Goal: Task Accomplishment & Management: Complete application form

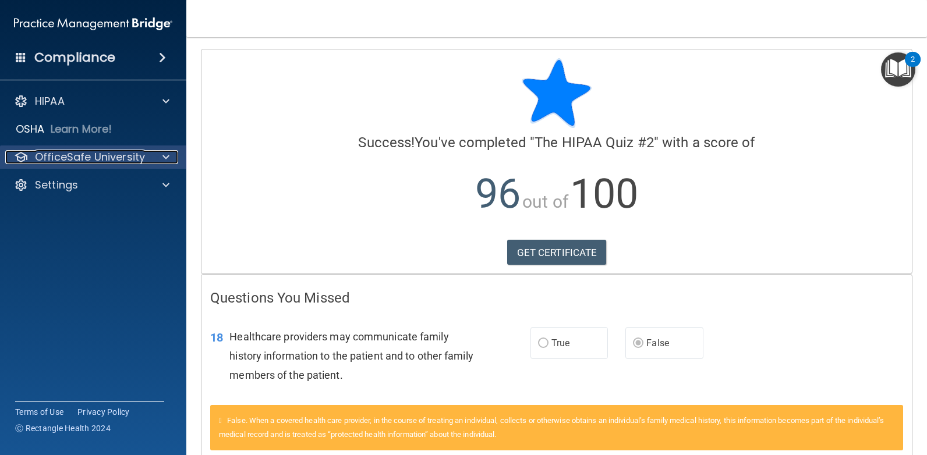
click at [120, 152] on p "OfficeSafe University" at bounding box center [90, 157] width 110 height 14
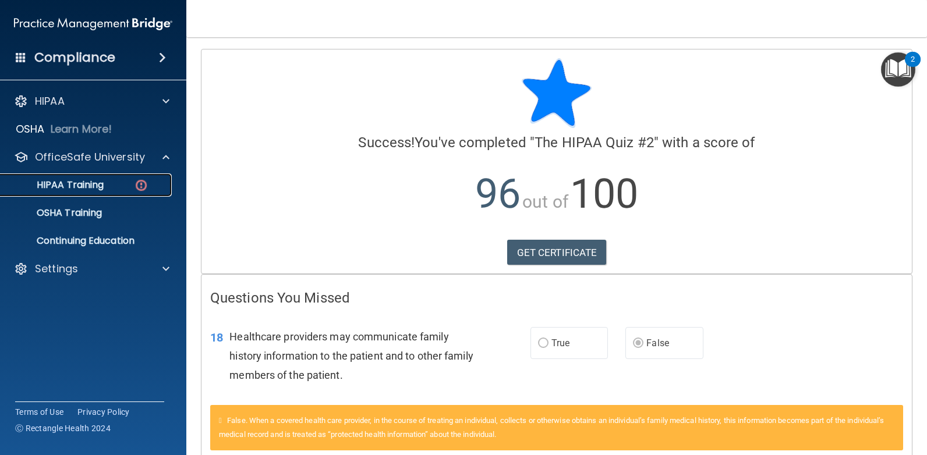
click at [63, 184] on p "HIPAA Training" at bounding box center [56, 185] width 96 height 12
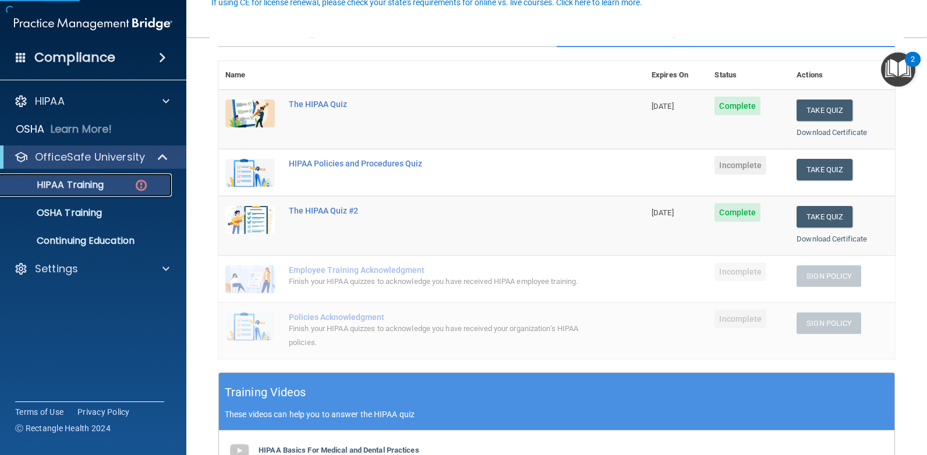
scroll to position [116, 0]
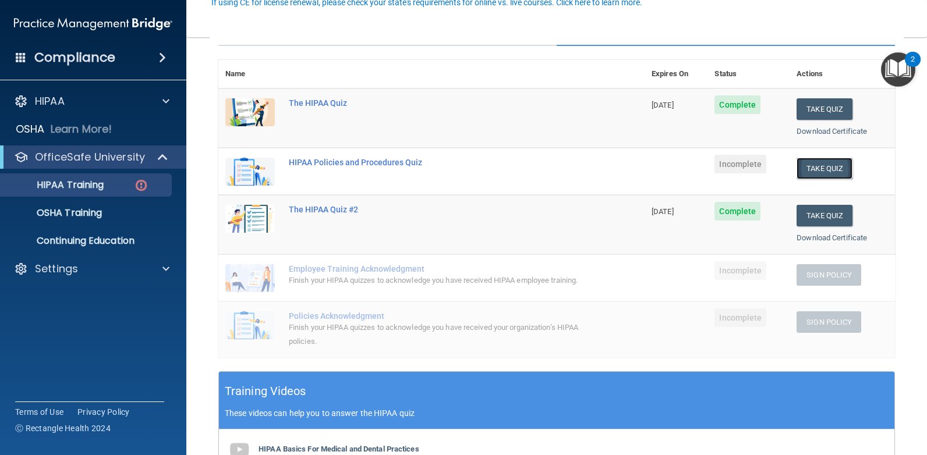
click at [822, 165] on button "Take Quiz" at bounding box center [824, 169] width 56 height 22
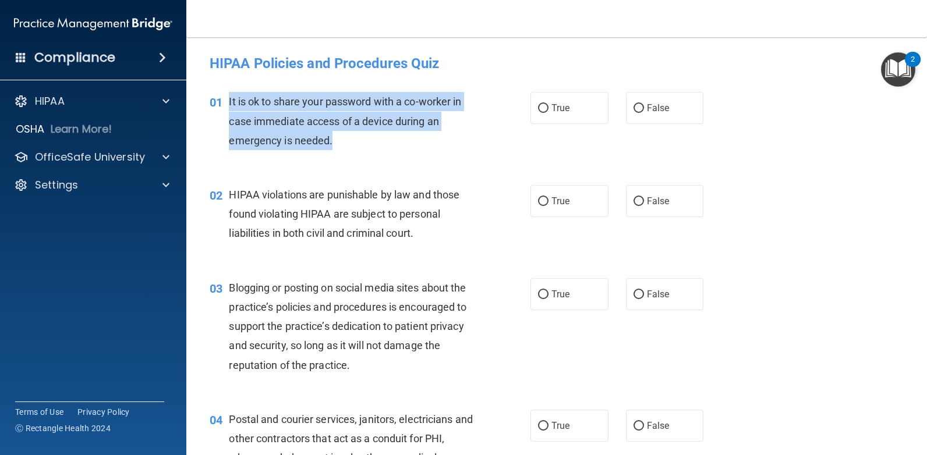
drag, startPoint x: 349, startPoint y: 148, endPoint x: 227, endPoint y: 104, distance: 129.8
click at [227, 104] on div "01 It is ok to share your password with a co-worker in case immediate access of…" at bounding box center [370, 124] width 356 height 64
drag, startPoint x: 227, startPoint y: 104, endPoint x: 236, endPoint y: 101, distance: 9.4
copy div "It is ok to share your password with a co-worker in case immediate access of a …"
click at [503, 137] on div "01 It is ok to share your password with a co-worker in case immediate access of…" at bounding box center [370, 124] width 356 height 64
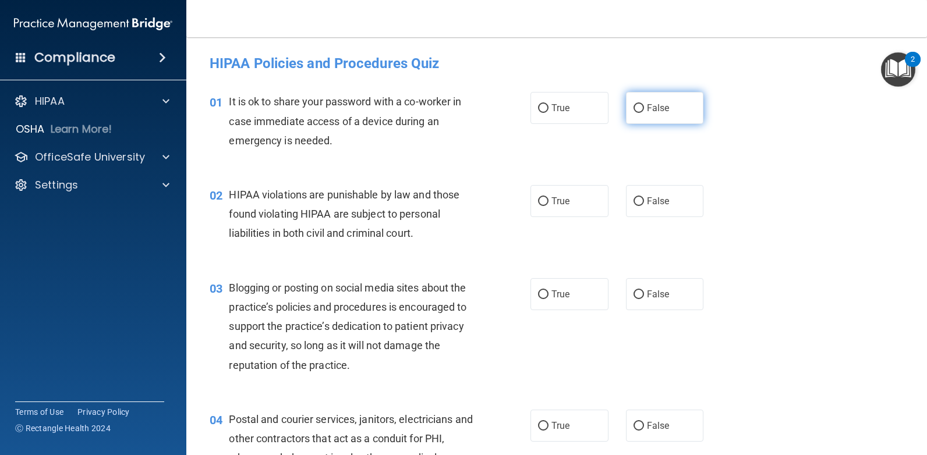
click at [631, 102] on label "False" at bounding box center [665, 108] width 78 height 32
click at [633, 104] on input "False" at bounding box center [638, 108] width 10 height 9
radio input "true"
click at [554, 202] on span "True" at bounding box center [560, 201] width 18 height 11
click at [548, 202] on input "True" at bounding box center [543, 201] width 10 height 9
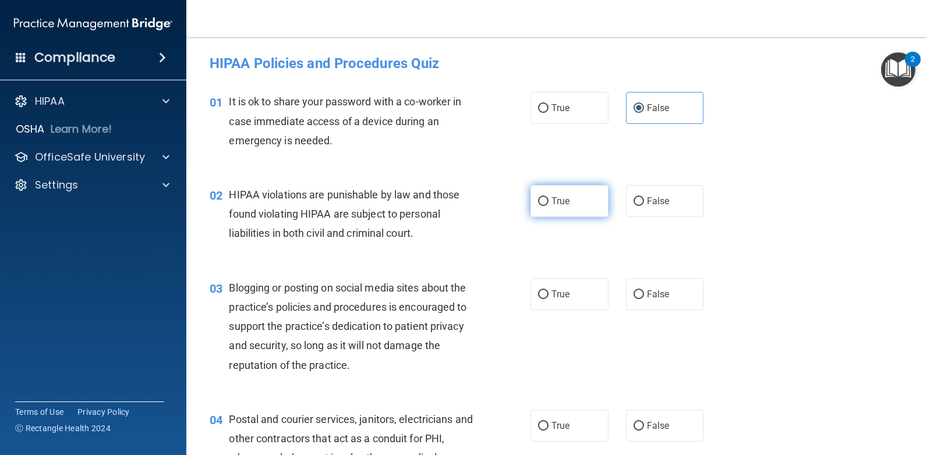
radio input "true"
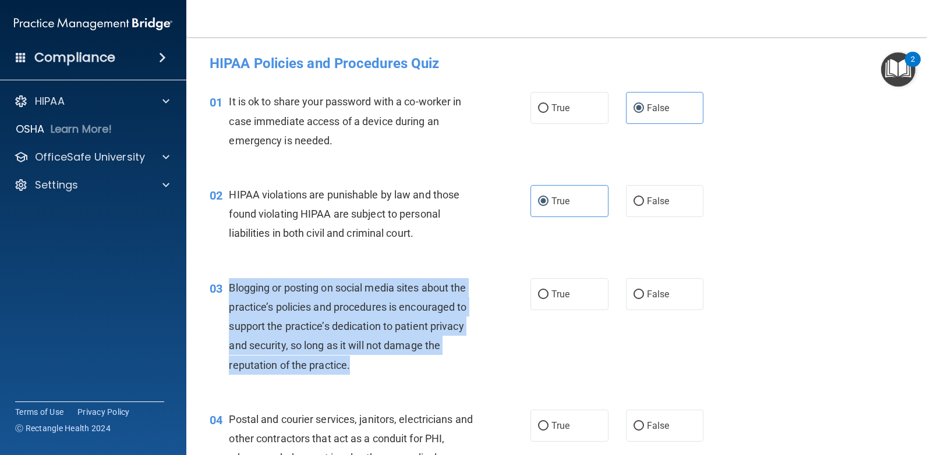
drag, startPoint x: 359, startPoint y: 369, endPoint x: 226, endPoint y: 290, distance: 154.7
click at [226, 290] on div "03 Blogging or posting on social media sites about the practice’s policies and …" at bounding box center [370, 329] width 356 height 102
drag, startPoint x: 226, startPoint y: 290, endPoint x: 250, endPoint y: 287, distance: 24.7
copy div "Blogging or posting on social media sites about the practice’s policies and pro…"
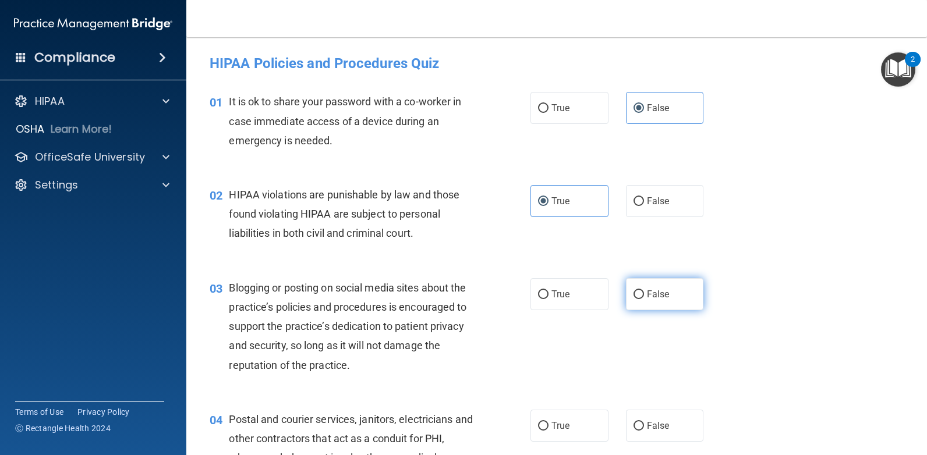
click at [647, 295] on span "False" at bounding box center [658, 294] width 23 height 11
click at [644, 295] on input "False" at bounding box center [638, 294] width 10 height 9
radio input "true"
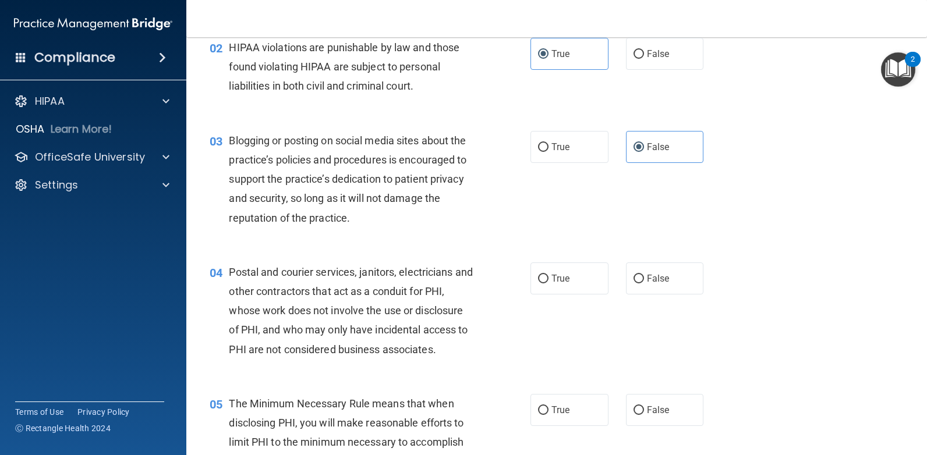
scroll to position [175, 0]
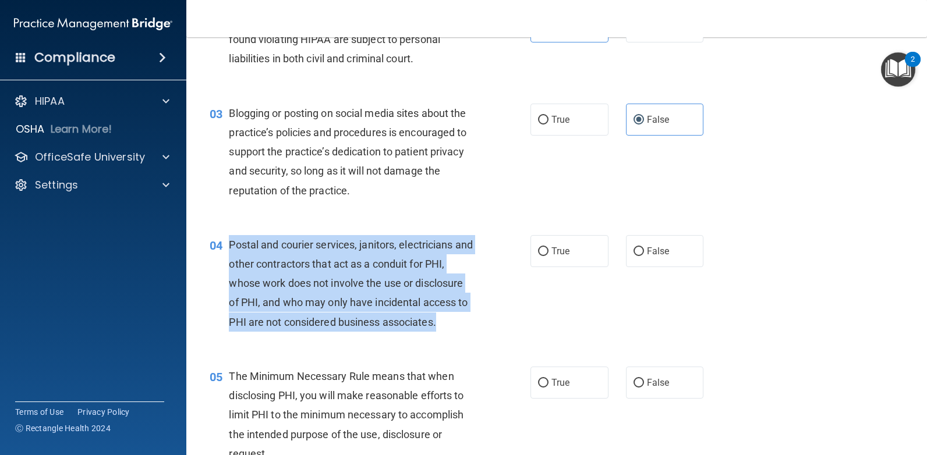
drag, startPoint x: 451, startPoint y: 318, endPoint x: 230, endPoint y: 250, distance: 231.4
click at [230, 250] on div "Postal and courier services, janitors, electricians and other contractors that …" at bounding box center [356, 283] width 254 height 97
drag, startPoint x: 230, startPoint y: 250, endPoint x: 245, endPoint y: 244, distance: 16.4
copy span "Postal and courier services, janitors, electricians and other contractors that …"
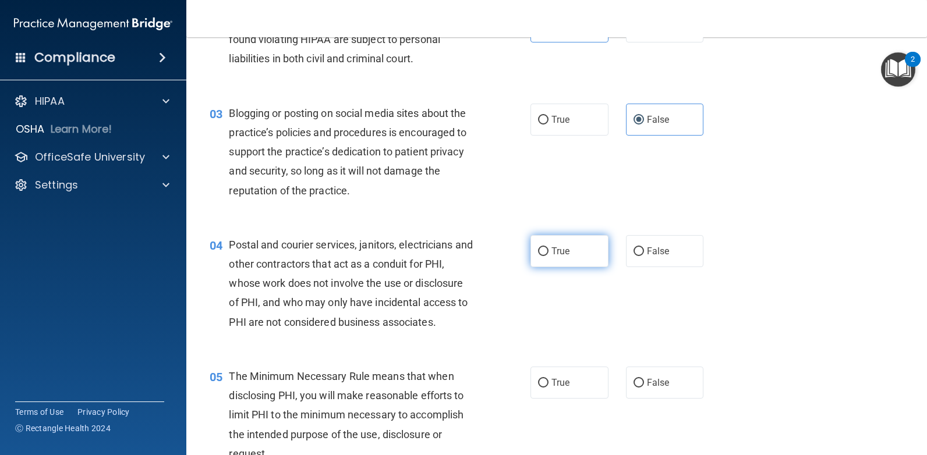
click at [565, 253] on span "True" at bounding box center [560, 251] width 18 height 11
click at [548, 253] on input "True" at bounding box center [543, 251] width 10 height 9
radio input "true"
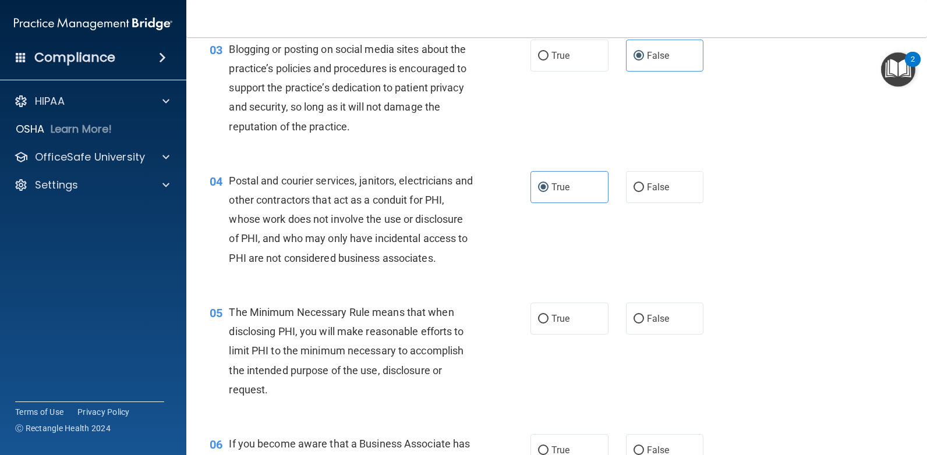
scroll to position [291, 0]
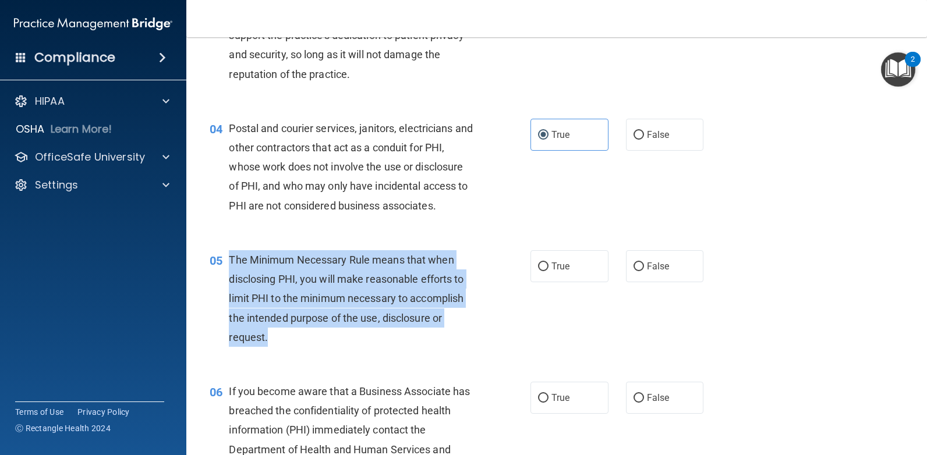
drag, startPoint x: 274, startPoint y: 339, endPoint x: 230, endPoint y: 264, distance: 86.3
click at [230, 264] on div "The Minimum Necessary Rule means that when disclosing PHI, you will make reason…" at bounding box center [356, 298] width 254 height 97
drag, startPoint x: 230, startPoint y: 264, endPoint x: 236, endPoint y: 257, distance: 9.1
copy span "The Minimum Necessary Rule means that when disclosing PHI, you will make reason…"
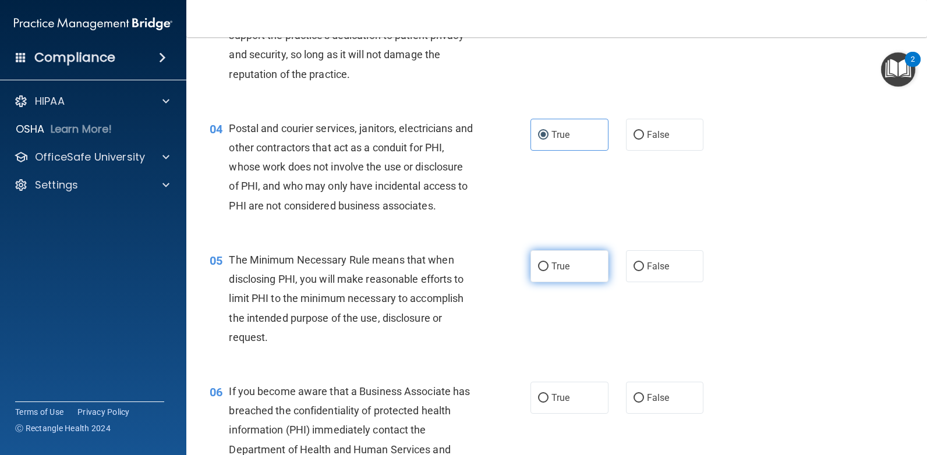
click at [557, 265] on span "True" at bounding box center [560, 266] width 18 height 11
click at [548, 265] on input "True" at bounding box center [543, 266] width 10 height 9
radio input "true"
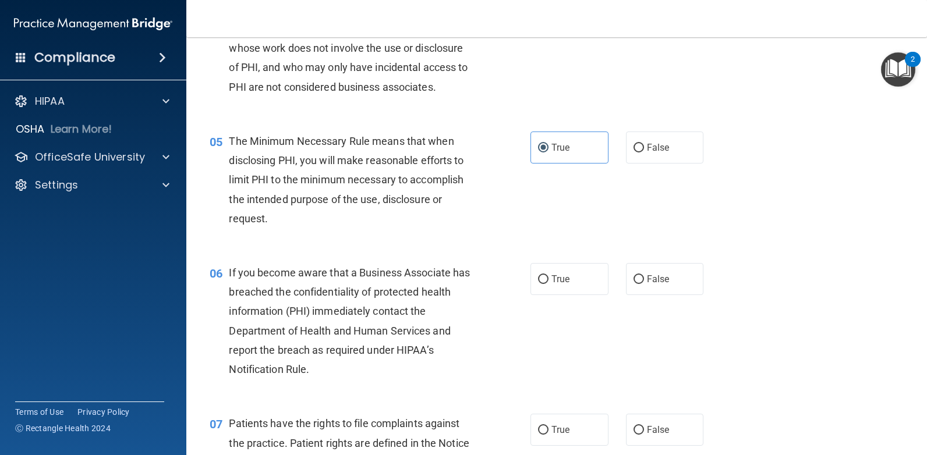
scroll to position [466, 0]
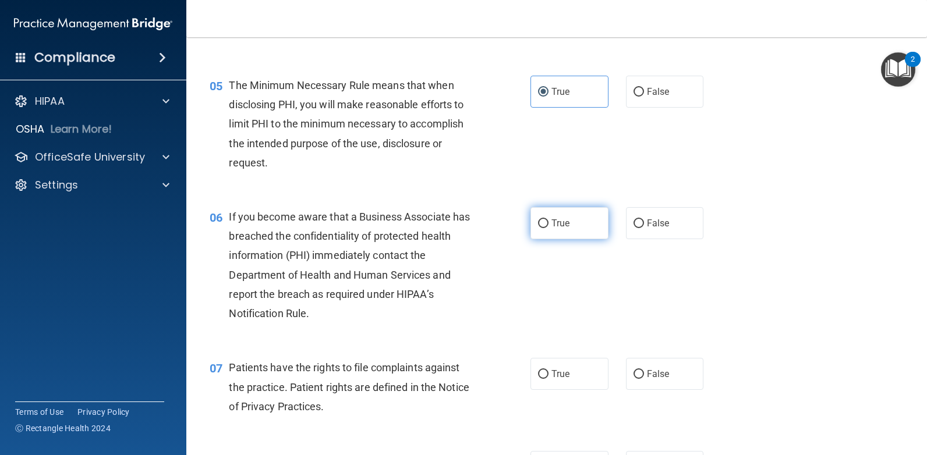
click at [556, 220] on span "True" at bounding box center [560, 223] width 18 height 11
click at [548, 220] on input "True" at bounding box center [543, 223] width 10 height 9
radio input "true"
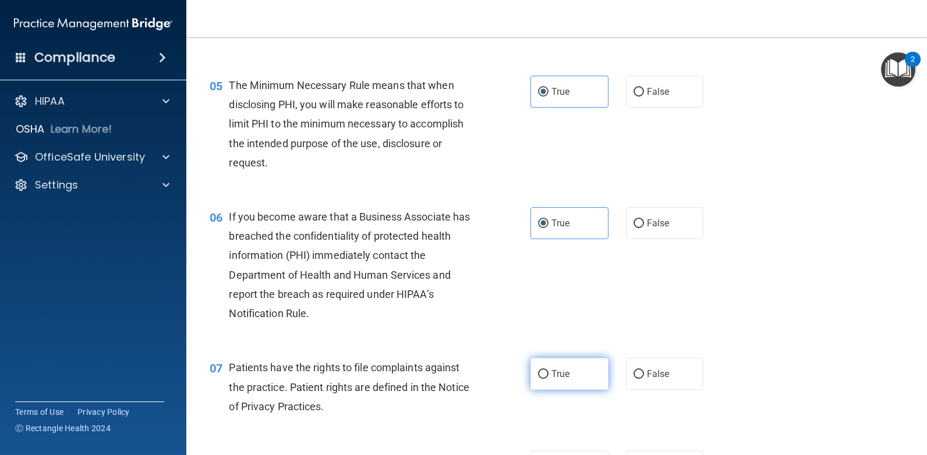
click at [566, 377] on label "True" at bounding box center [569, 374] width 78 height 32
click at [548, 377] on input "True" at bounding box center [543, 374] width 10 height 9
radio input "true"
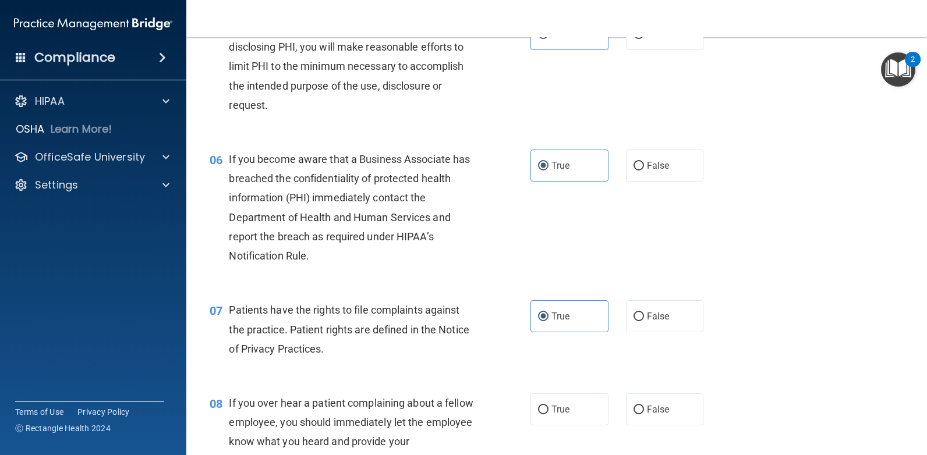
scroll to position [698, 0]
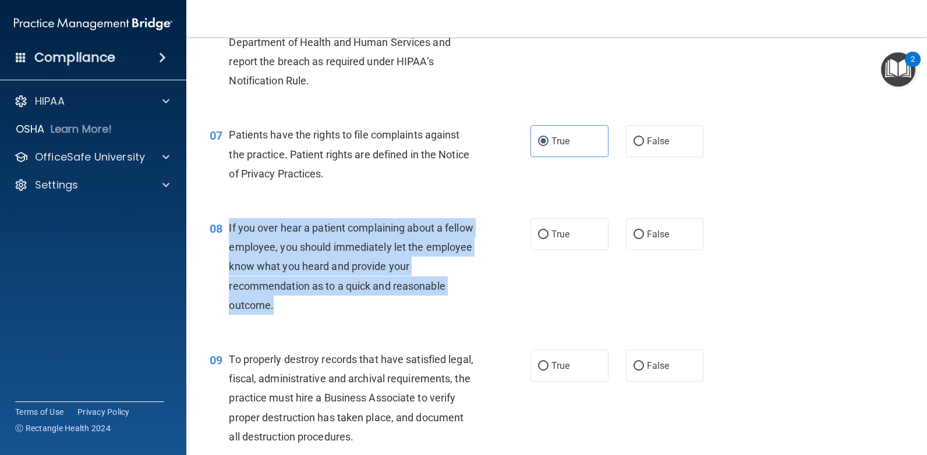
drag, startPoint x: 274, startPoint y: 308, endPoint x: 229, endPoint y: 228, distance: 92.0
click at [229, 228] on div "If you over hear a patient complaining about a fellow employee, you should imme…" at bounding box center [356, 266] width 254 height 97
drag, startPoint x: 229, startPoint y: 228, endPoint x: 353, endPoint y: 241, distance: 124.6
copy span "If you over hear a patient complaining about a fellow employee, you should imme…"
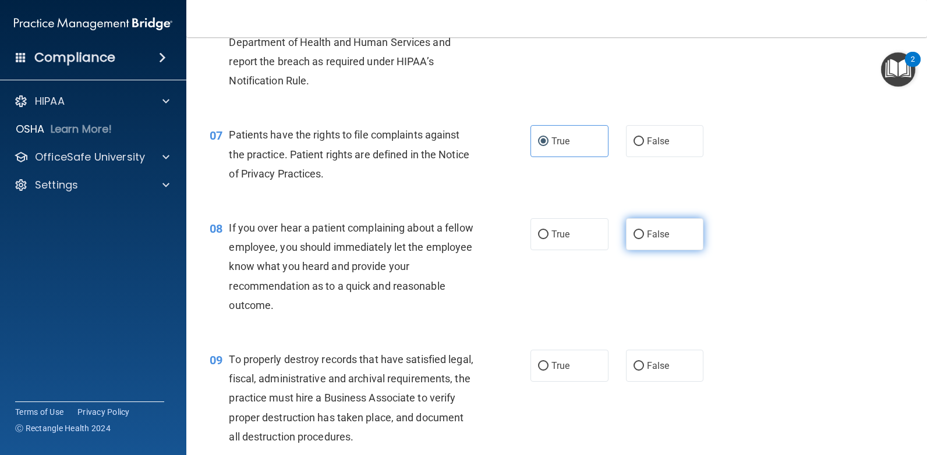
click at [672, 239] on label "False" at bounding box center [665, 234] width 78 height 32
click at [644, 239] on input "False" at bounding box center [638, 234] width 10 height 9
radio input "true"
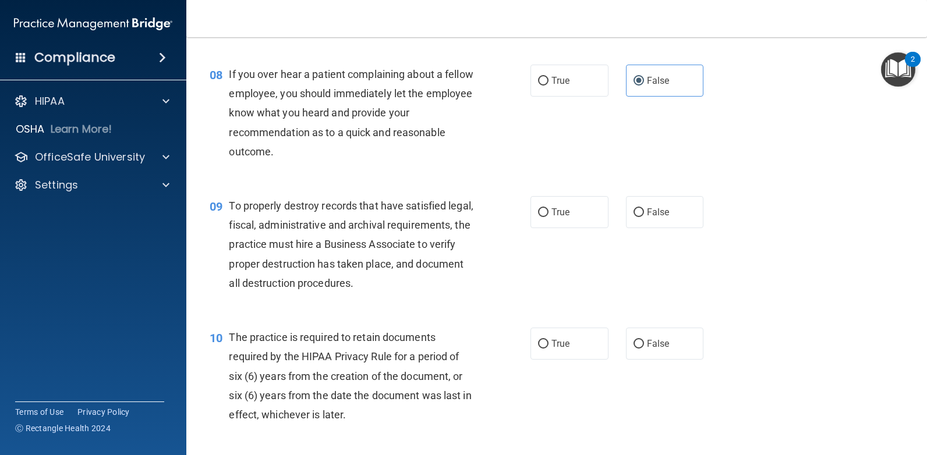
scroll to position [873, 0]
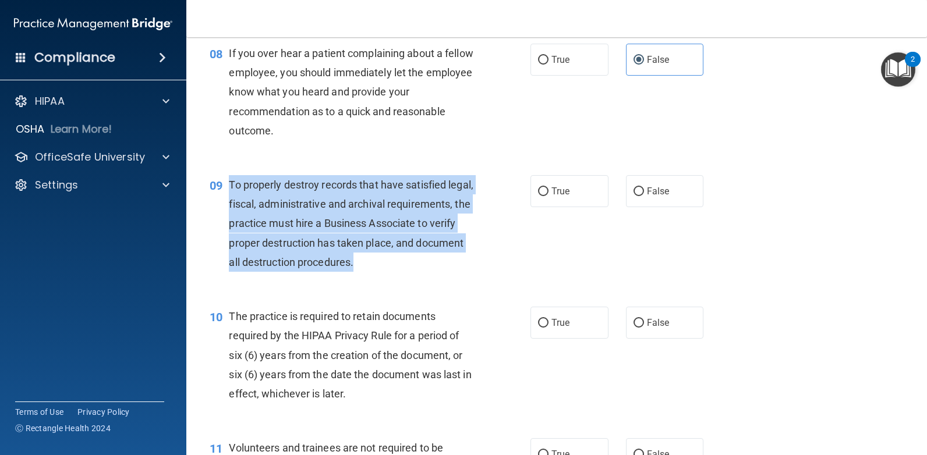
drag, startPoint x: 459, startPoint y: 264, endPoint x: 229, endPoint y: 183, distance: 244.3
click at [229, 183] on div "To properly destroy records that have satisfied legal, fiscal, administrative a…" at bounding box center [356, 223] width 254 height 97
drag, startPoint x: 229, startPoint y: 183, endPoint x: 235, endPoint y: 185, distance: 6.1
copy span "To properly destroy records that have satisfied legal, fiscal, administrative a…"
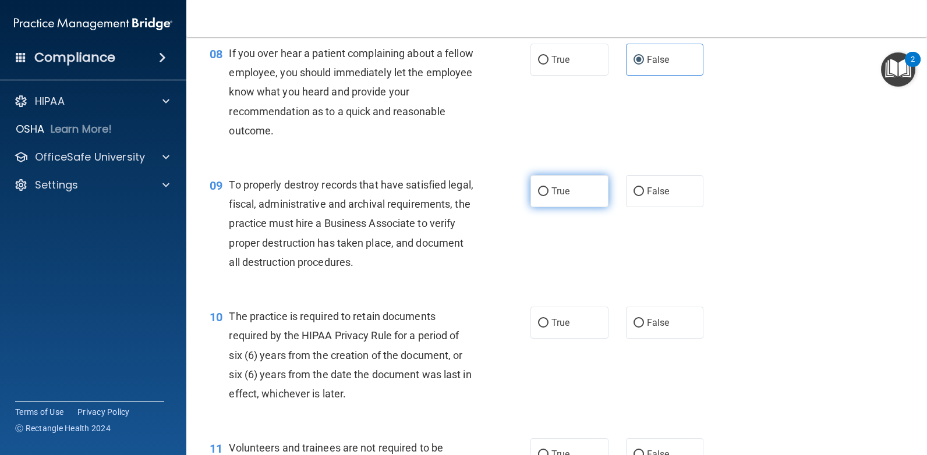
click at [551, 196] on span "True" at bounding box center [560, 191] width 18 height 11
click at [548, 196] on input "True" at bounding box center [543, 191] width 10 height 9
radio input "true"
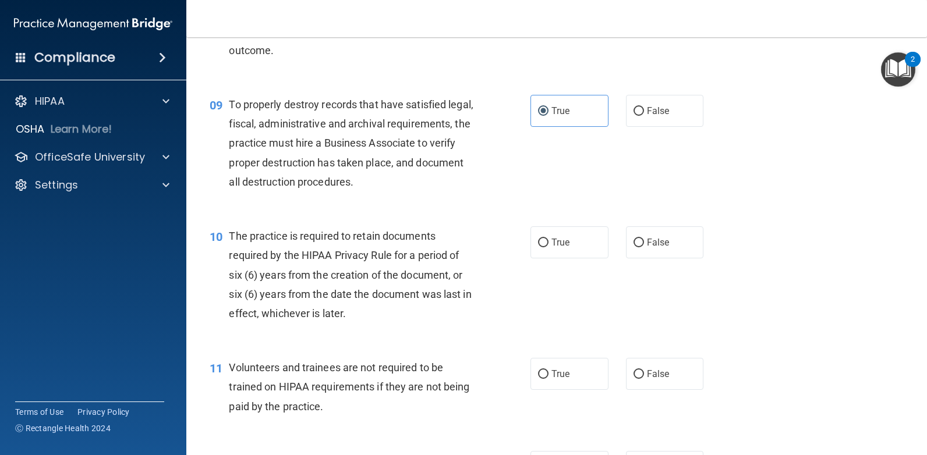
scroll to position [989, 0]
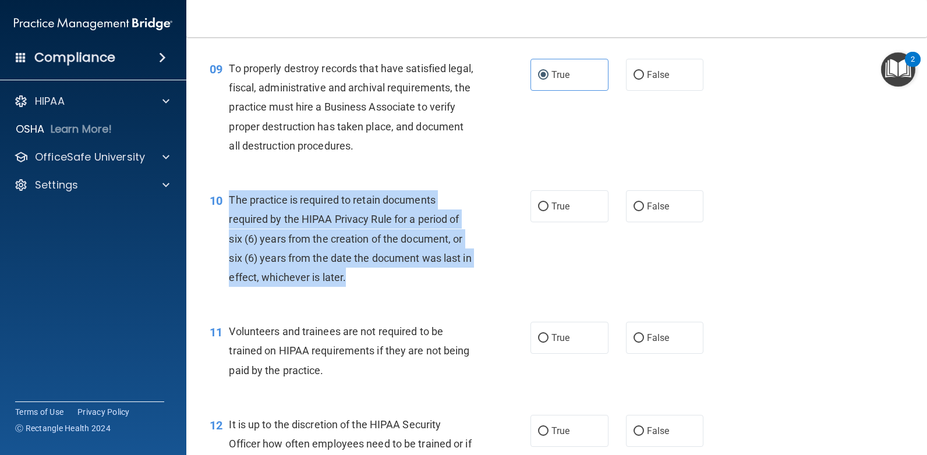
drag, startPoint x: 361, startPoint y: 282, endPoint x: 229, endPoint y: 202, distance: 154.1
click at [229, 202] on div "The practice is required to retain documents required by the HIPAA Privacy Rule…" at bounding box center [356, 238] width 254 height 97
copy span "The practice is required to retain documents required by the HIPAA Privacy Rule…"
click at [539, 207] on input "True" at bounding box center [543, 207] width 10 height 9
radio input "true"
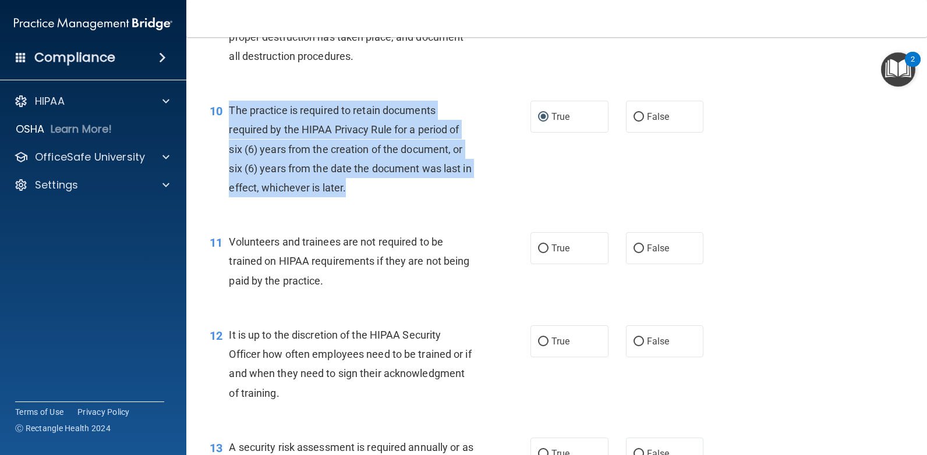
scroll to position [1106, 0]
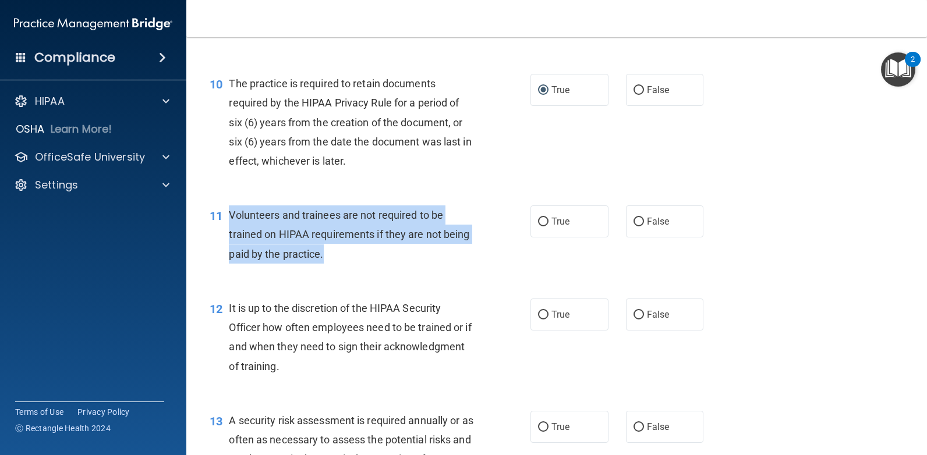
drag, startPoint x: 332, startPoint y: 262, endPoint x: 230, endPoint y: 212, distance: 113.0
click at [230, 212] on div "Volunteers and trainees are not required to be trained on HIPAA requirements if…" at bounding box center [356, 234] width 254 height 58
drag, startPoint x: 230, startPoint y: 212, endPoint x: 243, endPoint y: 217, distance: 13.4
copy span "Volunteers and trainees are not required to be trained on HIPAA requirements if…"
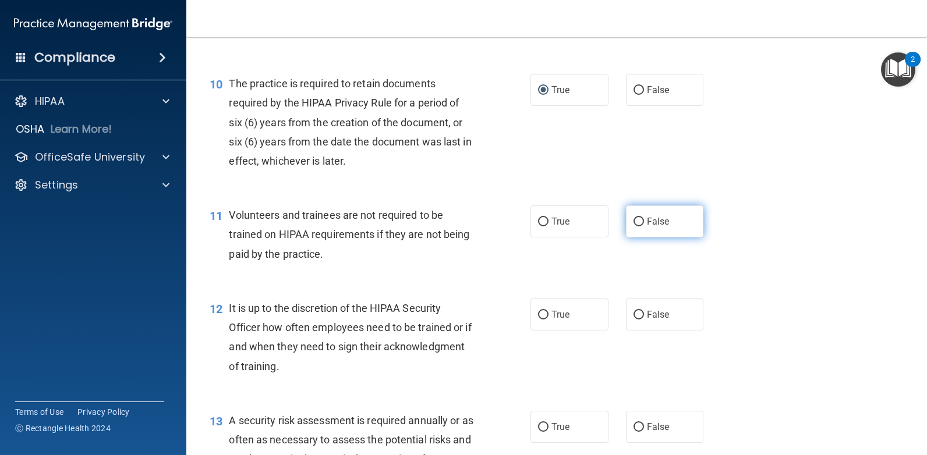
click at [650, 221] on span "False" at bounding box center [658, 221] width 23 height 11
click at [644, 221] on input "False" at bounding box center [638, 222] width 10 height 9
radio input "true"
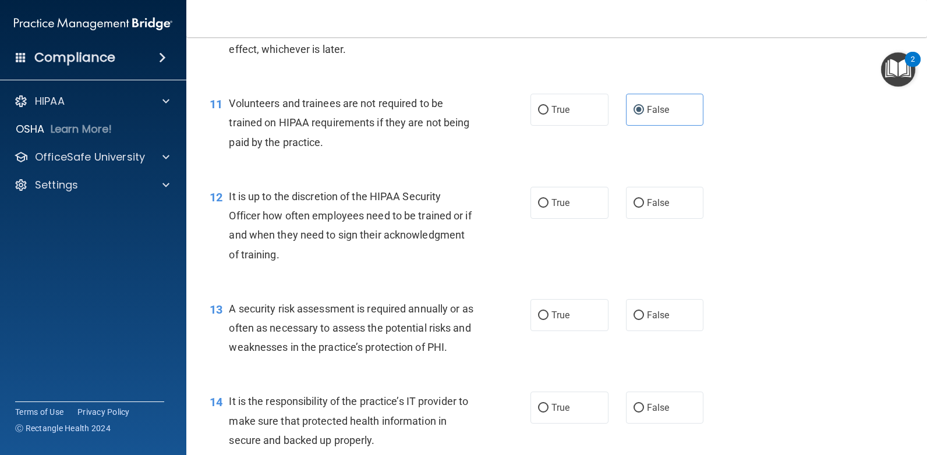
scroll to position [1222, 0]
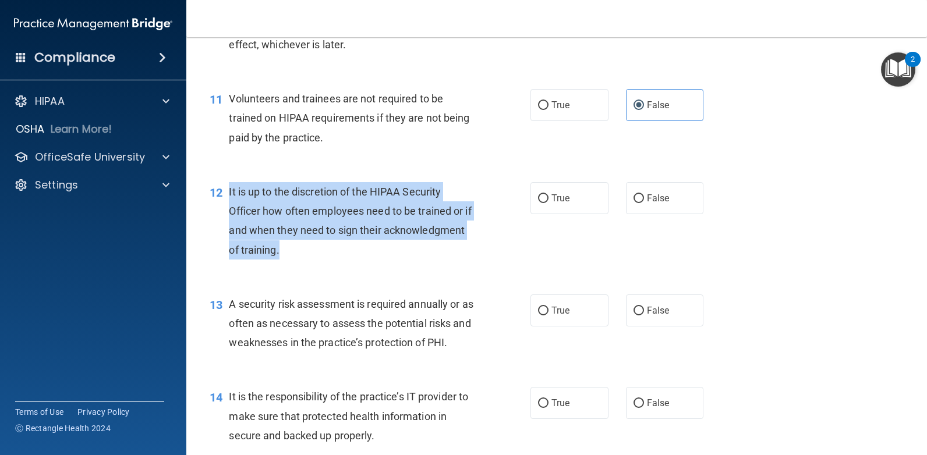
drag, startPoint x: 364, startPoint y: 252, endPoint x: 229, endPoint y: 191, distance: 148.5
click at [229, 191] on div "It is up to the discretion of the HIPAA Security Officer how often employees ne…" at bounding box center [356, 220] width 254 height 77
drag, startPoint x: 229, startPoint y: 191, endPoint x: 267, endPoint y: 205, distance: 40.1
copy span "It is up to the discretion of the HIPAA Security Officer how often employees ne…"
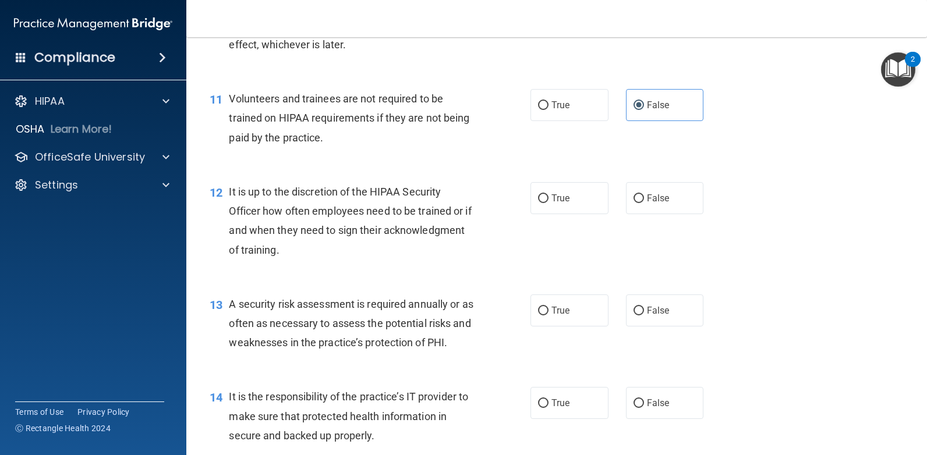
click at [427, 267] on div "12 It is up to the discretion of the HIPAA Security Officer how often employees…" at bounding box center [556, 224] width 711 height 112
click at [559, 190] on label "True" at bounding box center [569, 198] width 78 height 32
click at [548, 194] on input "True" at bounding box center [543, 198] width 10 height 9
radio input "true"
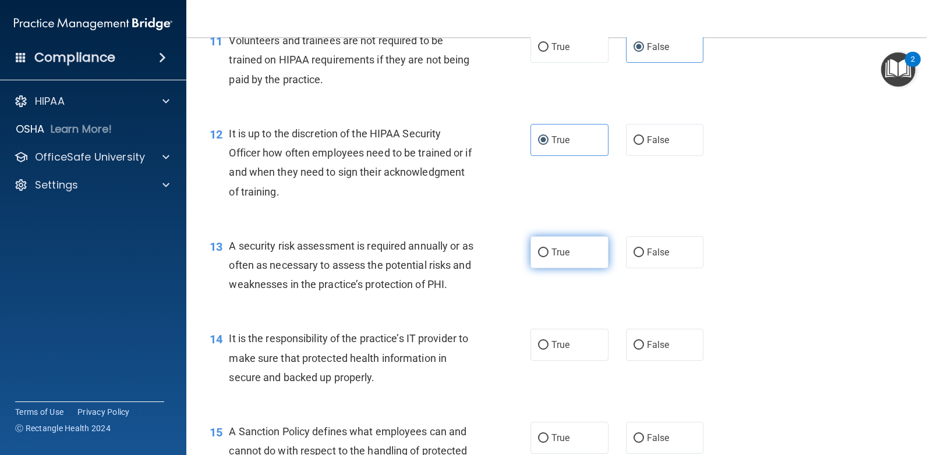
click at [544, 252] on input "True" at bounding box center [543, 253] width 10 height 9
radio input "true"
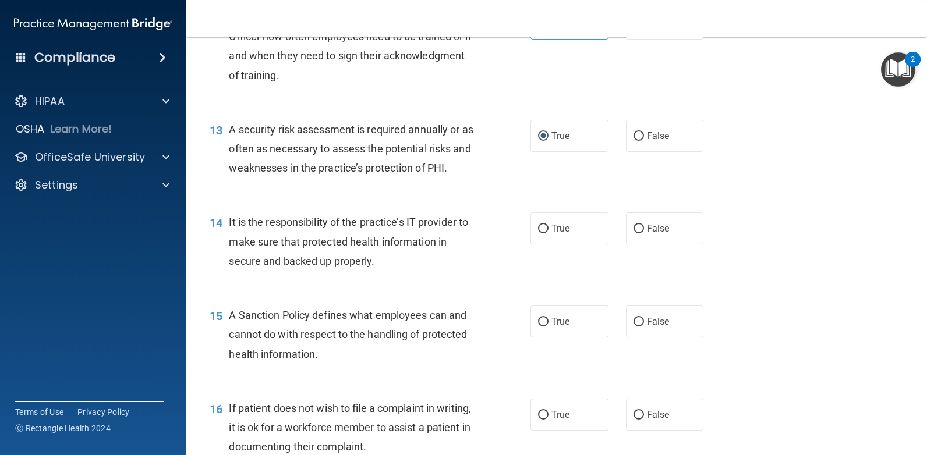
scroll to position [1455, 0]
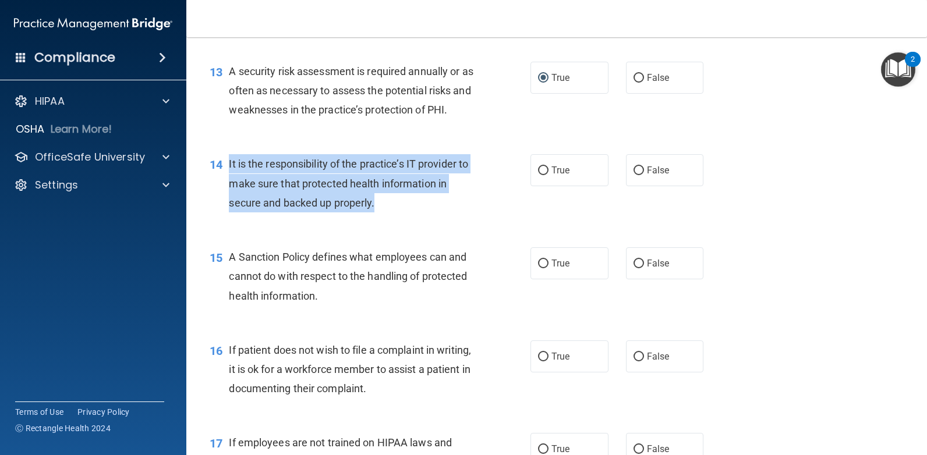
drag, startPoint x: 376, startPoint y: 204, endPoint x: 229, endPoint y: 169, distance: 150.8
click at [229, 169] on div "It is the responsibility of the practice’s IT provider to make sure that protec…" at bounding box center [356, 183] width 254 height 58
drag, startPoint x: 229, startPoint y: 169, endPoint x: 243, endPoint y: 168, distance: 13.5
copy span "It is the responsibility of the practice’s IT provider to make sure that protec…"
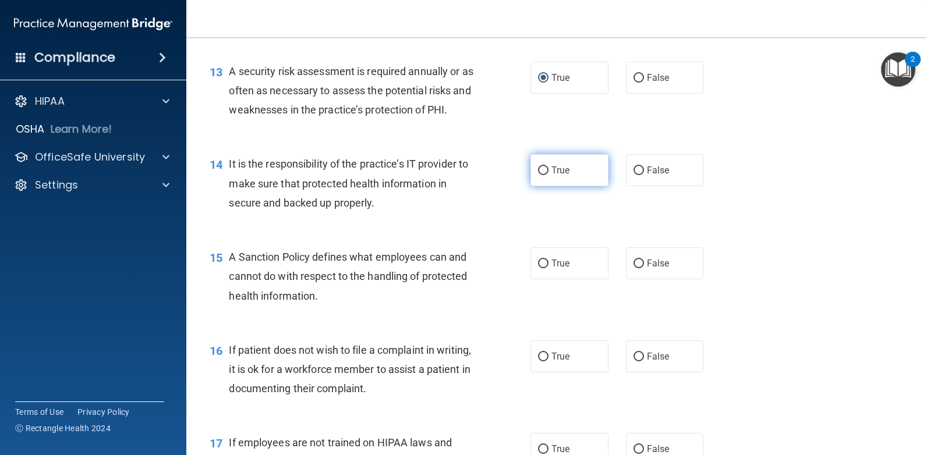
click at [561, 168] on span "True" at bounding box center [560, 170] width 18 height 11
click at [548, 168] on input "True" at bounding box center [543, 170] width 10 height 9
radio input "true"
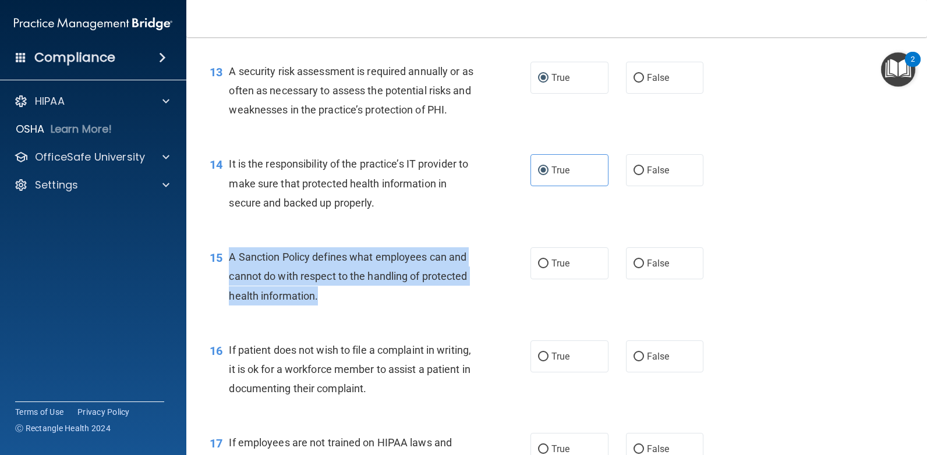
drag, startPoint x: 328, startPoint y: 297, endPoint x: 226, endPoint y: 256, distance: 109.9
click at [226, 256] on div "15 A Sanction Policy defines what employees can and cannot do with respect to t…" at bounding box center [370, 279] width 356 height 64
drag, startPoint x: 226, startPoint y: 256, endPoint x: 241, endPoint y: 258, distance: 14.7
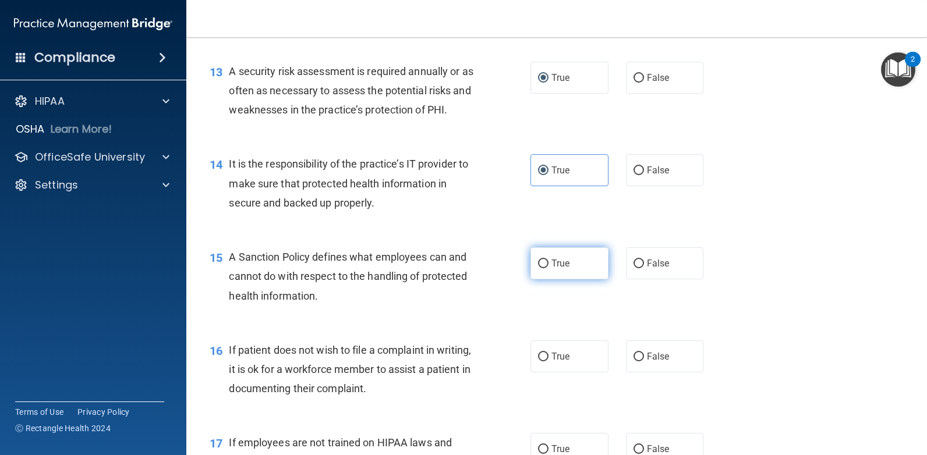
click at [559, 259] on span "True" at bounding box center [560, 263] width 18 height 11
click at [548, 260] on input "True" at bounding box center [543, 264] width 10 height 9
radio input "true"
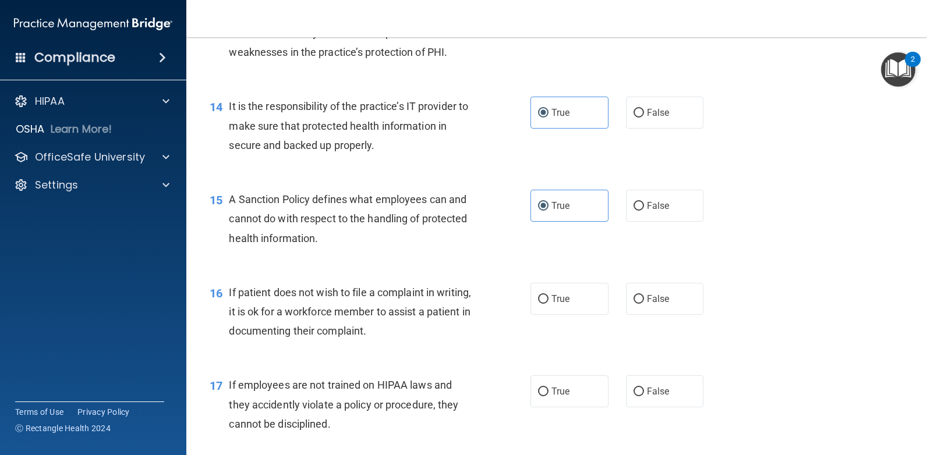
scroll to position [1513, 0]
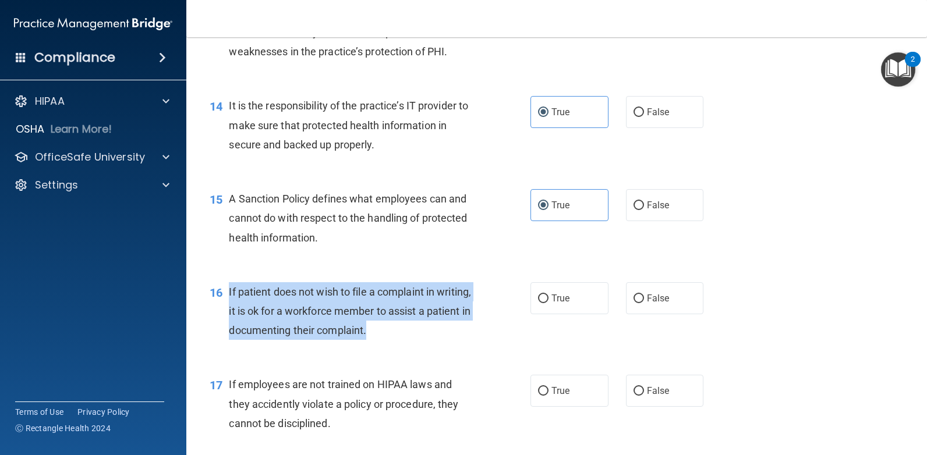
drag, startPoint x: 425, startPoint y: 334, endPoint x: 229, endPoint y: 297, distance: 199.1
click at [229, 297] on div "If patient does not wish to file a complaint in writing, it is ok for a workfor…" at bounding box center [356, 311] width 254 height 58
drag, startPoint x: 229, startPoint y: 297, endPoint x: 307, endPoint y: 303, distance: 78.2
click at [463, 345] on div "16 If patient does not wish to file a complaint in writing, it is ok for a work…" at bounding box center [370, 314] width 356 height 64
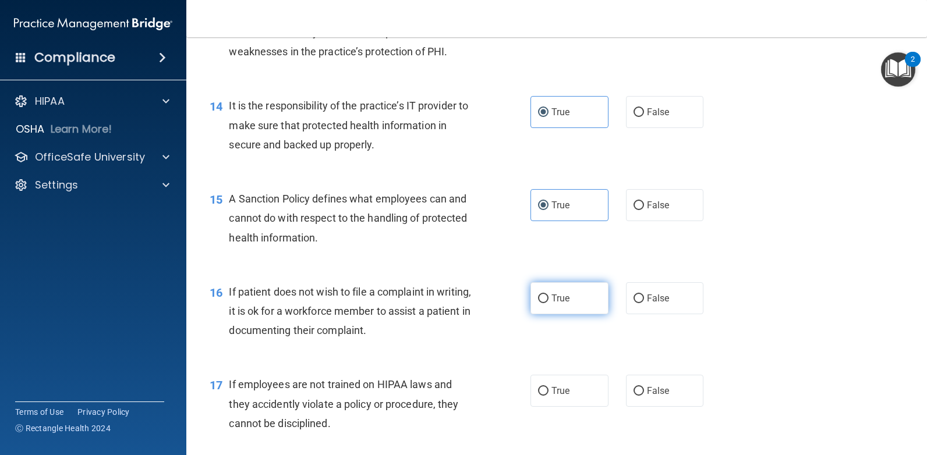
click at [563, 301] on span "True" at bounding box center [560, 298] width 18 height 11
click at [548, 301] on input "True" at bounding box center [543, 299] width 10 height 9
radio input "true"
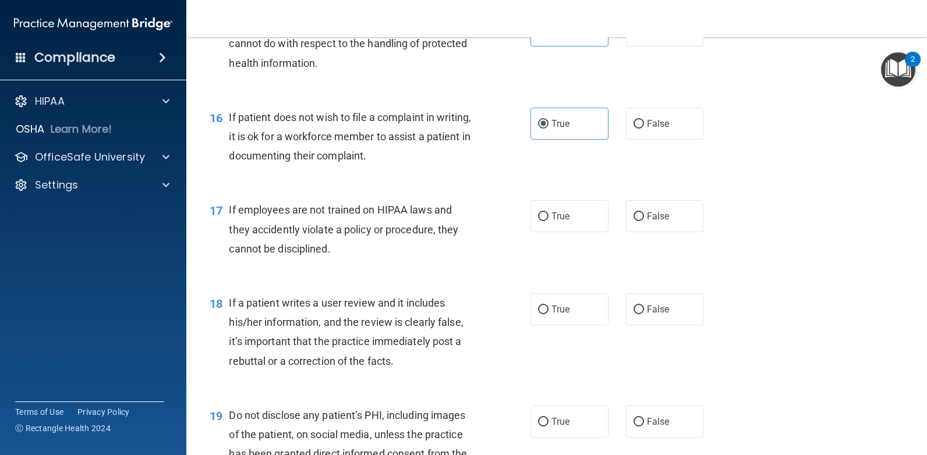
scroll to position [1746, 0]
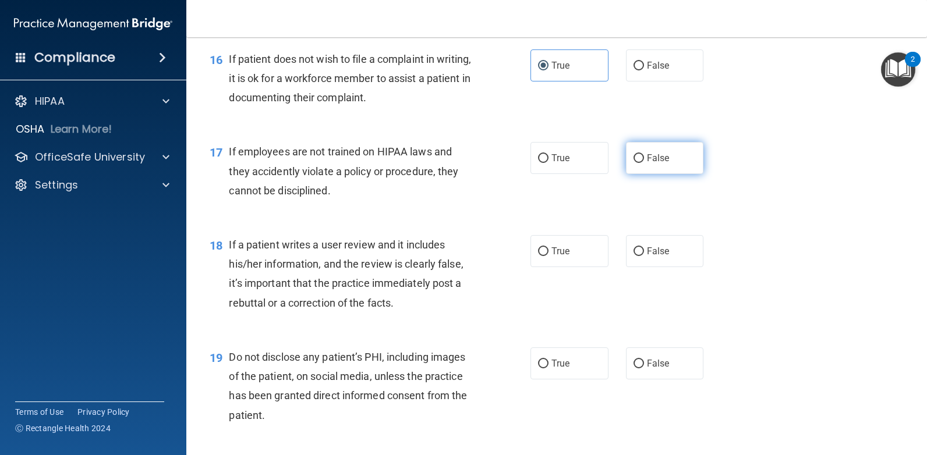
click at [640, 154] on label "False" at bounding box center [665, 158] width 78 height 32
click at [640, 154] on input "False" at bounding box center [638, 158] width 10 height 9
radio input "true"
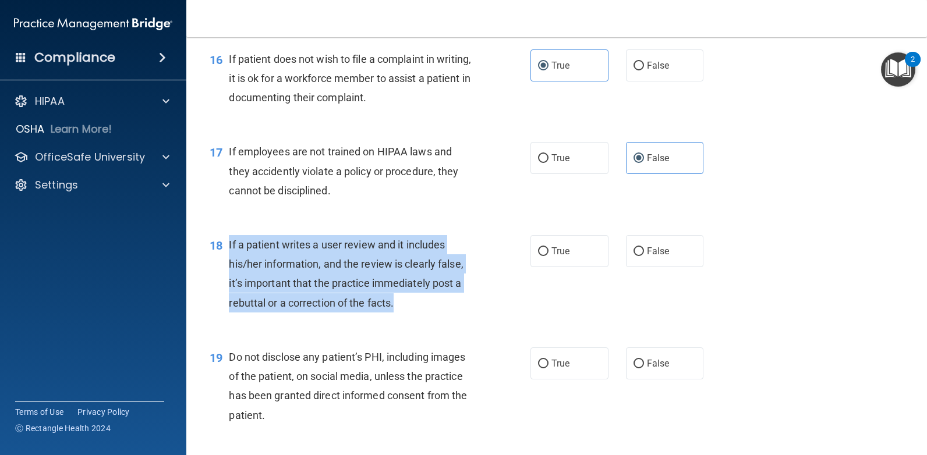
drag, startPoint x: 400, startPoint y: 305, endPoint x: 226, endPoint y: 249, distance: 182.8
click at [226, 249] on div "18 If a patient writes a user review and it includes his/her information, and t…" at bounding box center [370, 276] width 356 height 83
drag, startPoint x: 226, startPoint y: 249, endPoint x: 256, endPoint y: 249, distance: 29.7
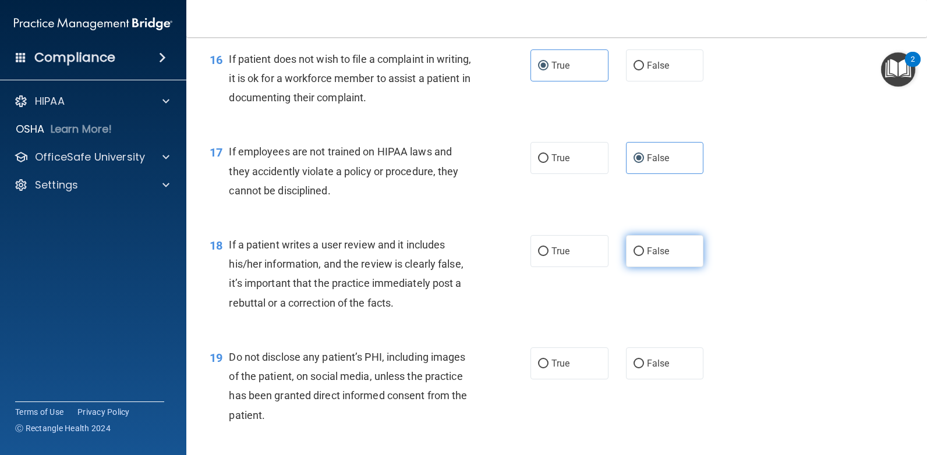
click at [647, 251] on span "False" at bounding box center [658, 251] width 23 height 11
click at [641, 251] on input "False" at bounding box center [638, 251] width 10 height 9
radio input "true"
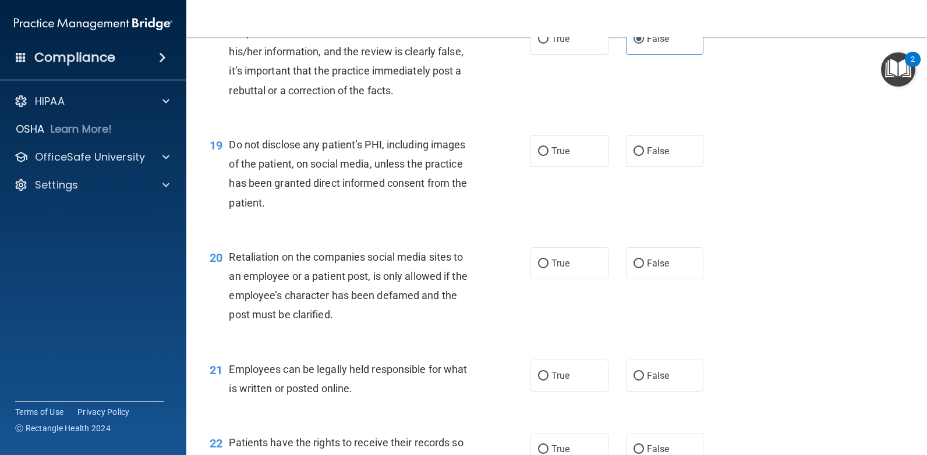
scroll to position [1979, 0]
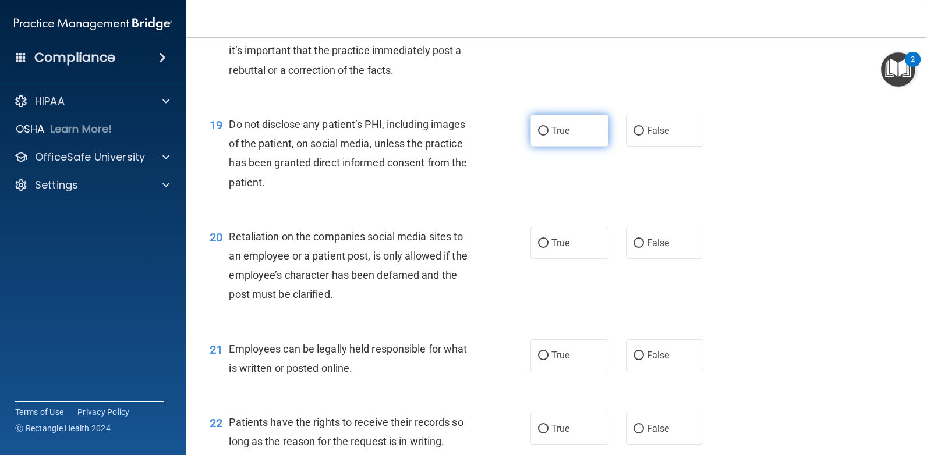
click at [571, 132] on label "True" at bounding box center [569, 131] width 78 height 32
click at [548, 132] on input "True" at bounding box center [543, 131] width 10 height 9
radio input "true"
click at [647, 241] on span "False" at bounding box center [658, 242] width 23 height 11
click at [644, 241] on input "False" at bounding box center [638, 243] width 10 height 9
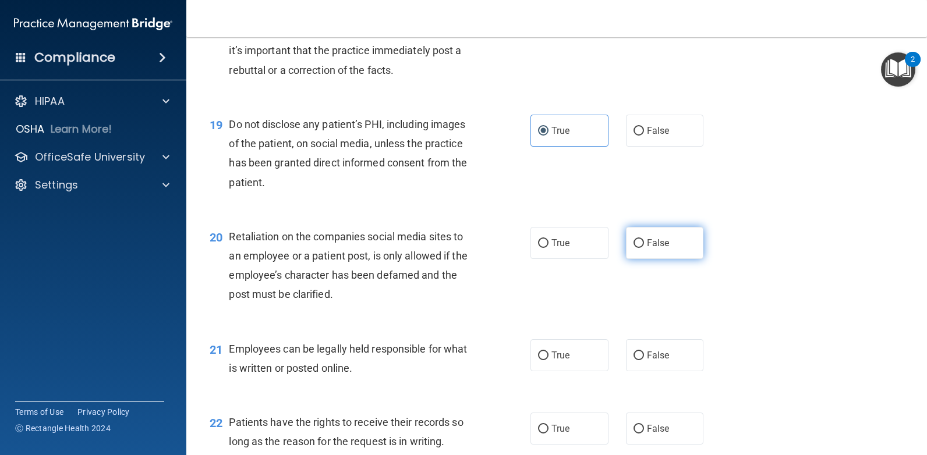
radio input "true"
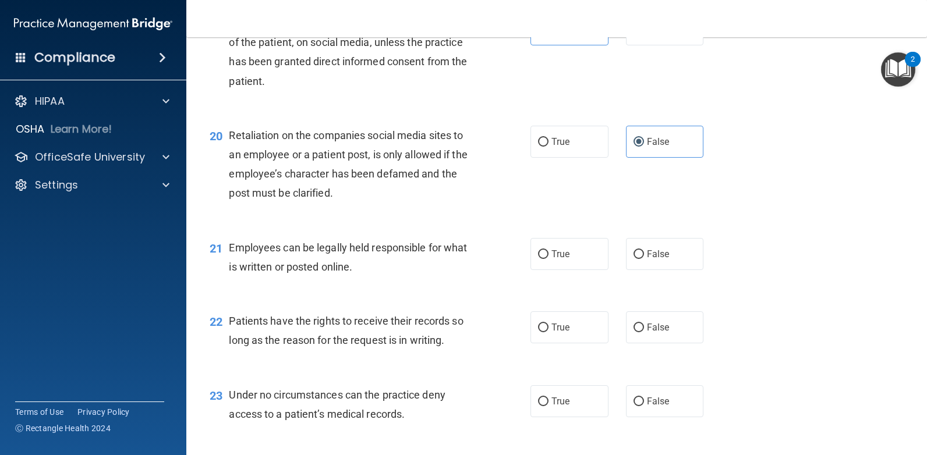
scroll to position [2095, 0]
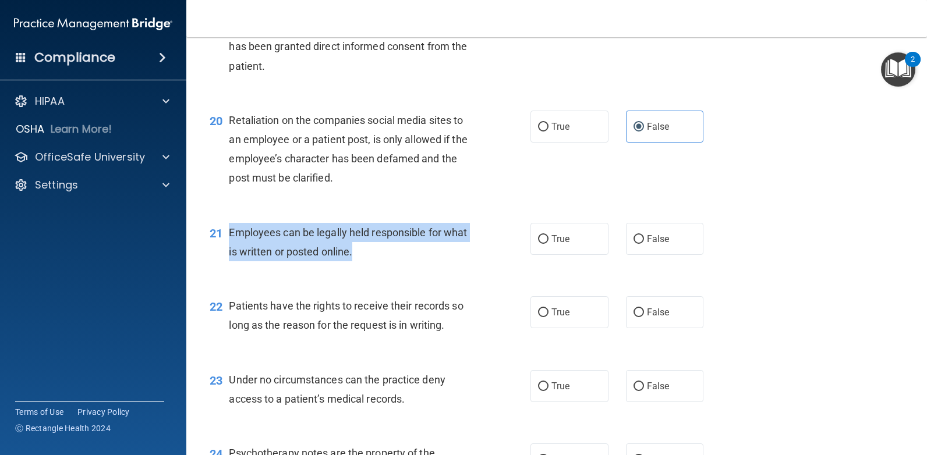
drag, startPoint x: 321, startPoint y: 250, endPoint x: 229, endPoint y: 237, distance: 92.8
click at [229, 237] on div "Employees can be legally held responsible for what is written or posted online." at bounding box center [356, 242] width 254 height 38
drag, startPoint x: 229, startPoint y: 237, endPoint x: 251, endPoint y: 232, distance: 22.7
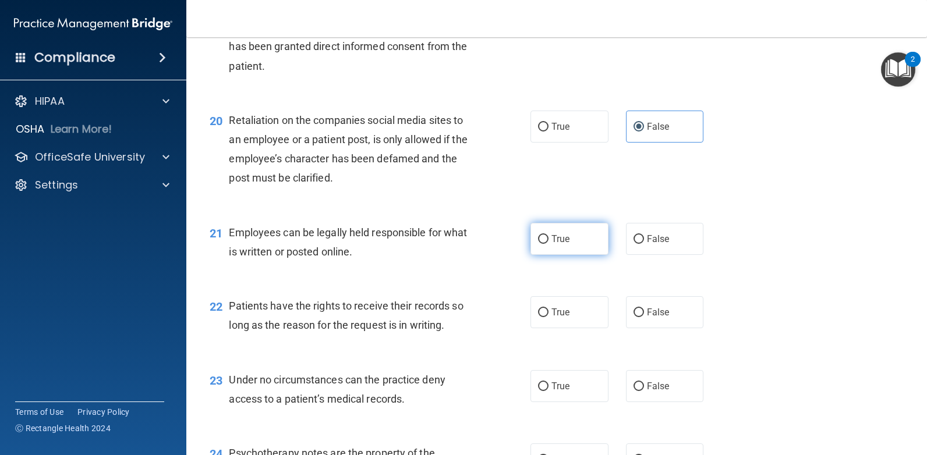
click at [555, 239] on span "True" at bounding box center [560, 238] width 18 height 11
click at [548, 239] on input "True" at bounding box center [543, 239] width 10 height 9
radio input "true"
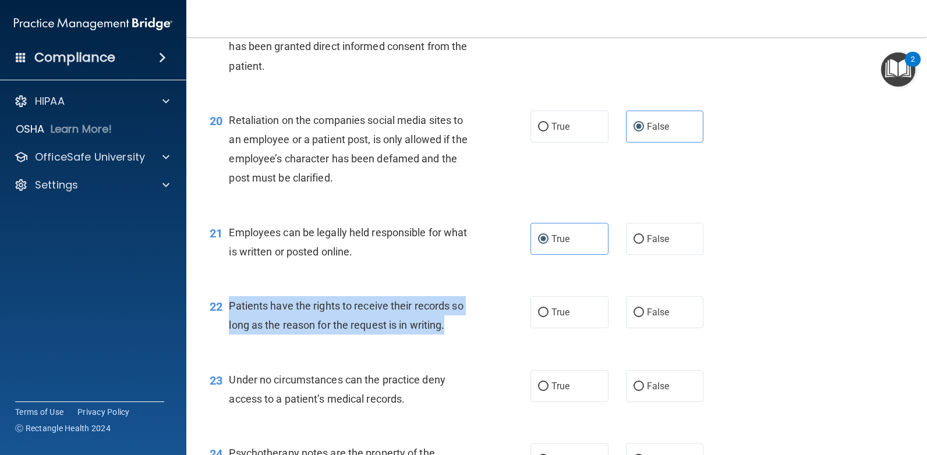
drag, startPoint x: 448, startPoint y: 328, endPoint x: 230, endPoint y: 309, distance: 218.5
click at [230, 309] on div "Patients have the rights to receive their records so long as the reason for the…" at bounding box center [356, 315] width 254 height 38
drag, startPoint x: 230, startPoint y: 309, endPoint x: 236, endPoint y: 307, distance: 6.1
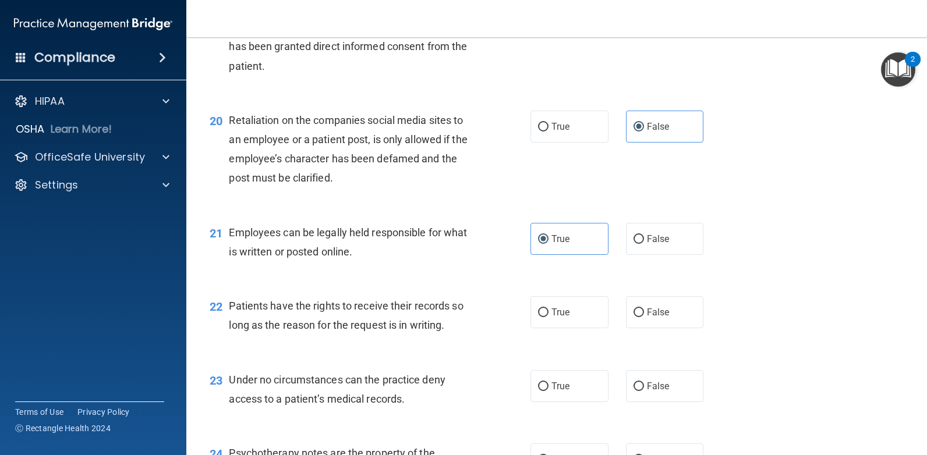
click at [252, 265] on div "21 Employees can be legally held responsible for what is written or posted onli…" at bounding box center [370, 245] width 356 height 44
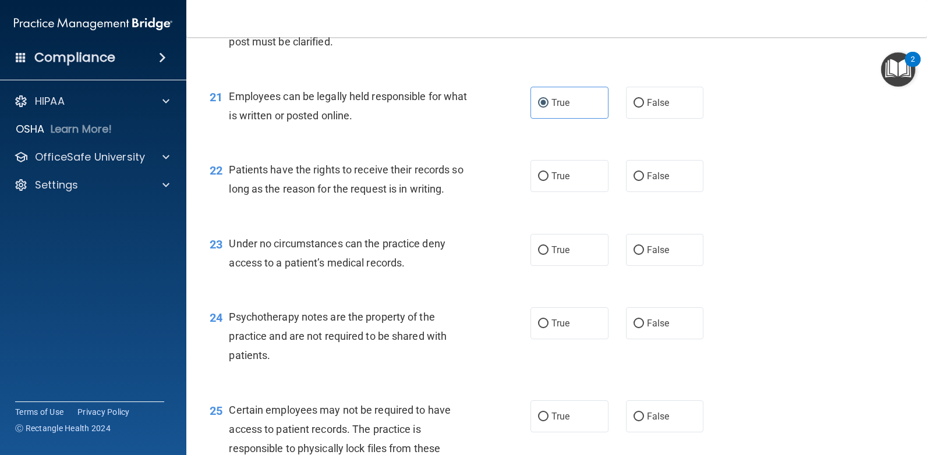
scroll to position [2270, 0]
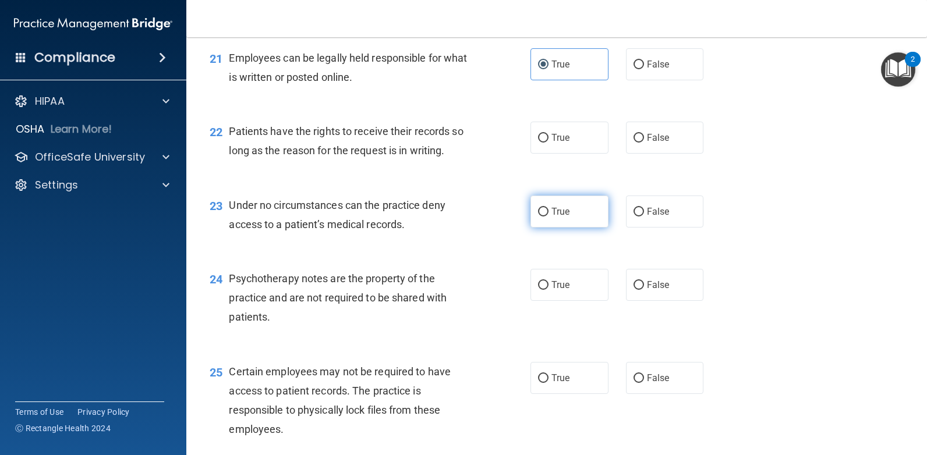
click at [581, 207] on label "True" at bounding box center [569, 212] width 78 height 32
click at [548, 208] on input "True" at bounding box center [543, 212] width 10 height 9
radio input "true"
click at [644, 130] on label "False" at bounding box center [665, 138] width 78 height 32
click at [644, 134] on input "False" at bounding box center [638, 138] width 10 height 9
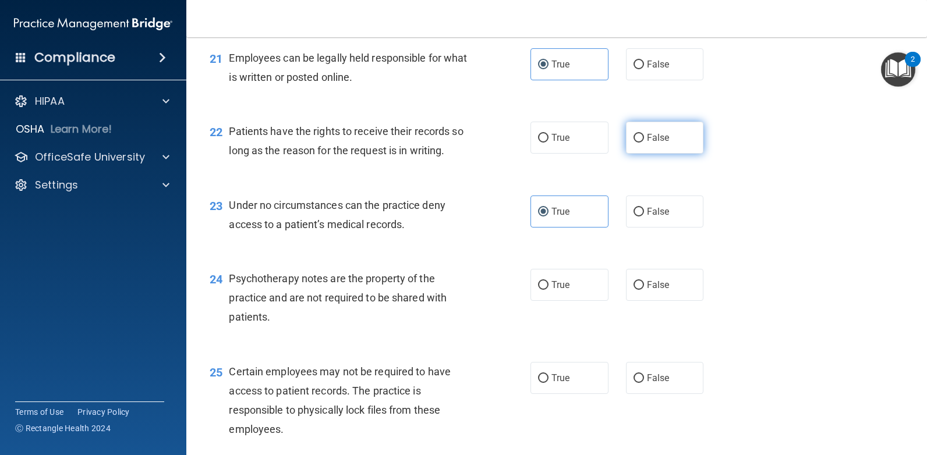
radio input "true"
click at [555, 143] on span "True" at bounding box center [560, 137] width 18 height 11
click at [548, 143] on input "True" at bounding box center [543, 138] width 10 height 9
radio input "true"
radio input "false"
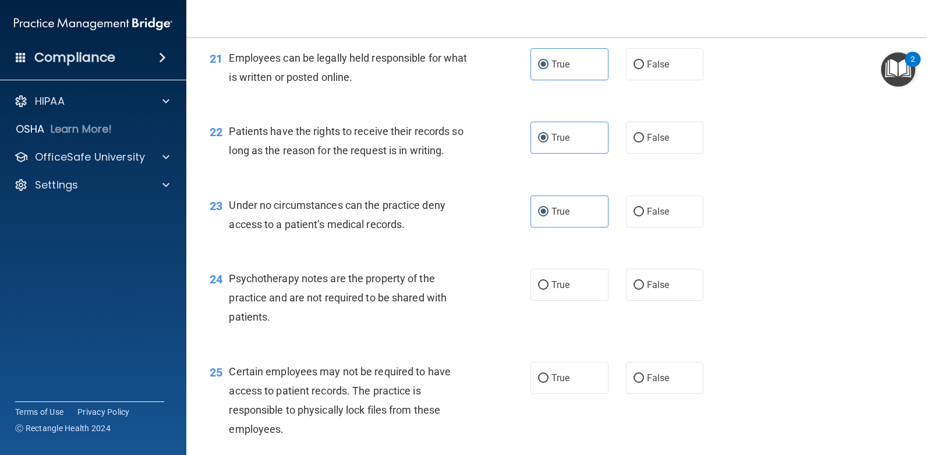
scroll to position [2328, 0]
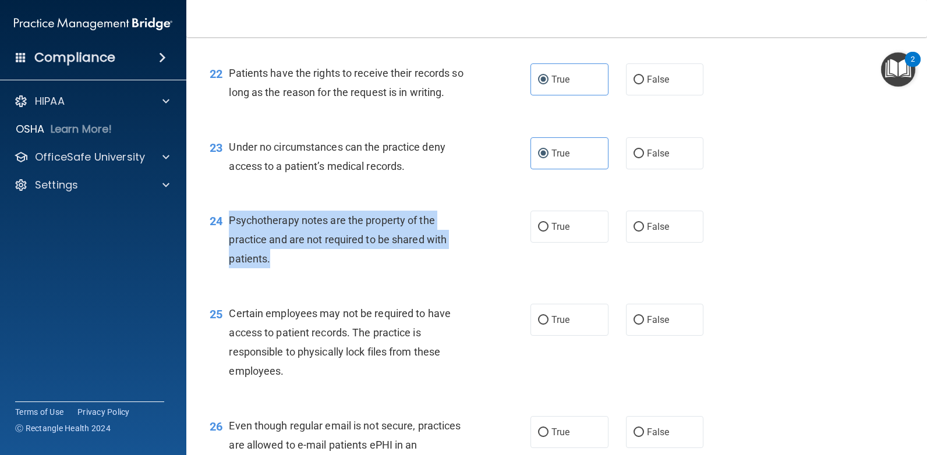
drag, startPoint x: 277, startPoint y: 258, endPoint x: 229, endPoint y: 222, distance: 59.8
click at [229, 222] on div "Psychotherapy notes are the property of the practice and are not required to be…" at bounding box center [356, 240] width 254 height 58
drag, startPoint x: 229, startPoint y: 222, endPoint x: 251, endPoint y: 222, distance: 22.1
click at [311, 265] on div "Psychotherapy notes are the property of the practice and are not required to be…" at bounding box center [356, 240] width 254 height 58
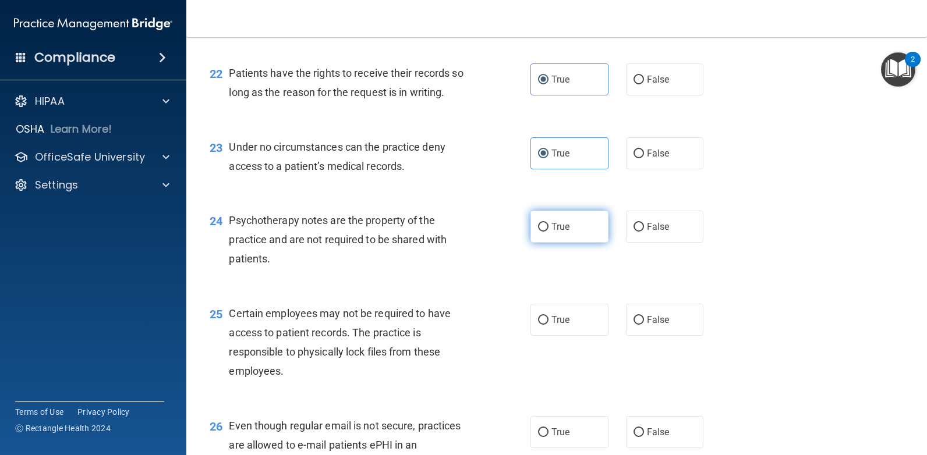
click at [555, 229] on span "True" at bounding box center [560, 226] width 18 height 11
click at [548, 229] on input "True" at bounding box center [543, 227] width 10 height 9
radio input "true"
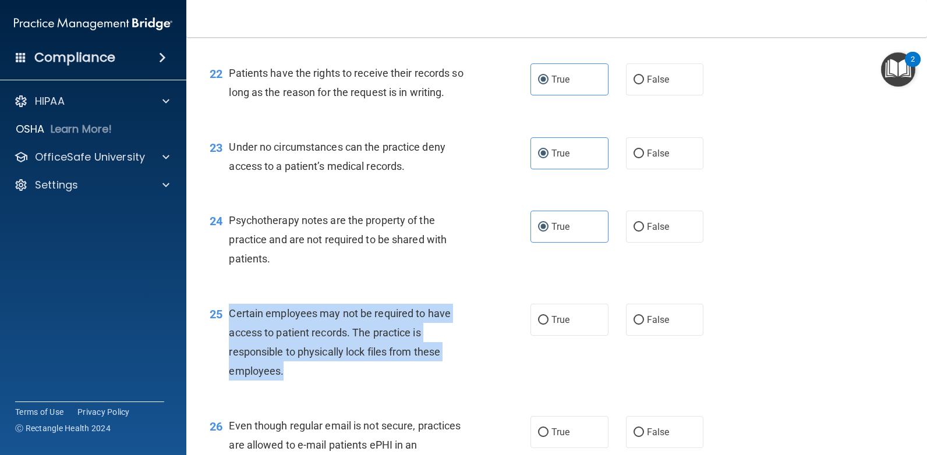
drag, startPoint x: 290, startPoint y: 372, endPoint x: 225, endPoint y: 313, distance: 88.2
click at [225, 313] on div "25 Certain employees may not be required to have access to patient records. The…" at bounding box center [370, 345] width 356 height 83
drag, startPoint x: 225, startPoint y: 313, endPoint x: 234, endPoint y: 311, distance: 9.5
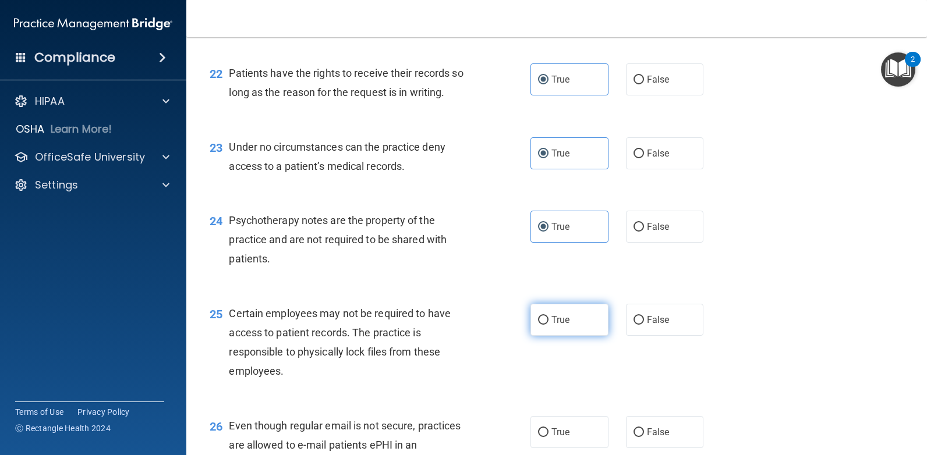
click at [570, 323] on label "True" at bounding box center [569, 320] width 78 height 32
click at [548, 323] on input "True" at bounding box center [543, 320] width 10 height 9
radio input "true"
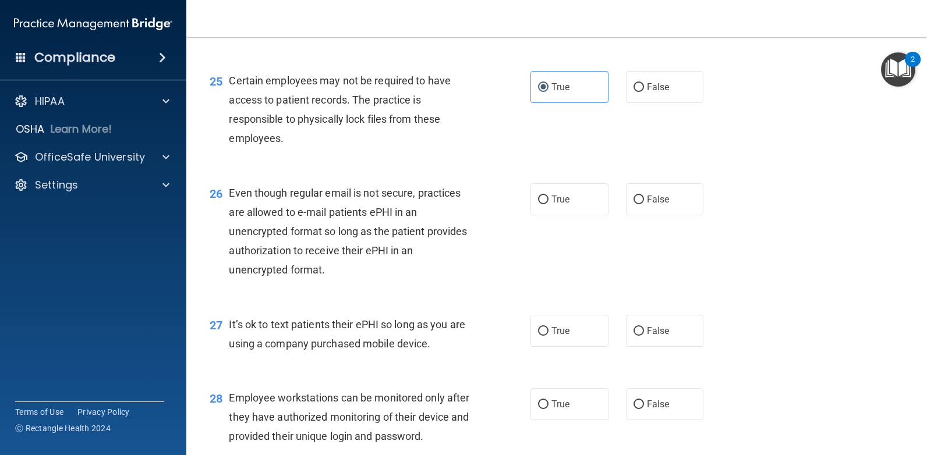
scroll to position [2619, 0]
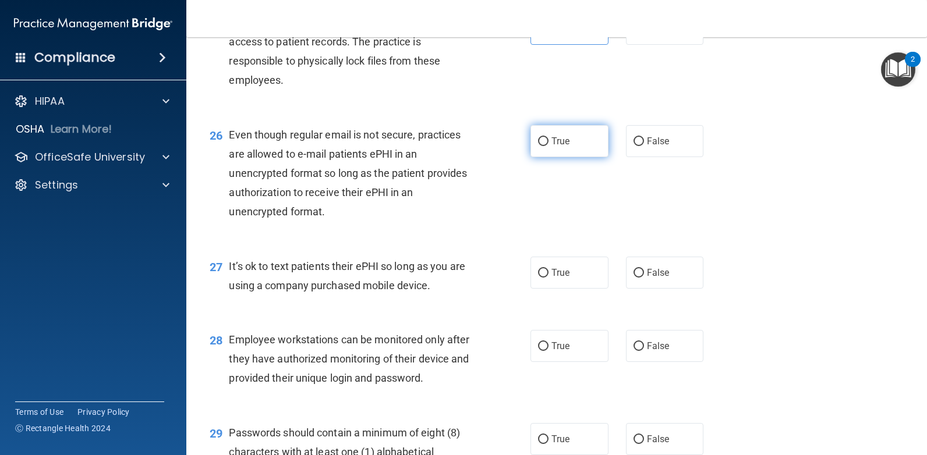
click at [542, 144] on input "True" at bounding box center [543, 141] width 10 height 9
radio input "true"
drag, startPoint x: 434, startPoint y: 290, endPoint x: 224, endPoint y: 260, distance: 212.3
click at [224, 260] on div "27 It’s ok to text patients their ePHI so long as you are using a company purch…" at bounding box center [370, 279] width 356 height 44
drag, startPoint x: 224, startPoint y: 260, endPoint x: 250, endPoint y: 261, distance: 25.7
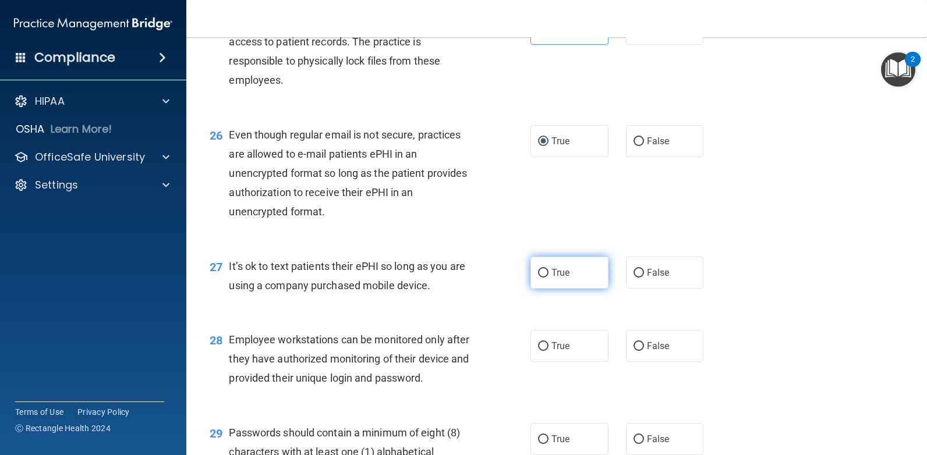
click at [551, 274] on span "True" at bounding box center [560, 272] width 18 height 11
click at [548, 274] on input "True" at bounding box center [543, 273] width 10 height 9
radio input "true"
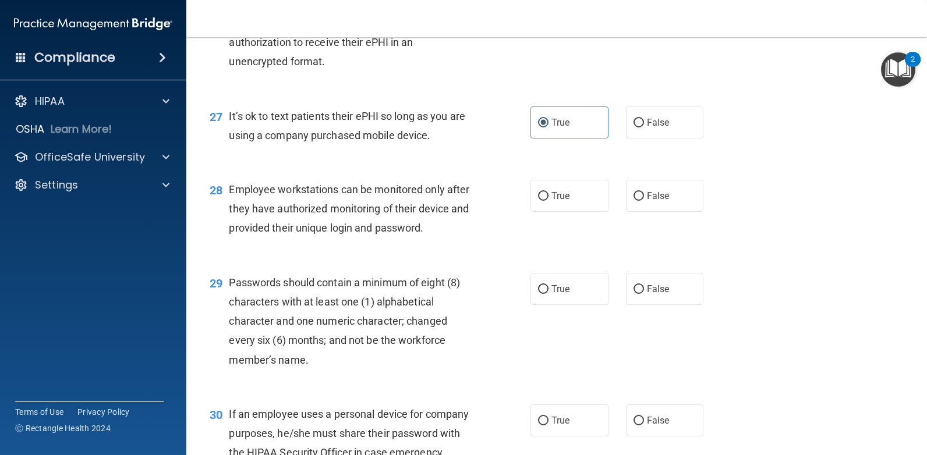
scroll to position [2794, 0]
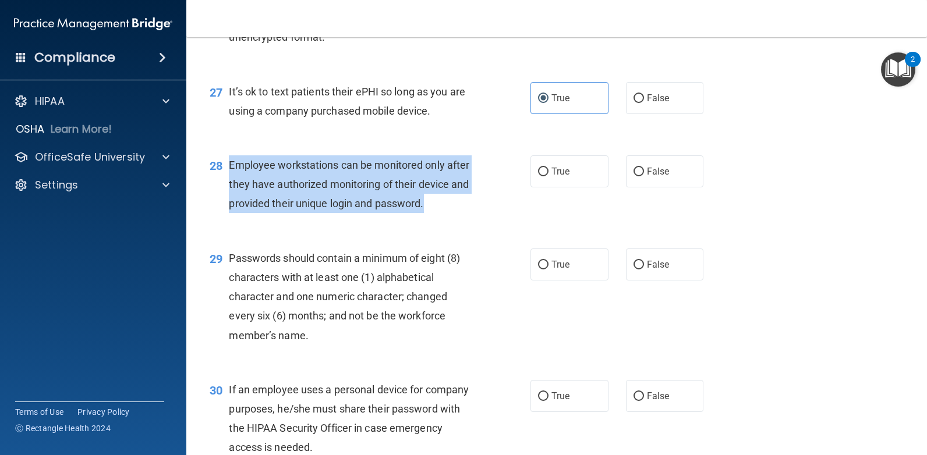
drag, startPoint x: 424, startPoint y: 203, endPoint x: 226, endPoint y: 167, distance: 200.5
click at [226, 167] on div "28 Employee workstations can be monitored only after they have authorized monit…" at bounding box center [370, 187] width 356 height 64
drag, startPoint x: 226, startPoint y: 167, endPoint x: 234, endPoint y: 160, distance: 10.3
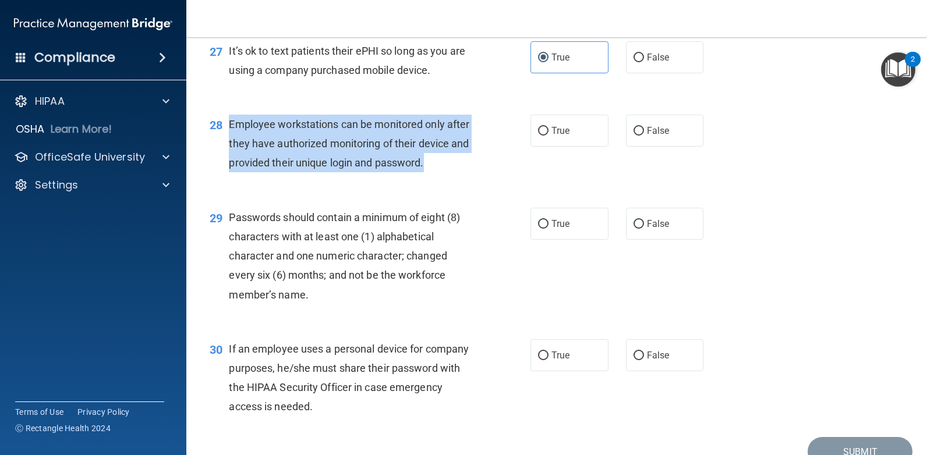
scroll to position [2892, 0]
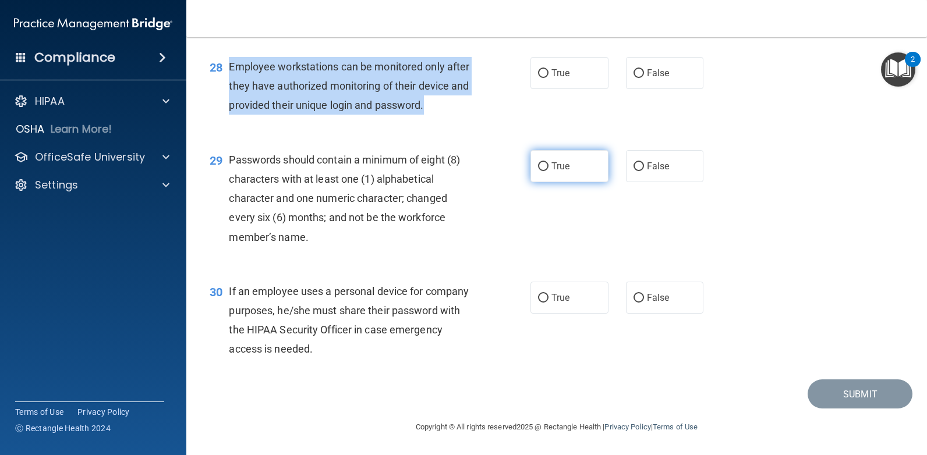
click at [541, 162] on input "True" at bounding box center [543, 166] width 10 height 9
radio input "true"
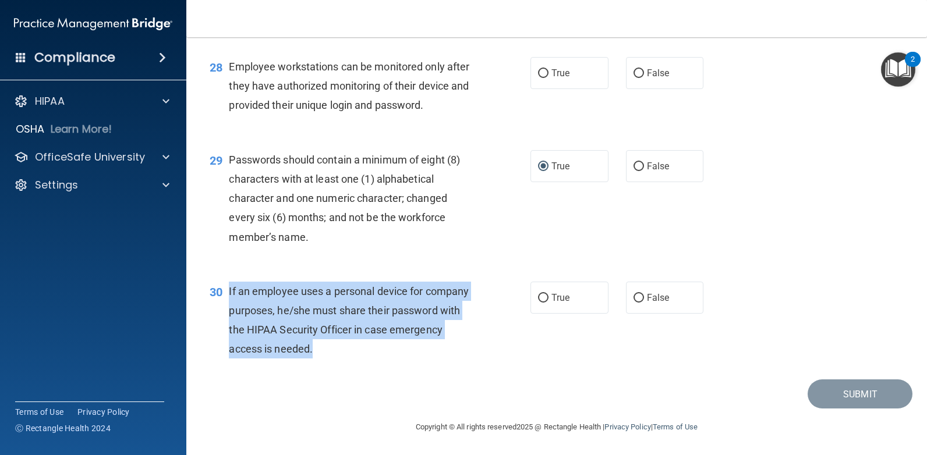
drag, startPoint x: 317, startPoint y: 353, endPoint x: 229, endPoint y: 296, distance: 105.6
click at [229, 296] on div "If an employee uses a personal device for company purposes, he/she must share t…" at bounding box center [356, 320] width 254 height 77
drag, startPoint x: 229, startPoint y: 296, endPoint x: 250, endPoint y: 288, distance: 22.3
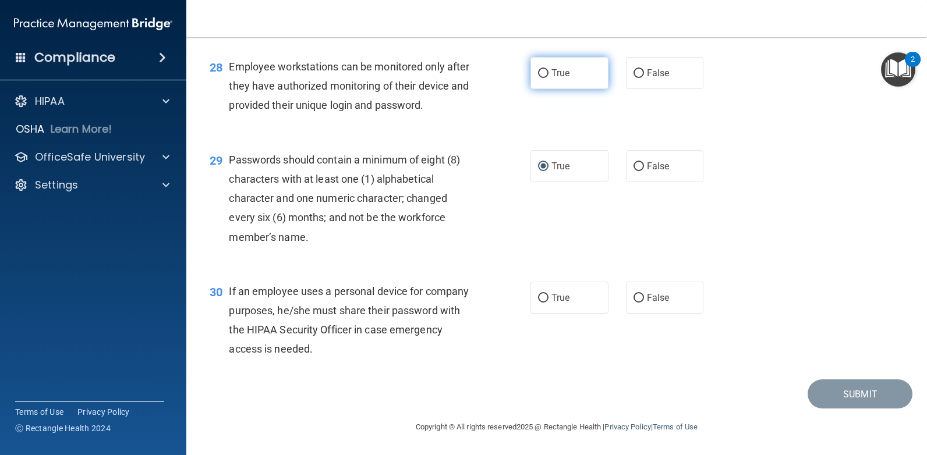
click at [576, 65] on label "True" at bounding box center [569, 73] width 78 height 32
click at [548, 69] on input "True" at bounding box center [543, 73] width 10 height 9
radio input "true"
click at [544, 303] on label "True" at bounding box center [569, 298] width 78 height 32
click at [544, 303] on input "True" at bounding box center [543, 298] width 10 height 9
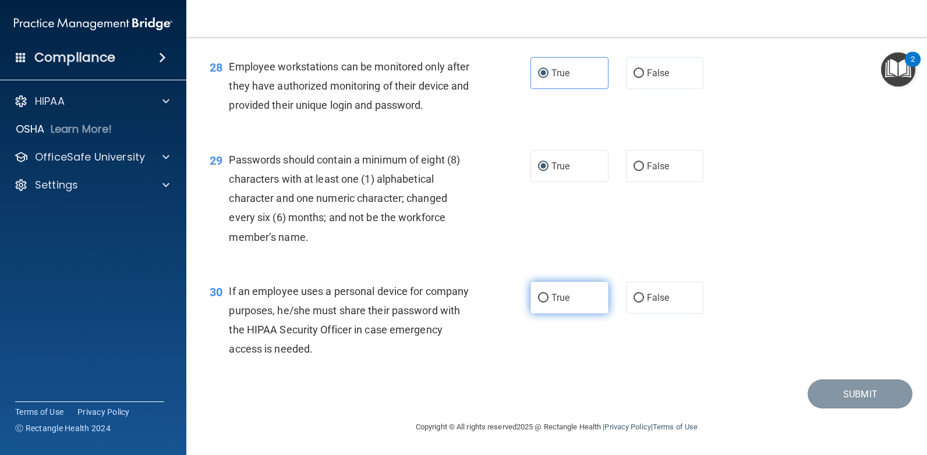
radio input "true"
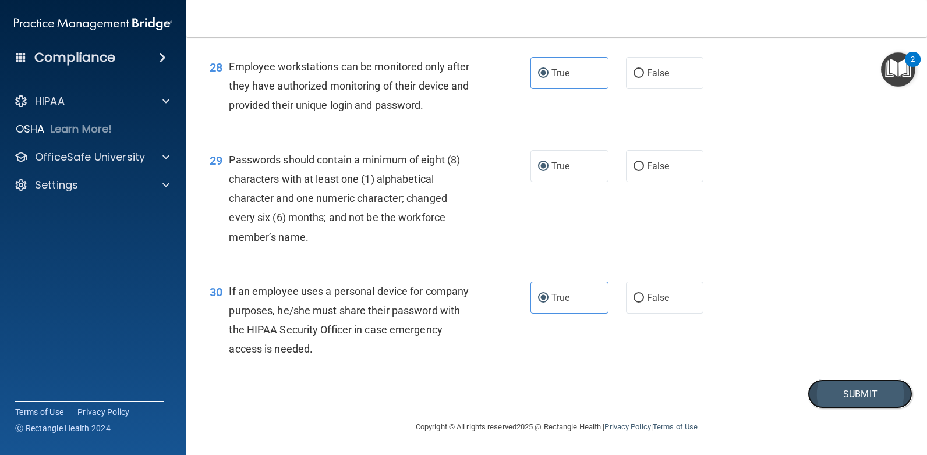
click at [868, 387] on button "Submit" at bounding box center [859, 394] width 105 height 30
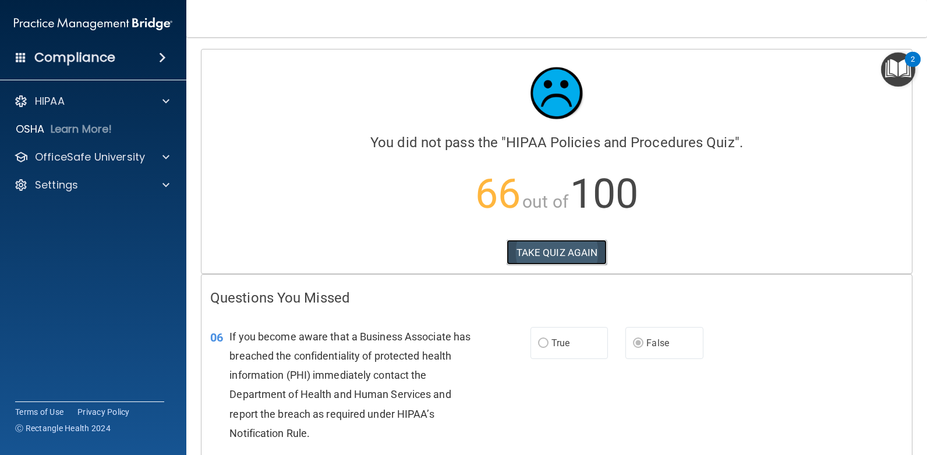
click at [552, 244] on button "TAKE QUIZ AGAIN" at bounding box center [556, 253] width 101 height 26
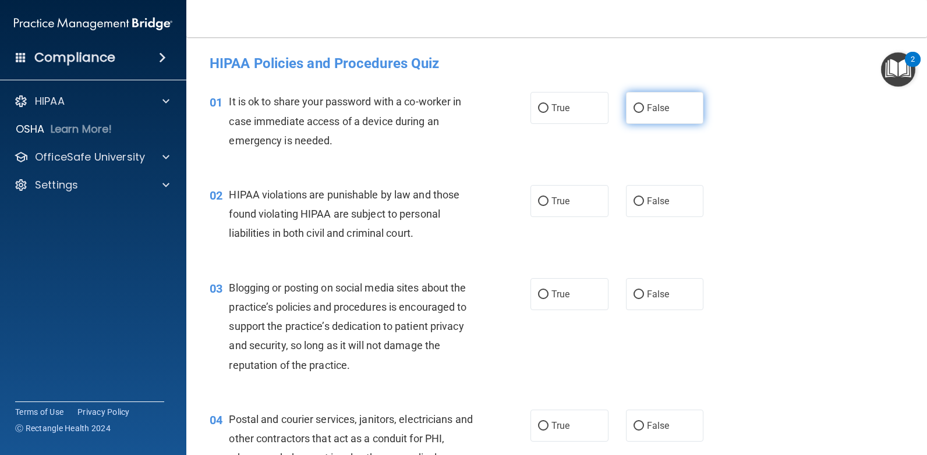
click at [640, 103] on label "False" at bounding box center [665, 108] width 78 height 32
click at [640, 104] on input "False" at bounding box center [638, 108] width 10 height 9
radio input "true"
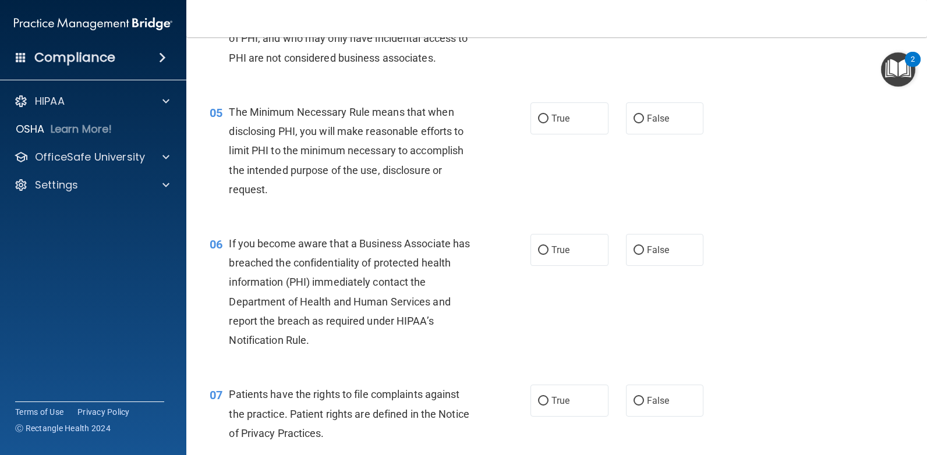
scroll to position [466, 0]
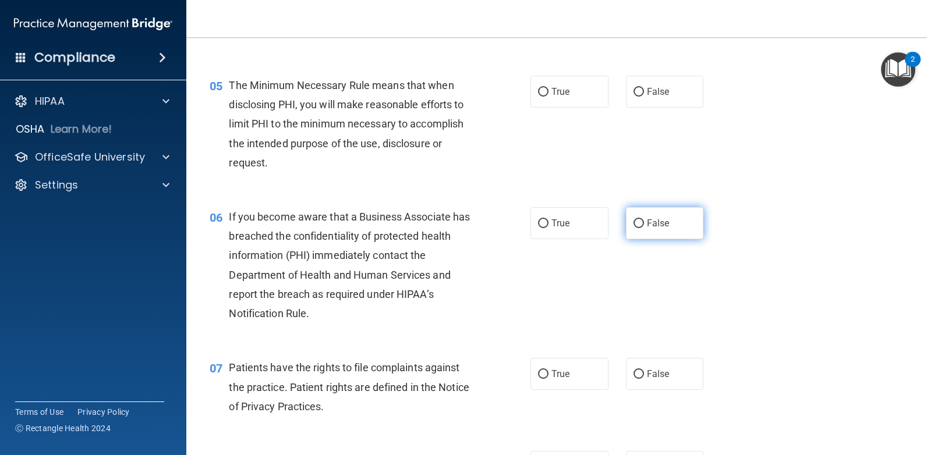
click at [647, 221] on span "False" at bounding box center [658, 223] width 23 height 11
click at [644, 221] on input "False" at bounding box center [638, 223] width 10 height 9
radio input "true"
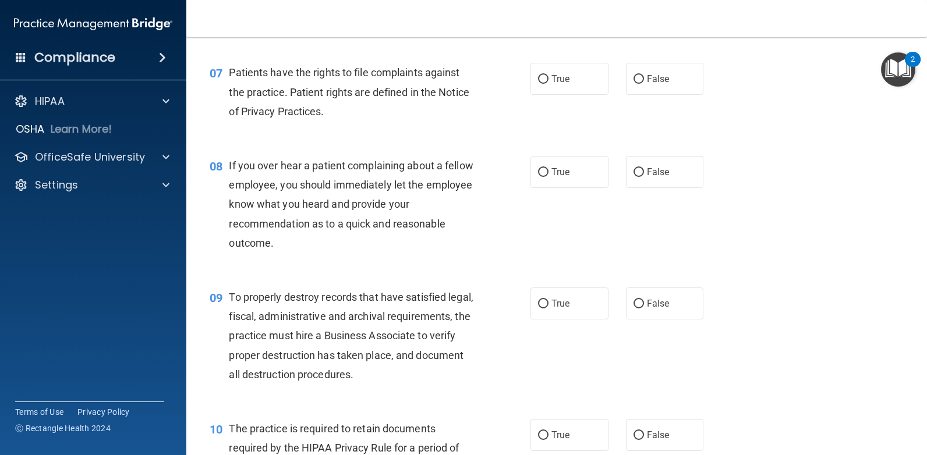
scroll to position [815, 0]
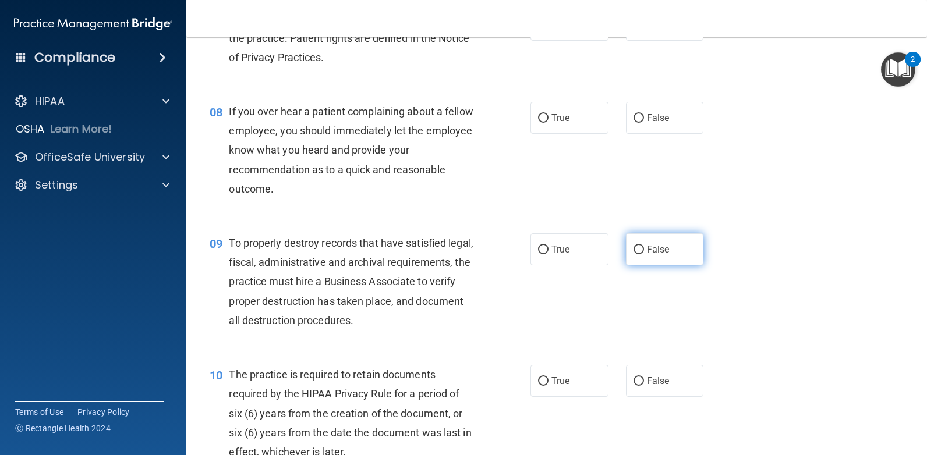
click at [647, 246] on span "False" at bounding box center [658, 249] width 23 height 11
click at [644, 246] on input "False" at bounding box center [638, 250] width 10 height 9
radio input "true"
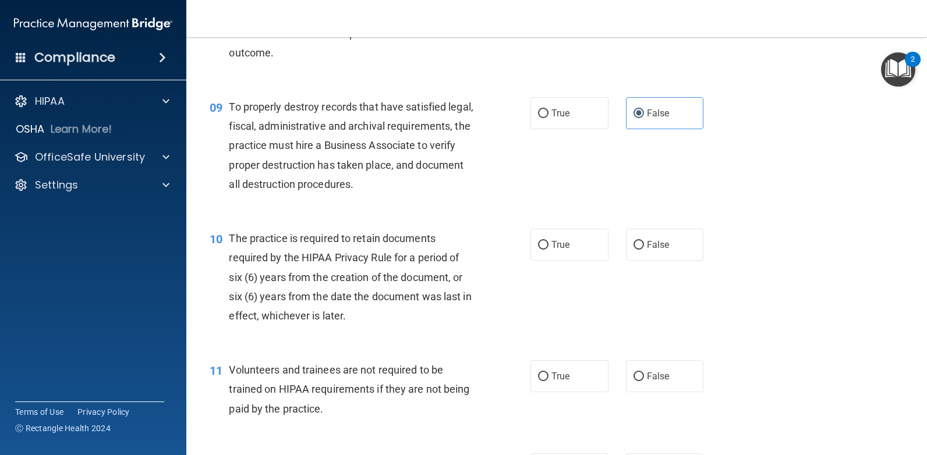
scroll to position [1048, 0]
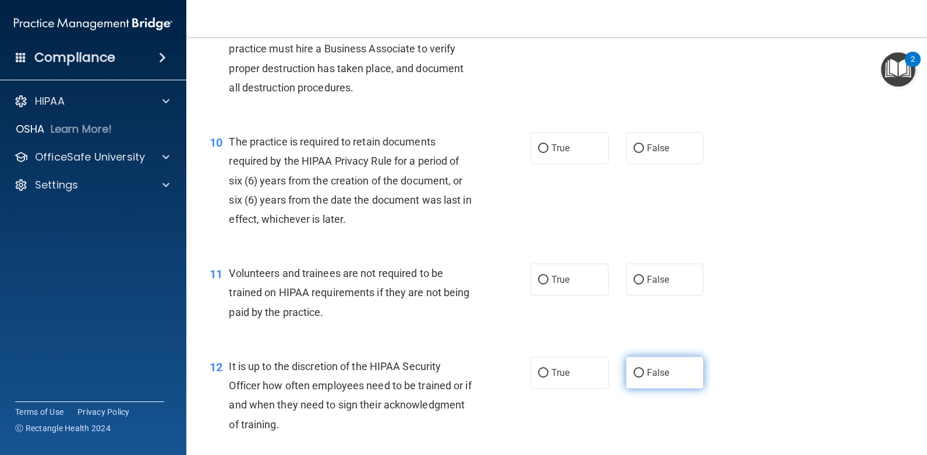
click at [659, 371] on span "False" at bounding box center [658, 372] width 23 height 11
click at [644, 371] on input "False" at bounding box center [638, 373] width 10 height 9
radio input "true"
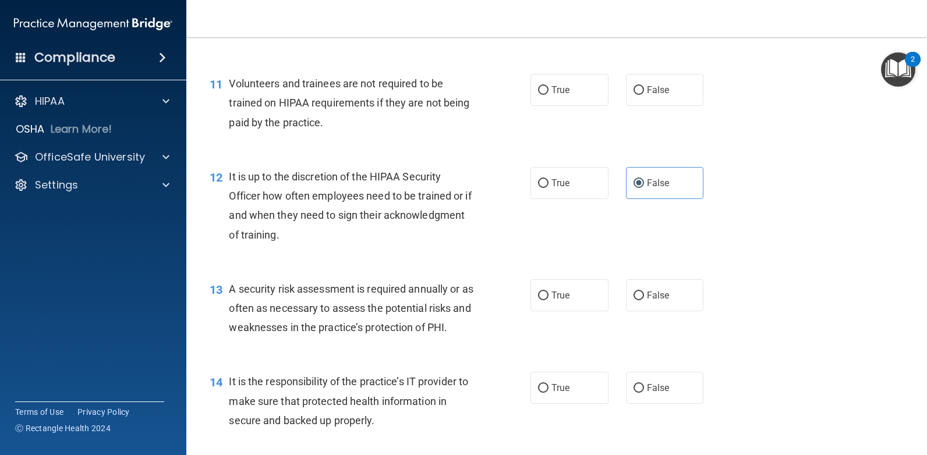
scroll to position [1280, 0]
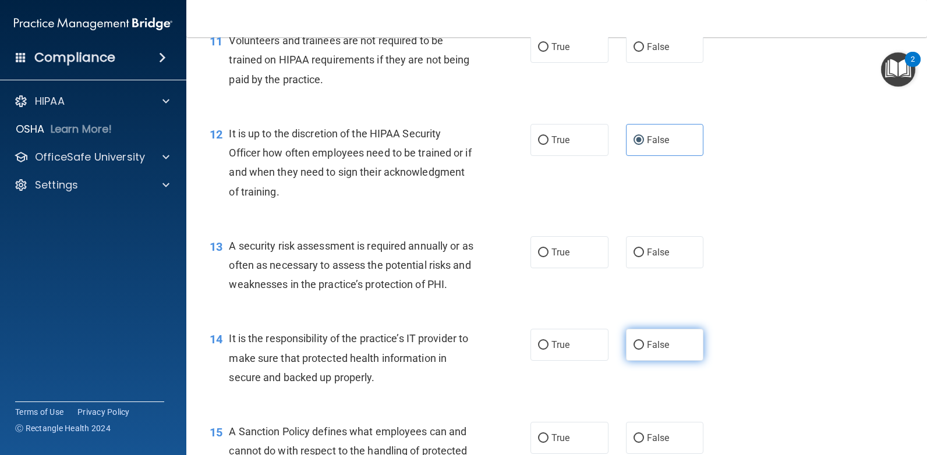
click at [634, 342] on input "False" at bounding box center [638, 345] width 10 height 9
radio input "true"
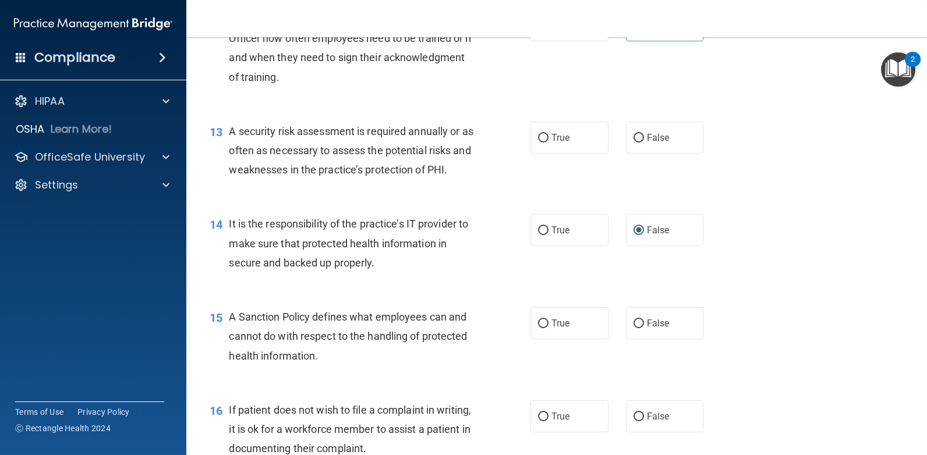
scroll to position [1397, 0]
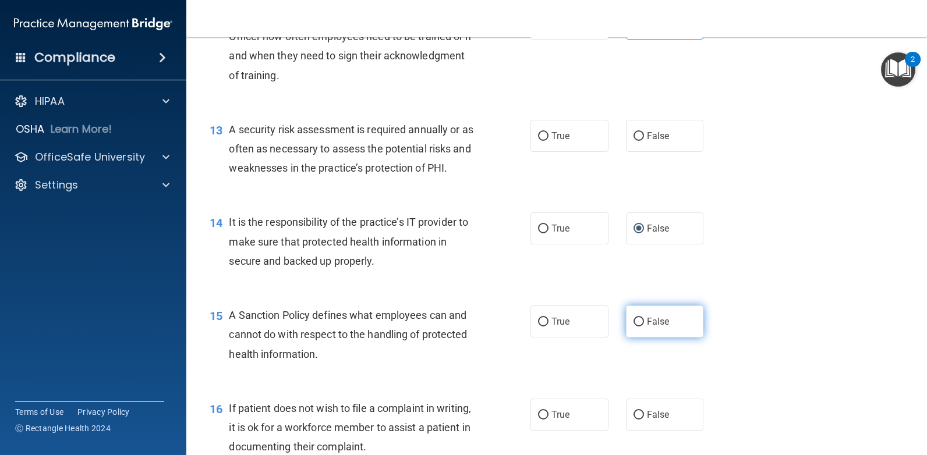
click at [669, 307] on label "False" at bounding box center [665, 322] width 78 height 32
click at [644, 318] on input "False" at bounding box center [638, 322] width 10 height 9
radio input "true"
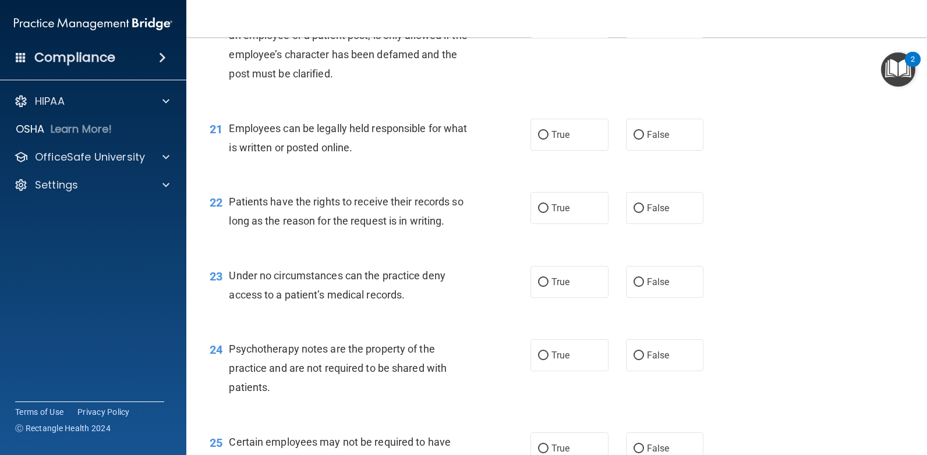
scroll to position [2212, 0]
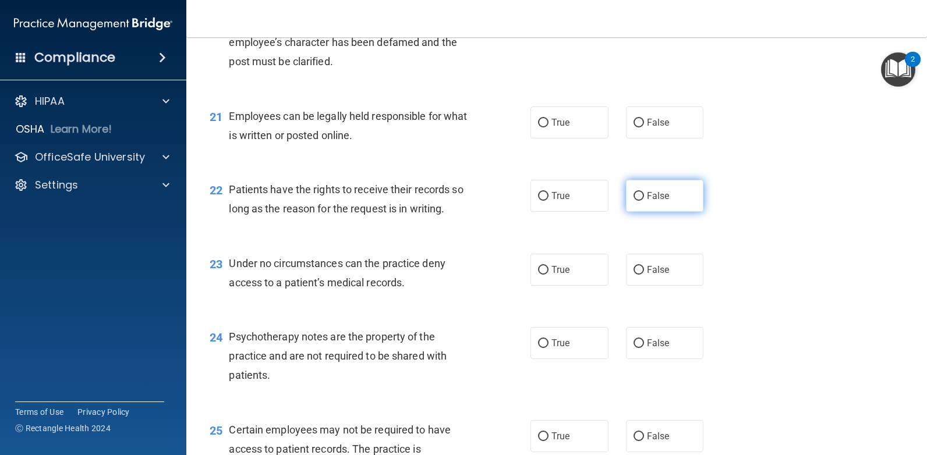
click at [647, 194] on span "False" at bounding box center [658, 195] width 23 height 11
click at [643, 194] on input "False" at bounding box center [638, 196] width 10 height 9
radio input "true"
click at [675, 265] on label "False" at bounding box center [665, 270] width 78 height 32
click at [644, 266] on input "False" at bounding box center [638, 270] width 10 height 9
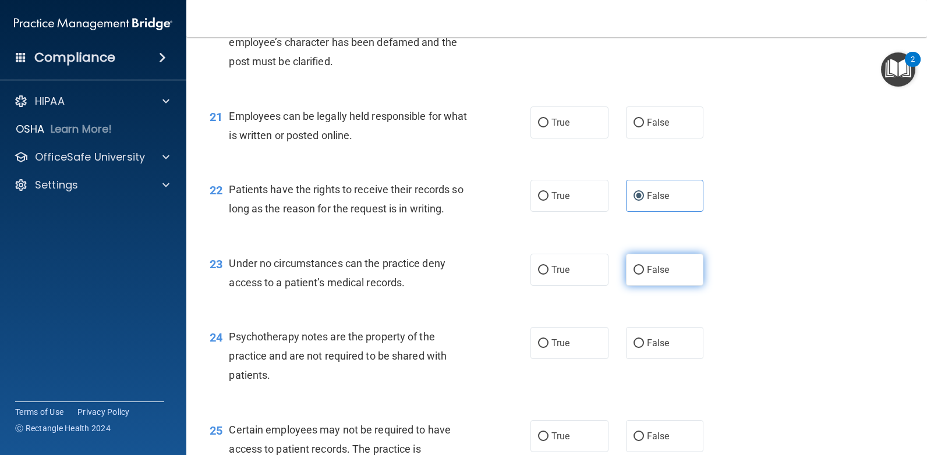
radio input "true"
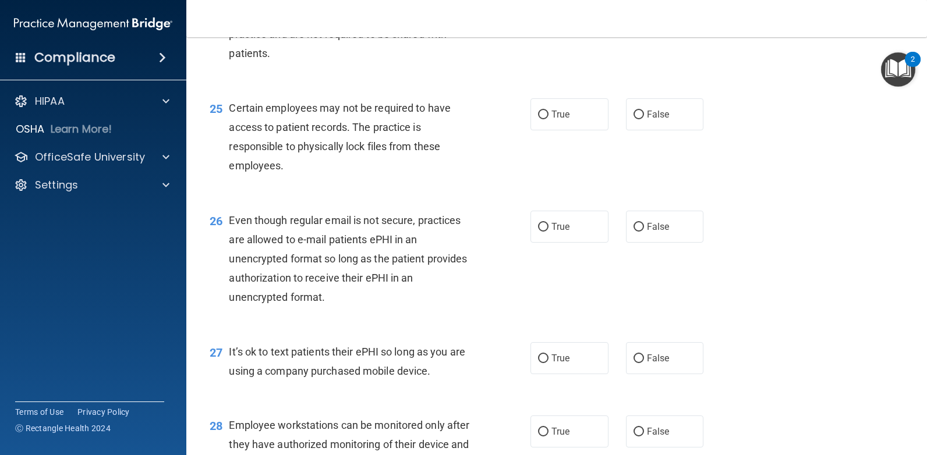
scroll to position [2561, 0]
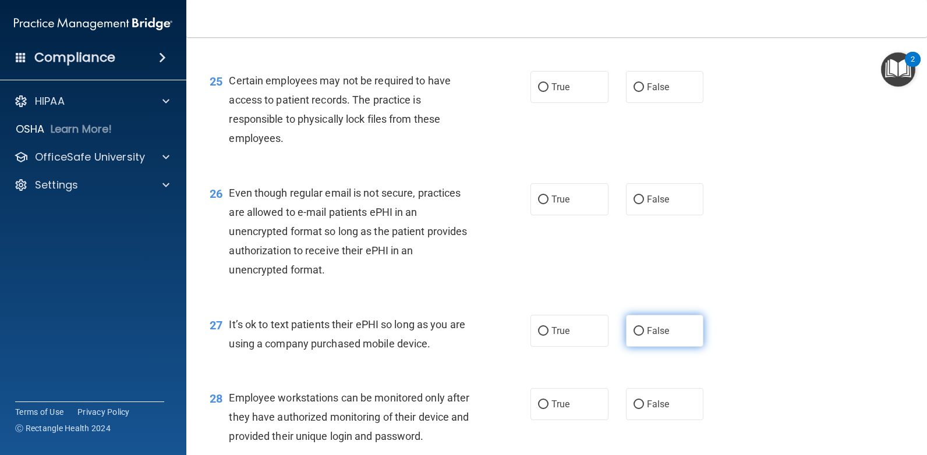
click at [650, 338] on label "False" at bounding box center [665, 331] width 78 height 32
click at [644, 336] on input "False" at bounding box center [638, 331] width 10 height 9
radio input "true"
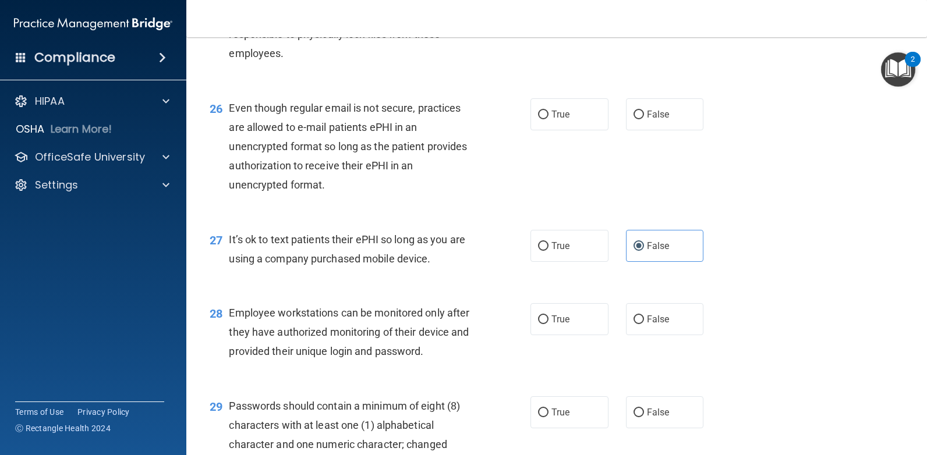
scroll to position [2677, 0]
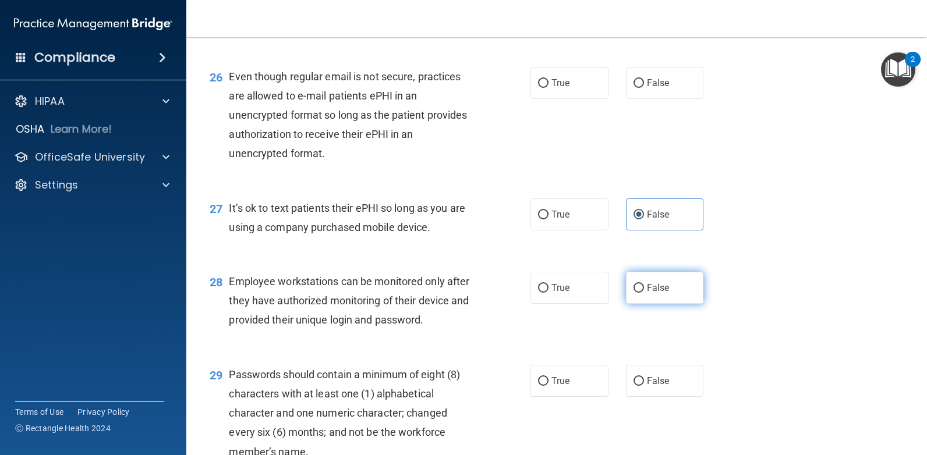
click at [647, 290] on span "False" at bounding box center [658, 287] width 23 height 11
click at [643, 290] on input "False" at bounding box center [638, 288] width 10 height 9
radio input "true"
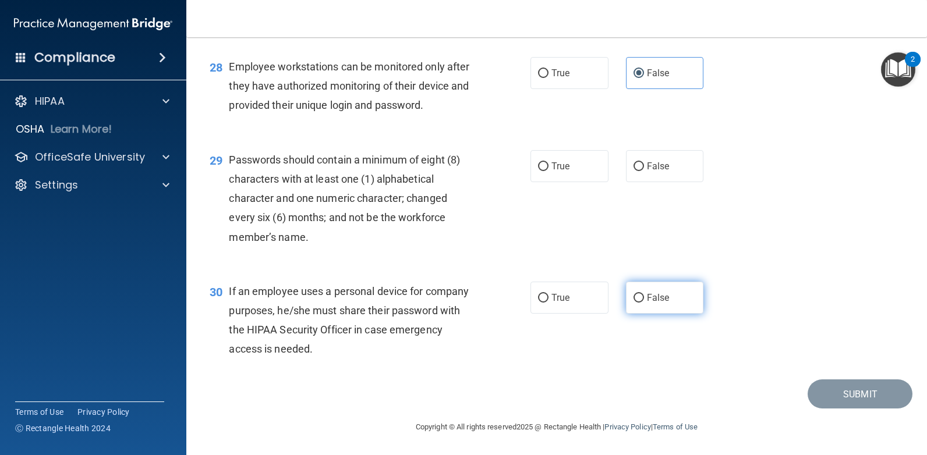
click at [659, 296] on span "False" at bounding box center [658, 297] width 23 height 11
click at [644, 296] on input "False" at bounding box center [638, 298] width 10 height 9
radio input "true"
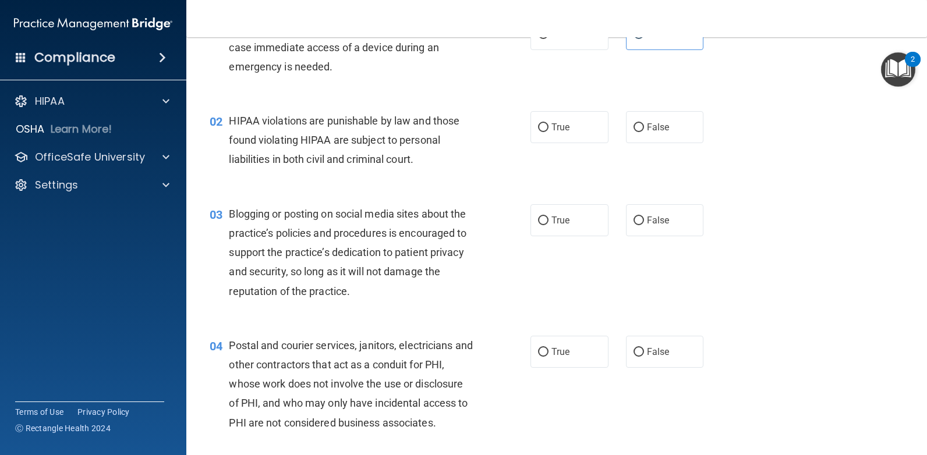
scroll to position [0, 0]
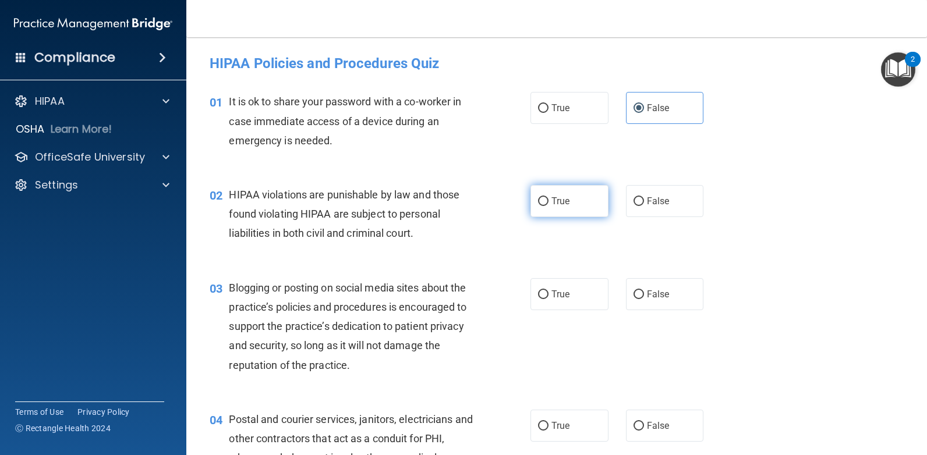
click at [542, 200] on input "True" at bounding box center [543, 201] width 10 height 9
radio input "true"
click at [650, 304] on label "False" at bounding box center [665, 294] width 78 height 32
click at [644, 299] on input "False" at bounding box center [638, 294] width 10 height 9
radio input "true"
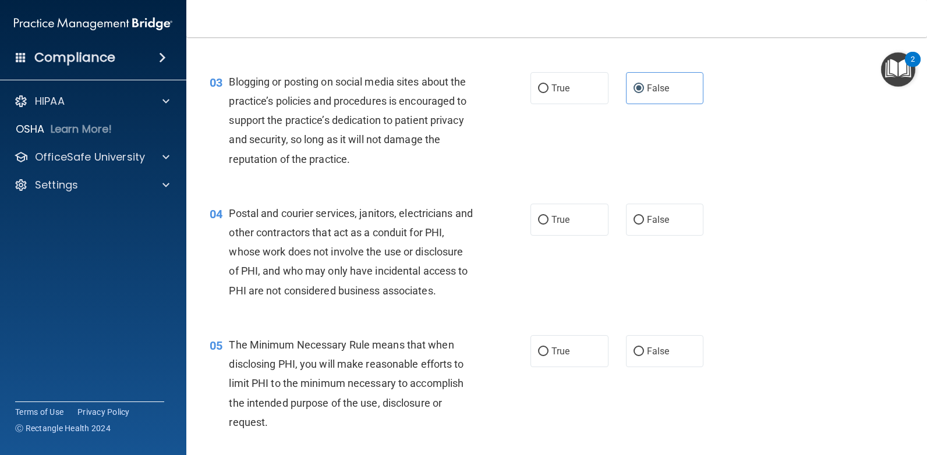
scroll to position [233, 0]
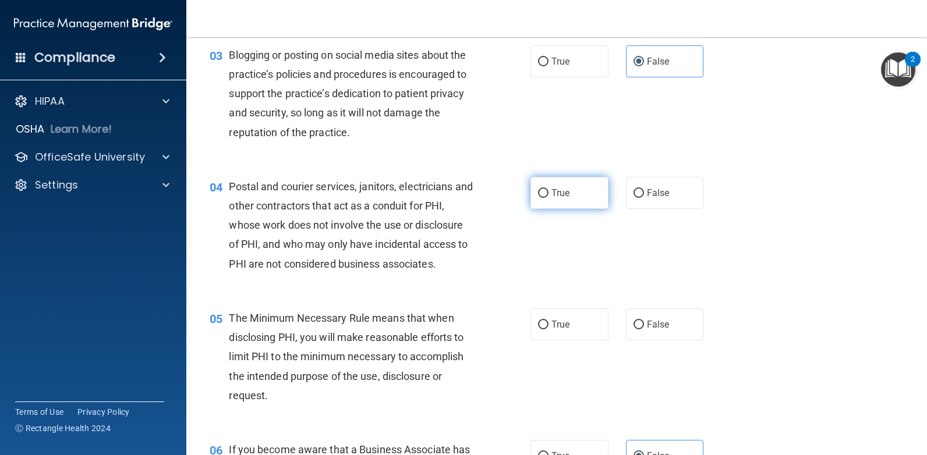
click at [566, 195] on label "True" at bounding box center [569, 193] width 78 height 32
click at [548, 195] on input "True" at bounding box center [543, 193] width 10 height 9
radio input "true"
click at [543, 329] on label "True" at bounding box center [569, 324] width 78 height 32
click at [543, 329] on input "True" at bounding box center [543, 325] width 10 height 9
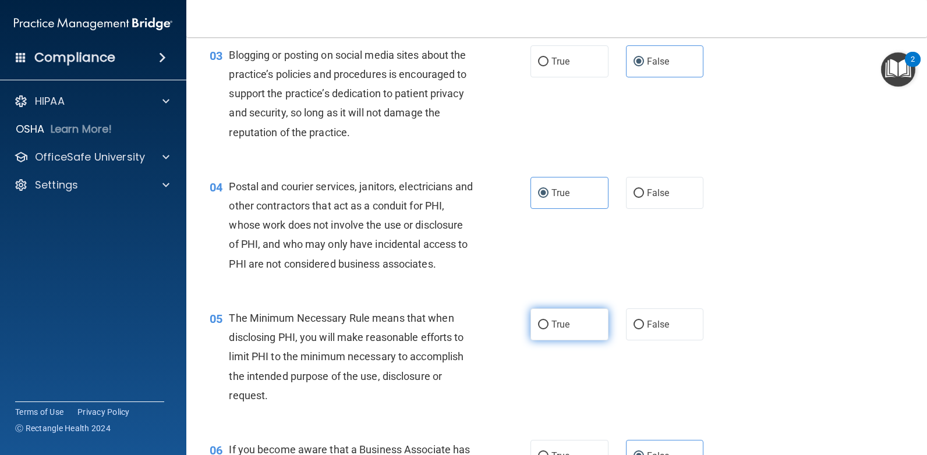
radio input "true"
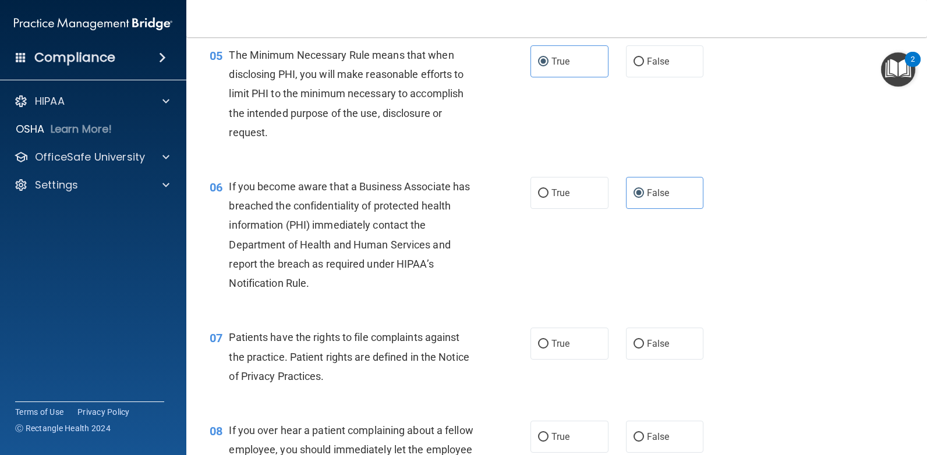
scroll to position [524, 0]
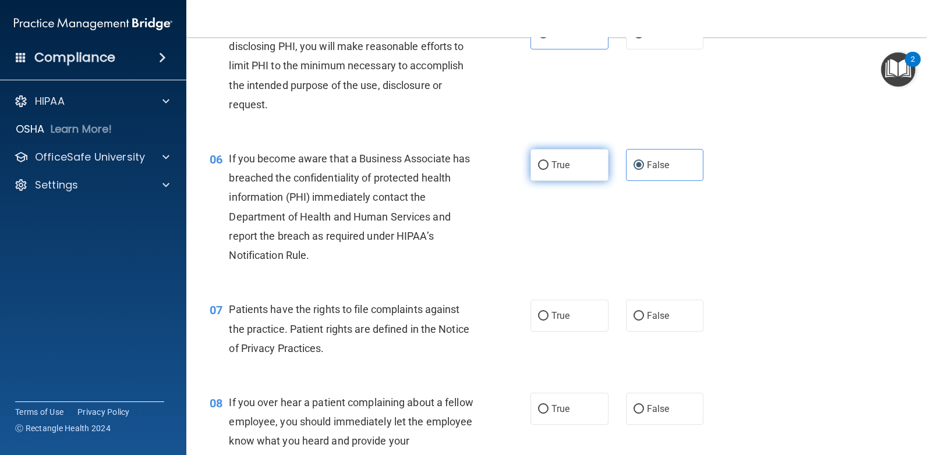
click at [573, 180] on label "True" at bounding box center [569, 165] width 78 height 32
click at [548, 170] on input "True" at bounding box center [543, 165] width 10 height 9
radio input "true"
radio input "false"
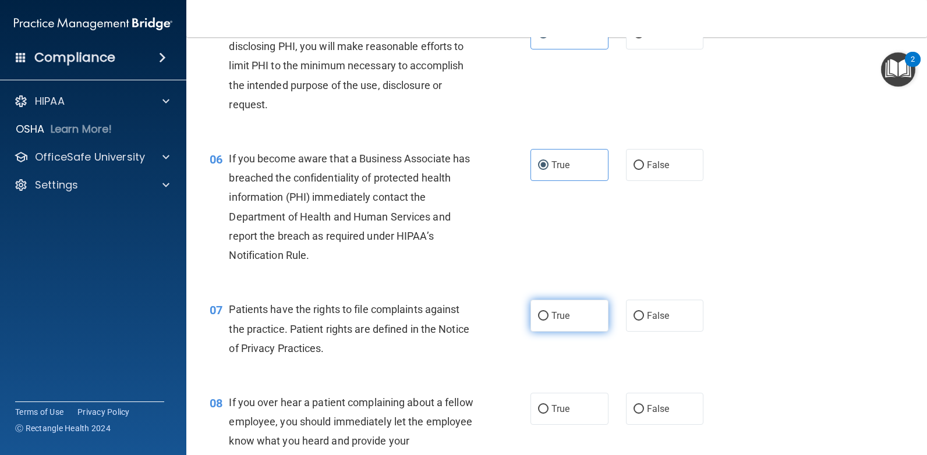
click at [551, 320] on span "True" at bounding box center [560, 315] width 18 height 11
click at [547, 320] on input "True" at bounding box center [543, 316] width 10 height 9
radio input "true"
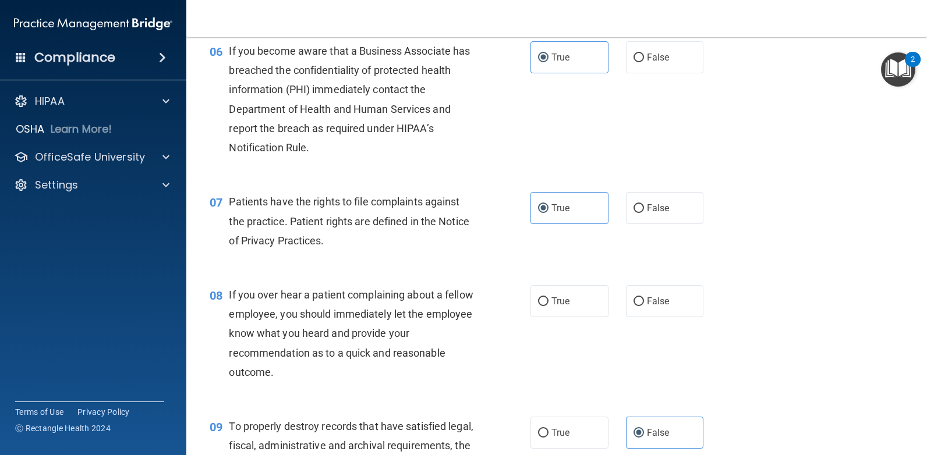
scroll to position [640, 0]
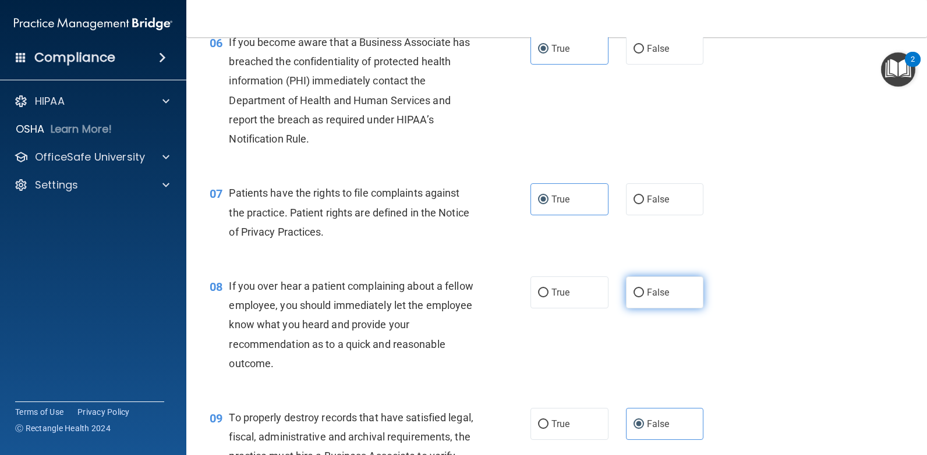
click at [647, 290] on span "False" at bounding box center [658, 292] width 23 height 11
click at [644, 290] on input "False" at bounding box center [638, 293] width 10 height 9
radio input "true"
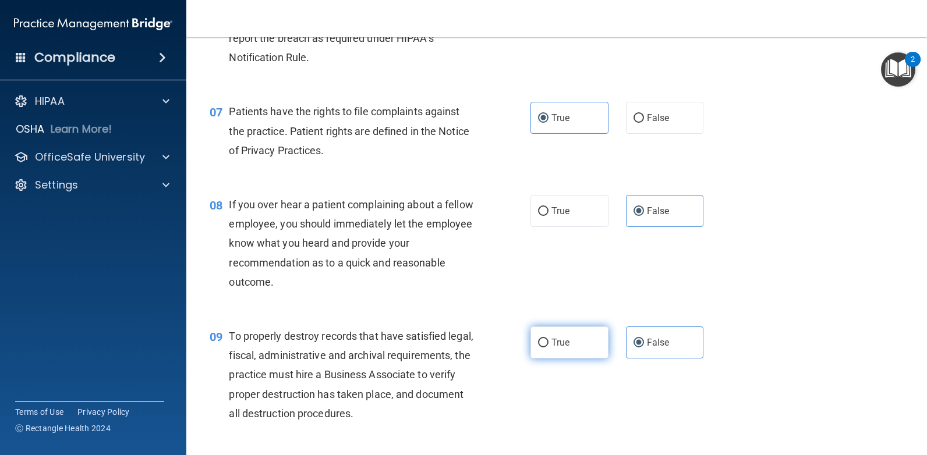
scroll to position [698, 0]
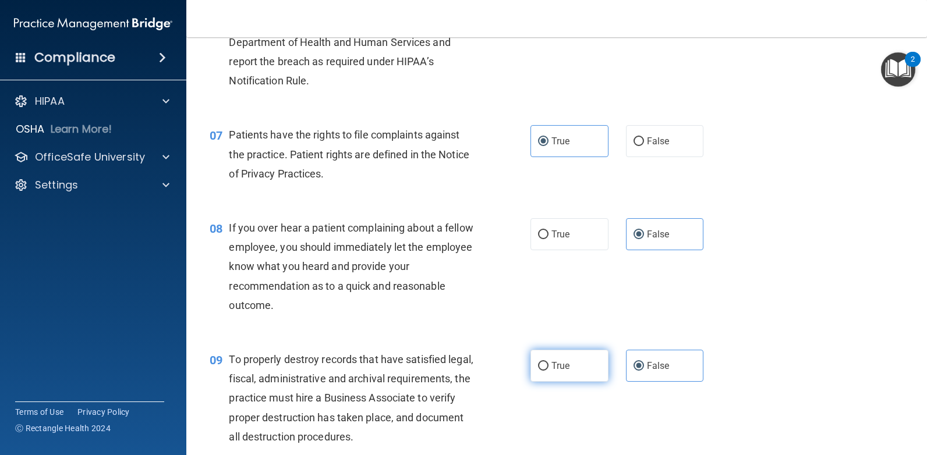
click at [573, 358] on label "True" at bounding box center [569, 366] width 78 height 32
click at [548, 362] on input "True" at bounding box center [543, 366] width 10 height 9
radio input "true"
radio input "false"
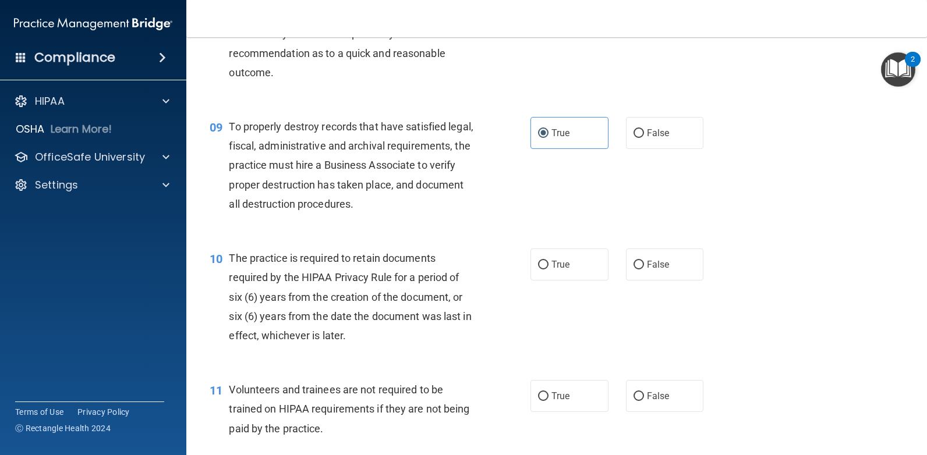
scroll to position [989, 0]
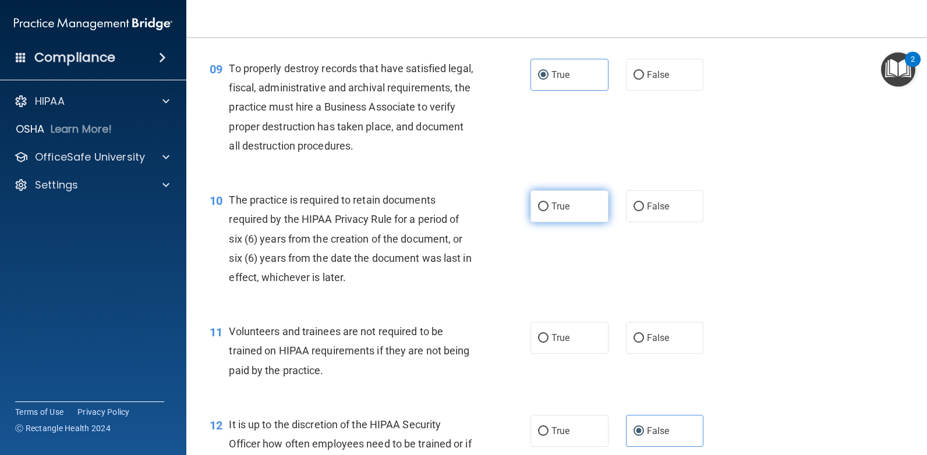
click at [556, 204] on span "True" at bounding box center [560, 206] width 18 height 11
click at [548, 204] on input "True" at bounding box center [543, 207] width 10 height 9
radio input "true"
click at [647, 342] on span "False" at bounding box center [658, 337] width 23 height 11
click at [644, 342] on input "False" at bounding box center [638, 338] width 10 height 9
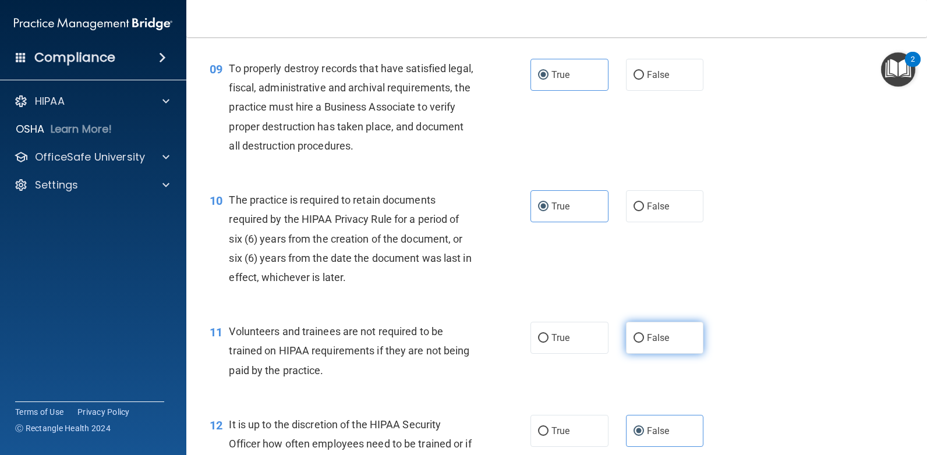
radio input "true"
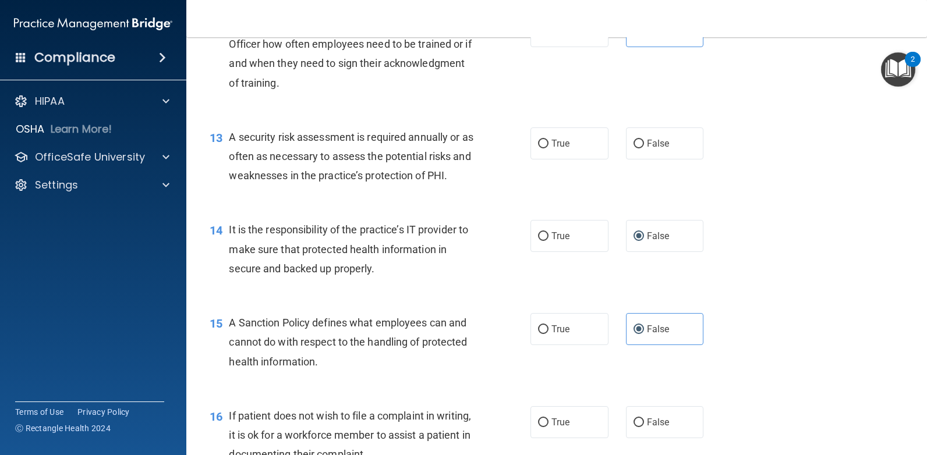
scroll to position [1397, 0]
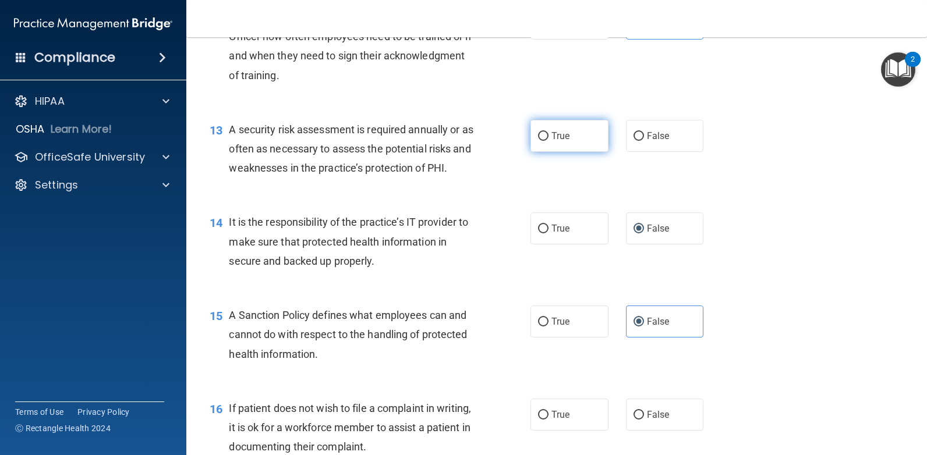
click at [556, 135] on span "True" at bounding box center [560, 135] width 18 height 11
click at [548, 135] on input "True" at bounding box center [543, 136] width 10 height 9
radio input "true"
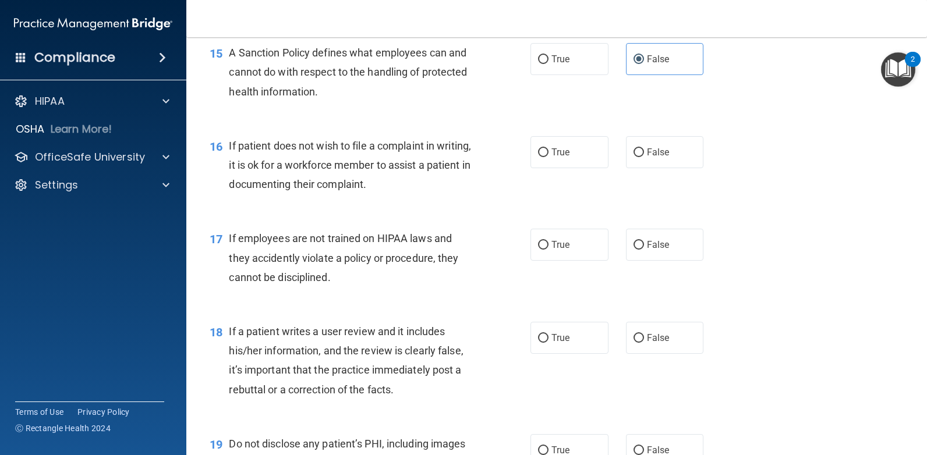
scroll to position [1688, 0]
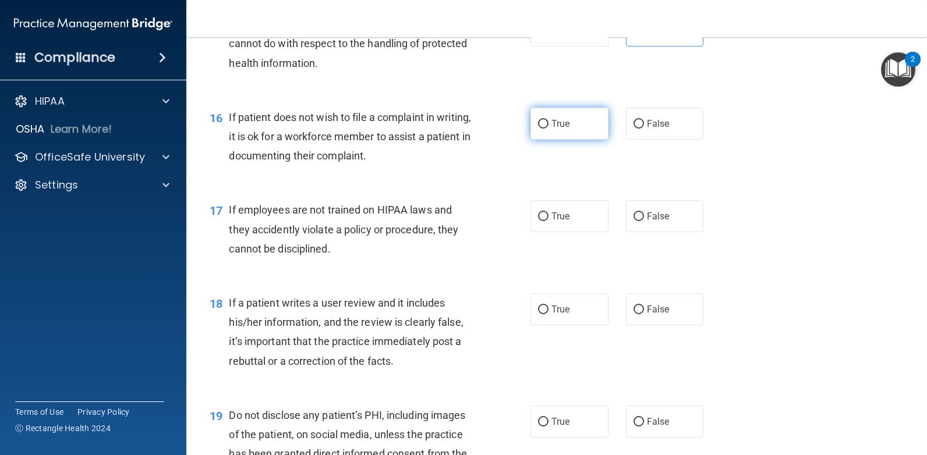
click at [559, 127] on span "True" at bounding box center [560, 123] width 18 height 11
click at [548, 127] on input "True" at bounding box center [543, 124] width 10 height 9
radio input "true"
click at [661, 215] on span "False" at bounding box center [658, 216] width 23 height 11
click at [644, 215] on input "False" at bounding box center [638, 216] width 10 height 9
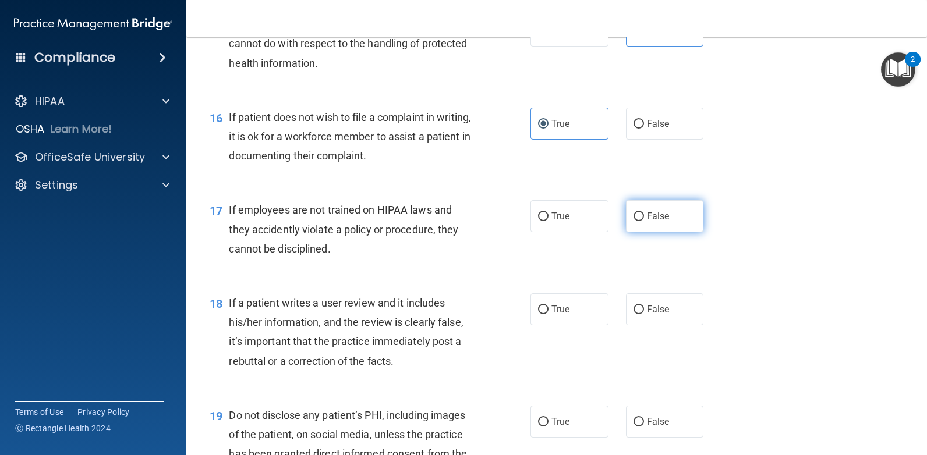
radio input "true"
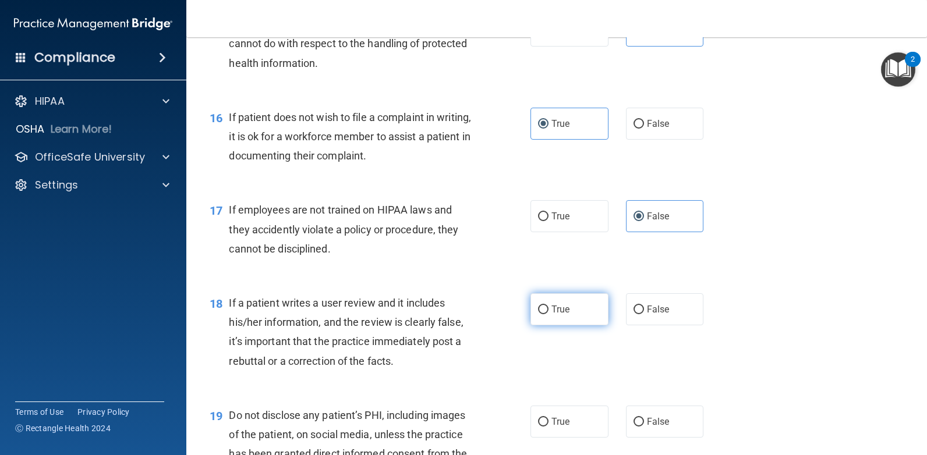
click at [555, 311] on span "True" at bounding box center [560, 309] width 18 height 11
click at [548, 311] on input "True" at bounding box center [543, 310] width 10 height 9
radio input "true"
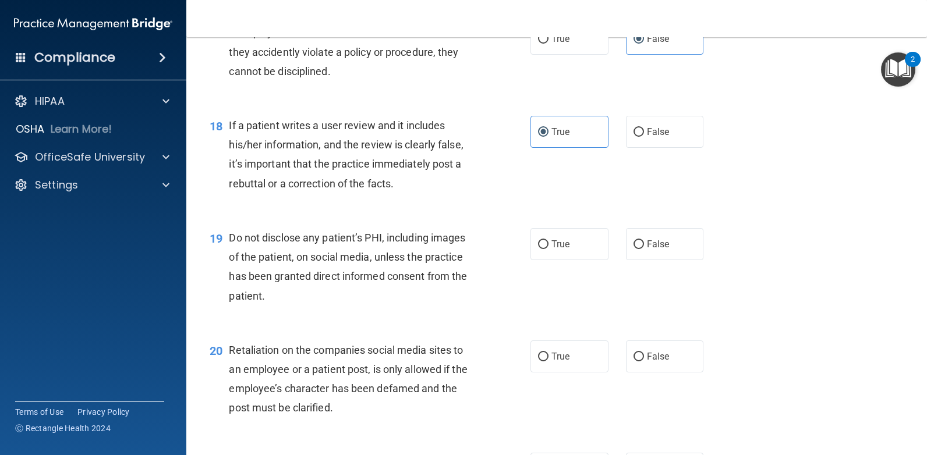
scroll to position [1921, 0]
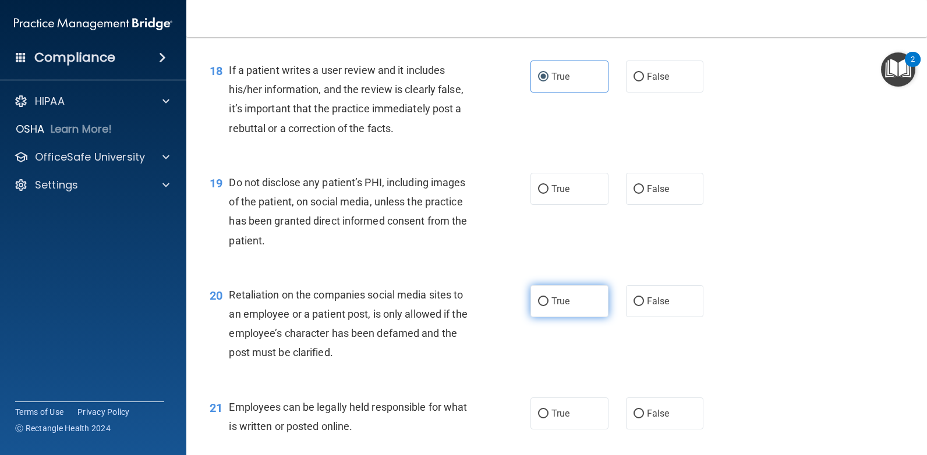
click at [538, 299] on input "True" at bounding box center [543, 301] width 10 height 9
radio input "true"
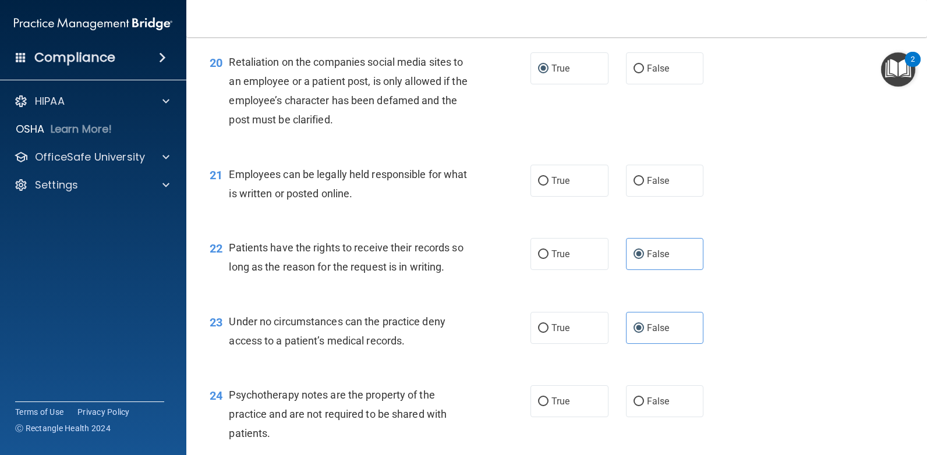
scroll to position [2212, 0]
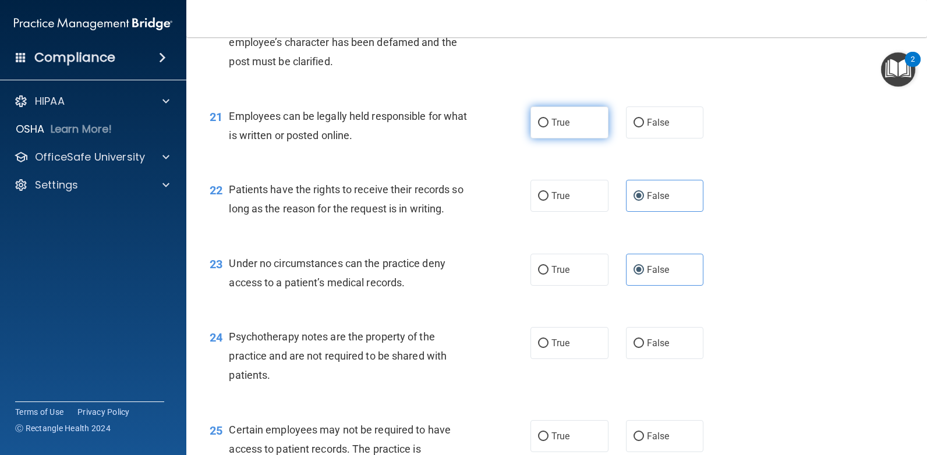
click at [558, 125] on span "True" at bounding box center [560, 122] width 18 height 11
click at [548, 125] on input "True" at bounding box center [543, 123] width 10 height 9
radio input "true"
click at [545, 338] on label "True" at bounding box center [569, 343] width 78 height 32
click at [545, 339] on input "True" at bounding box center [543, 343] width 10 height 9
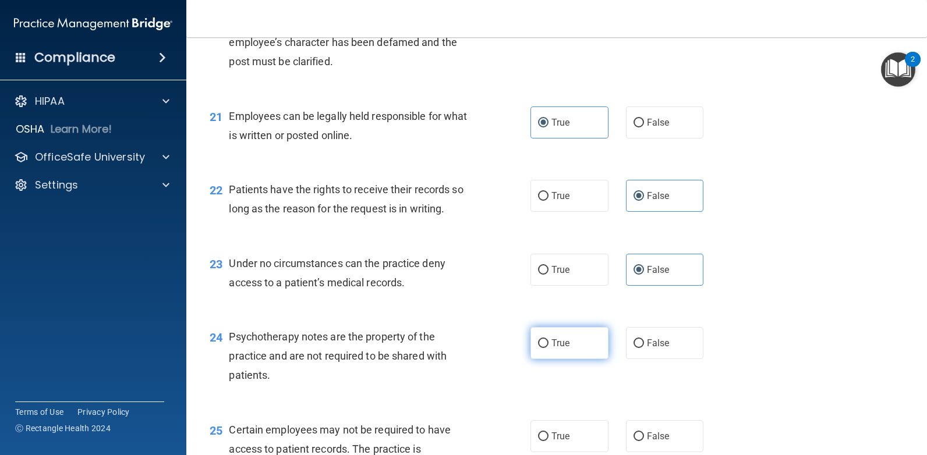
radio input "true"
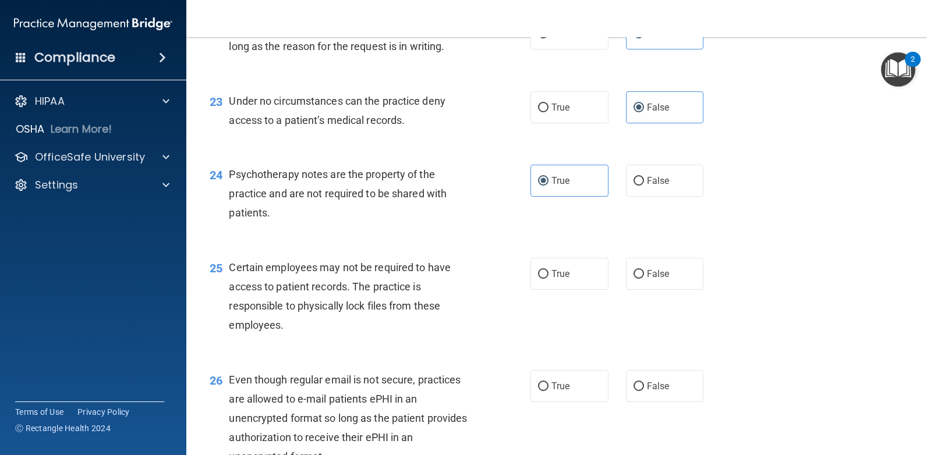
scroll to position [2445, 0]
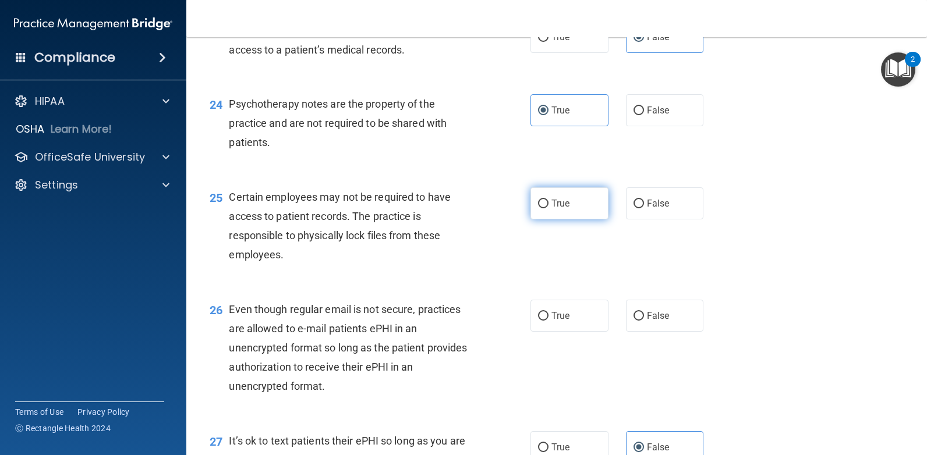
click at [569, 196] on label "True" at bounding box center [569, 203] width 78 height 32
click at [548, 200] on input "True" at bounding box center [543, 204] width 10 height 9
radio input "true"
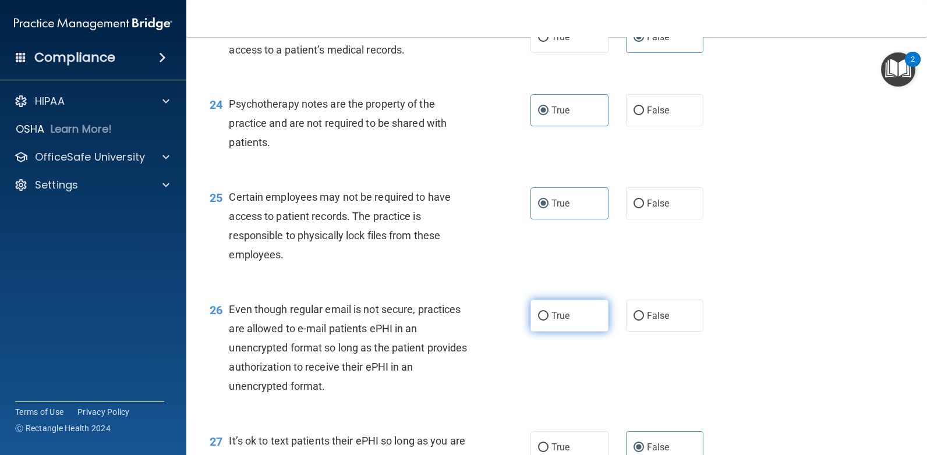
click at [560, 317] on span "True" at bounding box center [560, 315] width 18 height 11
click at [548, 317] on input "True" at bounding box center [543, 316] width 10 height 9
radio input "true"
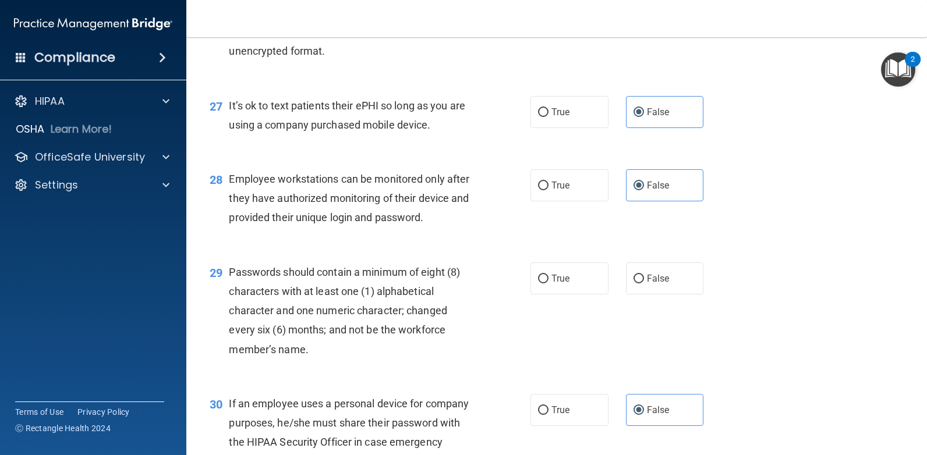
scroll to position [2852, 0]
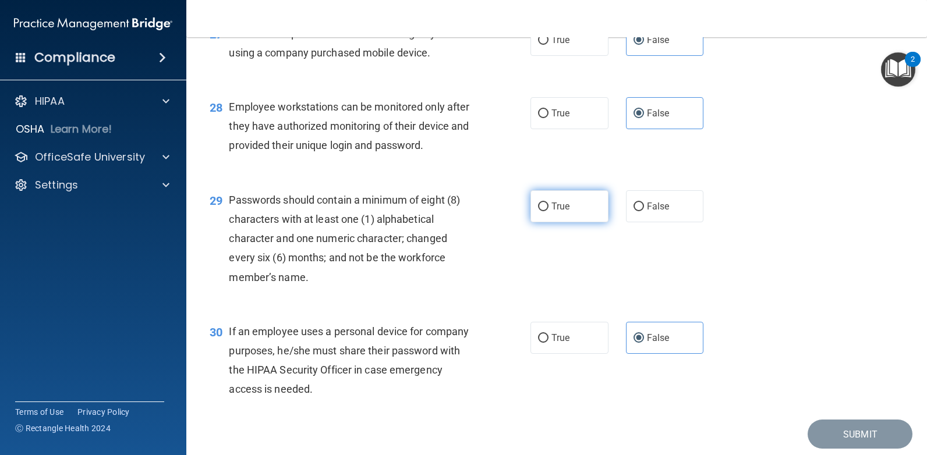
click at [558, 214] on label "True" at bounding box center [569, 206] width 78 height 32
click at [548, 211] on input "True" at bounding box center [543, 207] width 10 height 9
radio input "true"
click at [546, 344] on label "True" at bounding box center [569, 338] width 78 height 32
click at [546, 343] on input "True" at bounding box center [543, 338] width 10 height 9
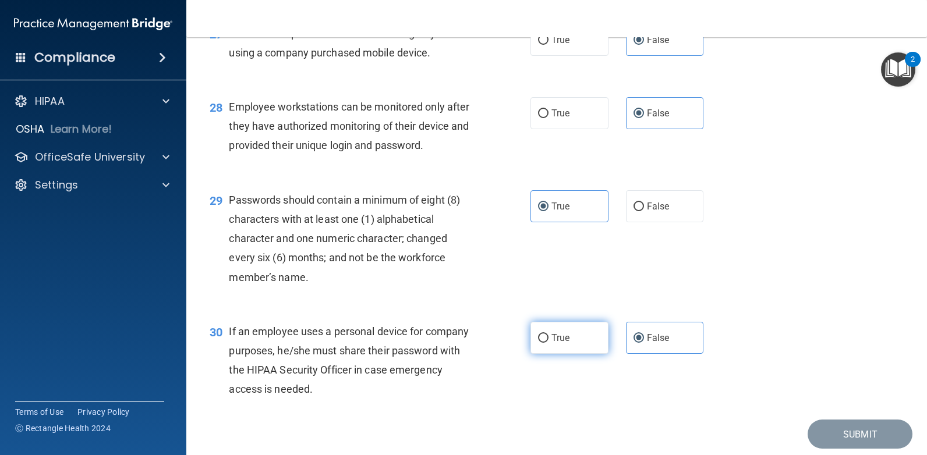
radio input "true"
radio input "false"
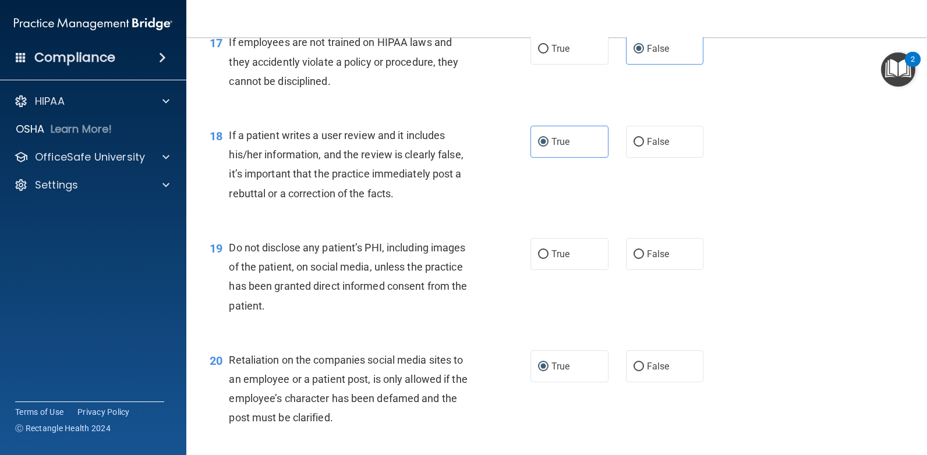
scroll to position [1910, 0]
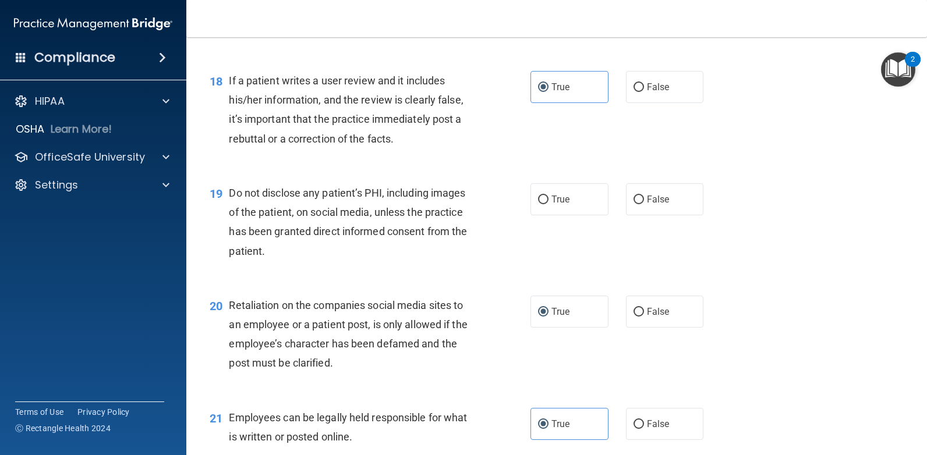
click at [917, 446] on main "- HIPAA Policies and Procedures Quiz This quiz doesn’t expire until . Are you s…" at bounding box center [556, 246] width 740 height 418
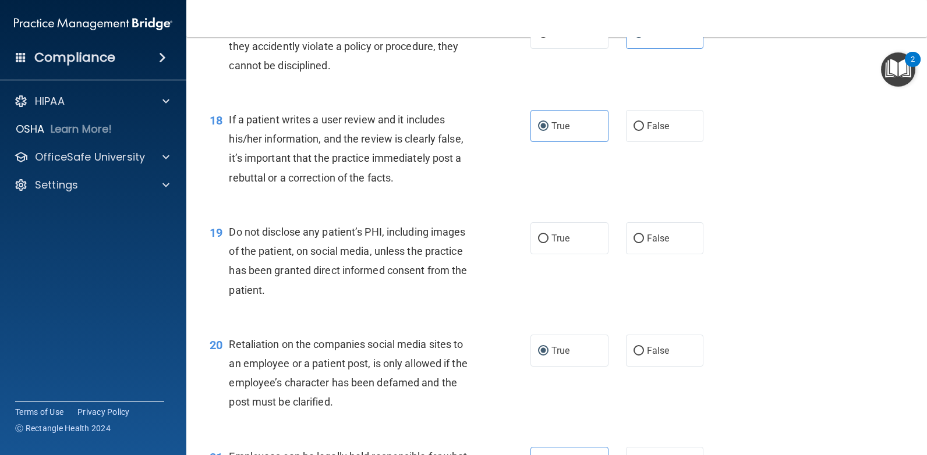
scroll to position [1866, 0]
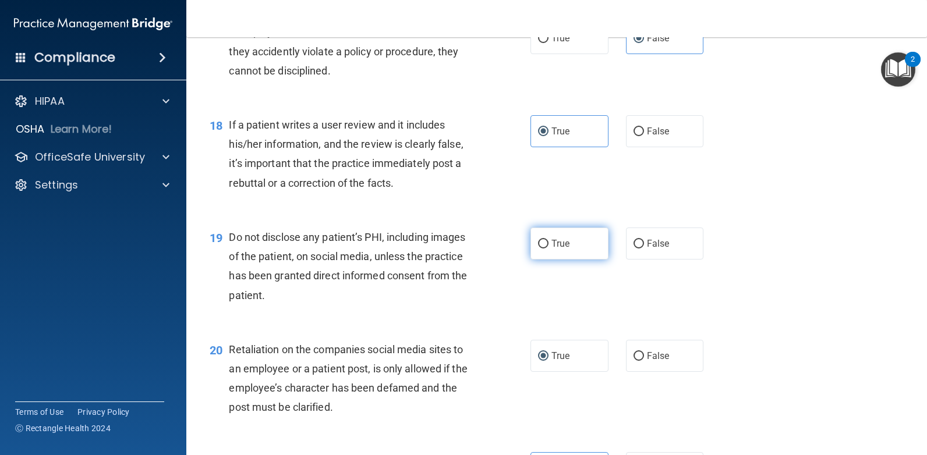
click at [579, 239] on label "True" at bounding box center [569, 244] width 78 height 32
click at [548, 240] on input "True" at bounding box center [543, 244] width 10 height 9
radio input "true"
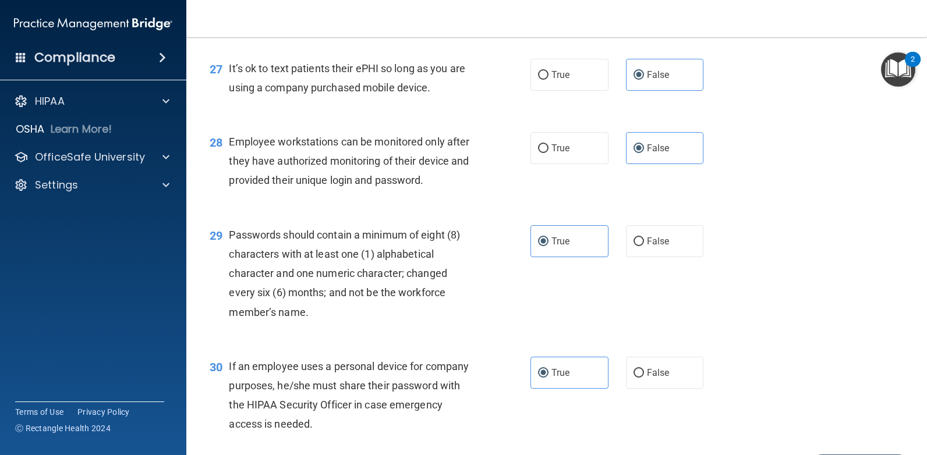
scroll to position [2892, 0]
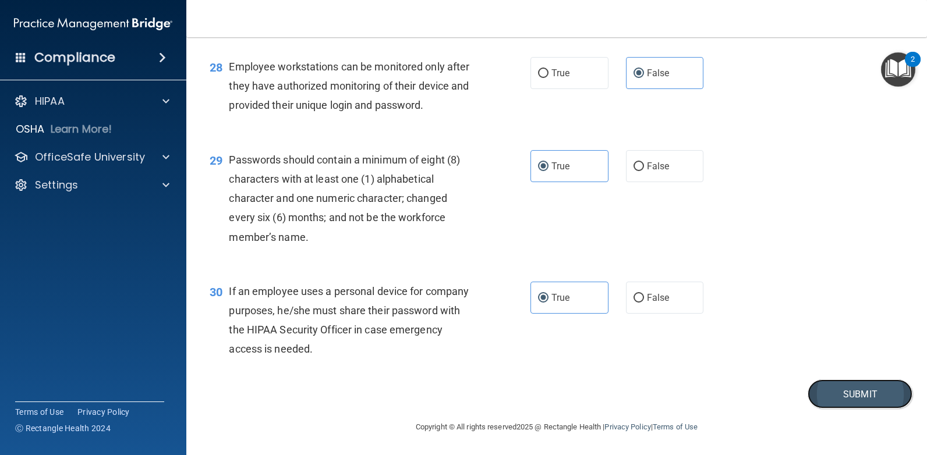
click at [868, 395] on button "Submit" at bounding box center [859, 394] width 105 height 30
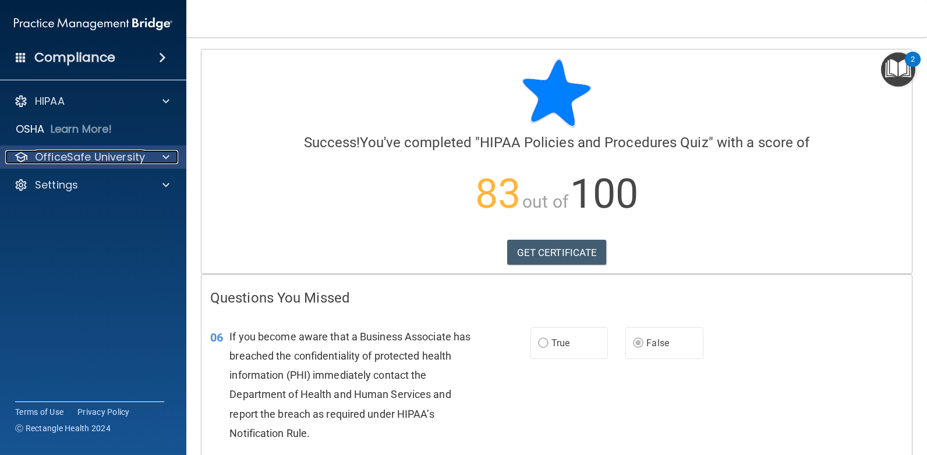
click at [68, 152] on p "OfficeSafe University" at bounding box center [90, 157] width 110 height 14
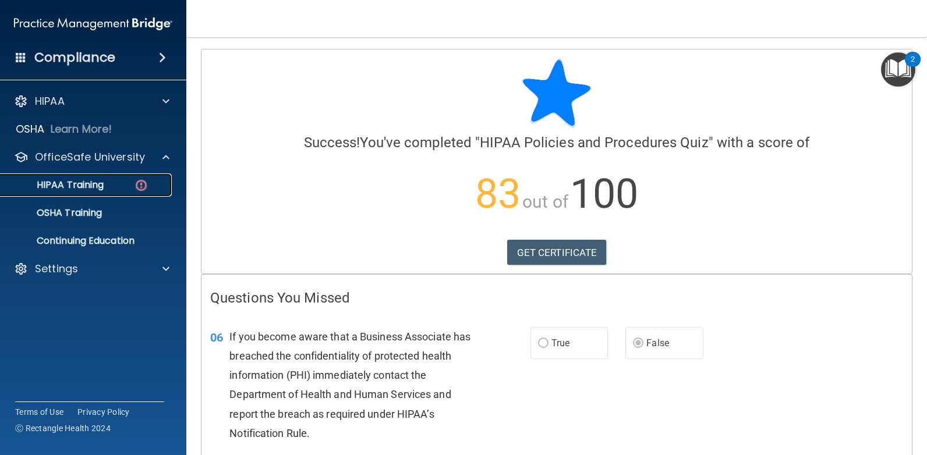
click at [72, 179] on p "HIPAA Training" at bounding box center [56, 185] width 96 height 12
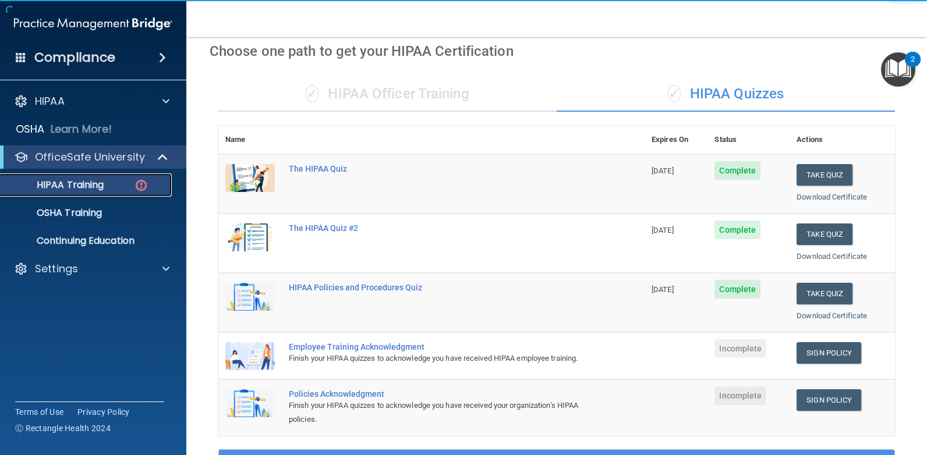
scroll to position [175, 0]
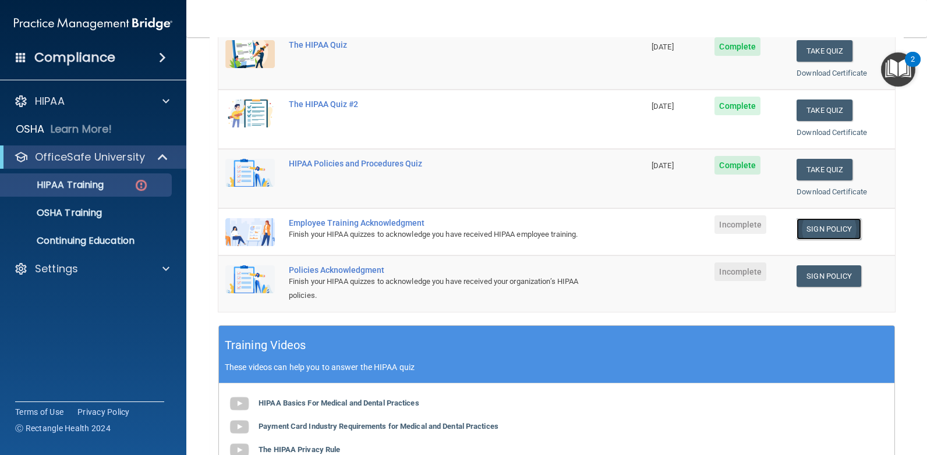
click at [821, 227] on link "Sign Policy" at bounding box center [828, 229] width 65 height 22
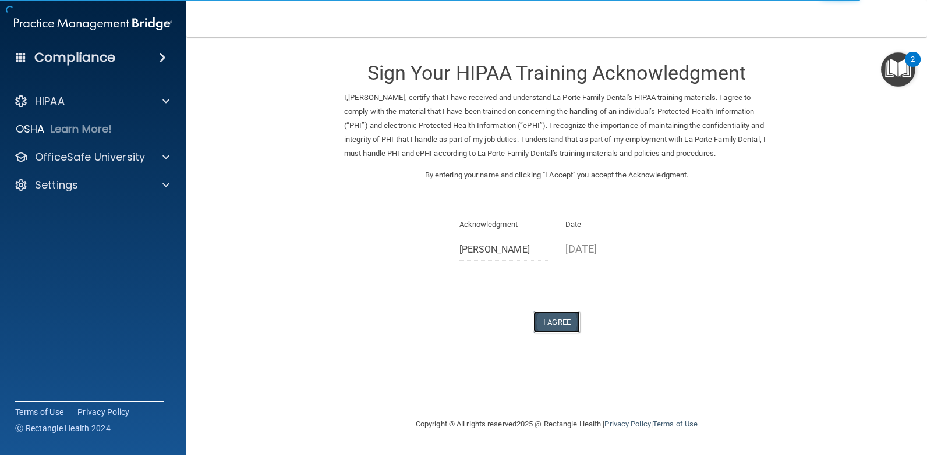
click at [559, 319] on button "I Agree" at bounding box center [556, 322] width 47 height 22
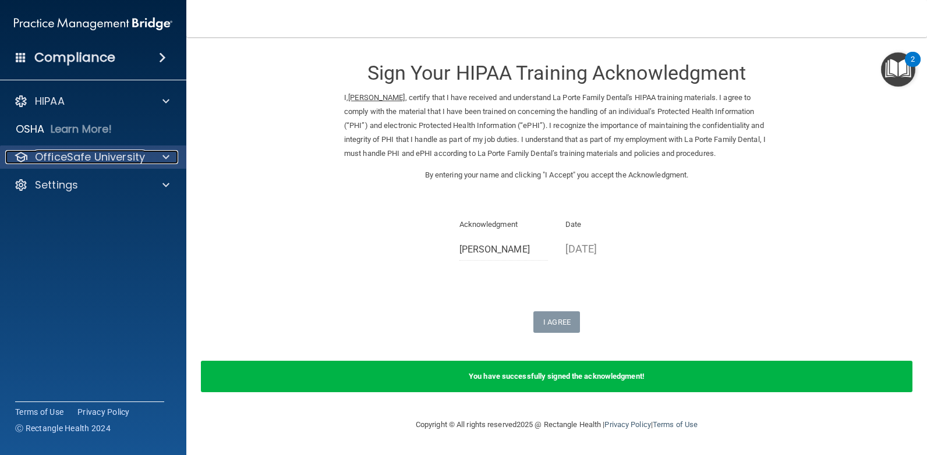
click at [69, 158] on p "OfficeSafe University" at bounding box center [90, 157] width 110 height 14
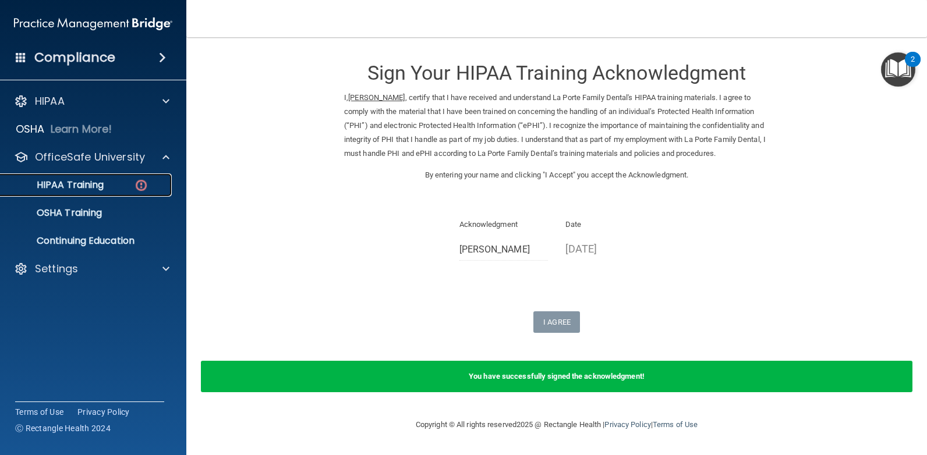
click at [139, 178] on img at bounding box center [141, 185] width 15 height 15
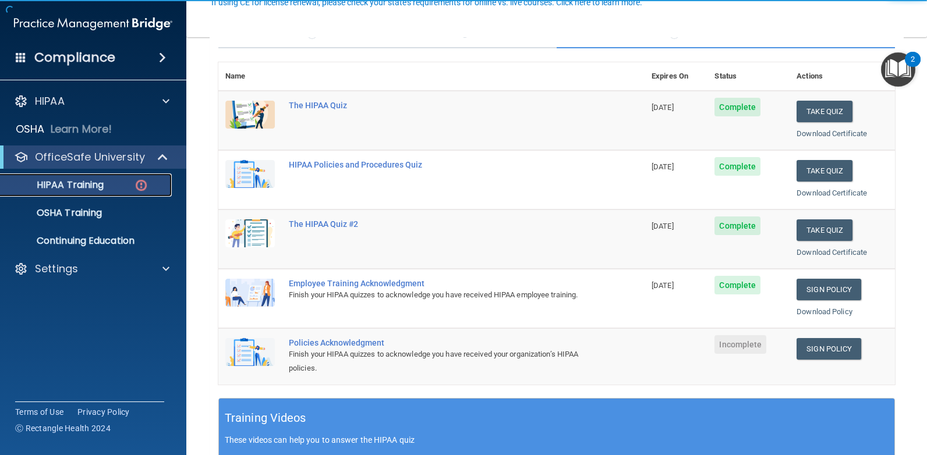
scroll to position [116, 0]
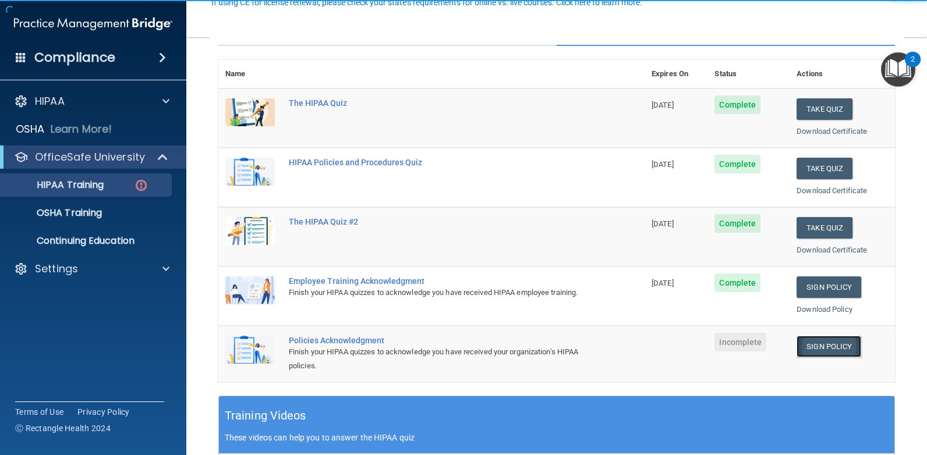
click at [832, 345] on link "Sign Policy" at bounding box center [828, 347] width 65 height 22
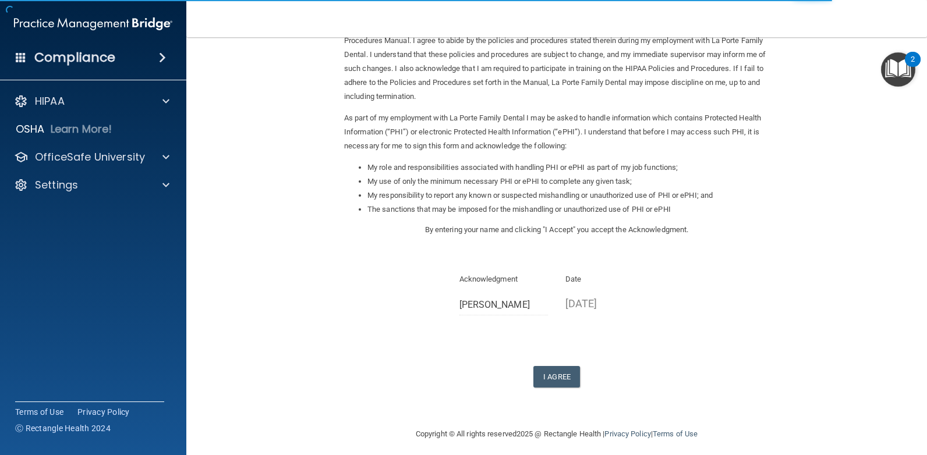
scroll to position [78, 0]
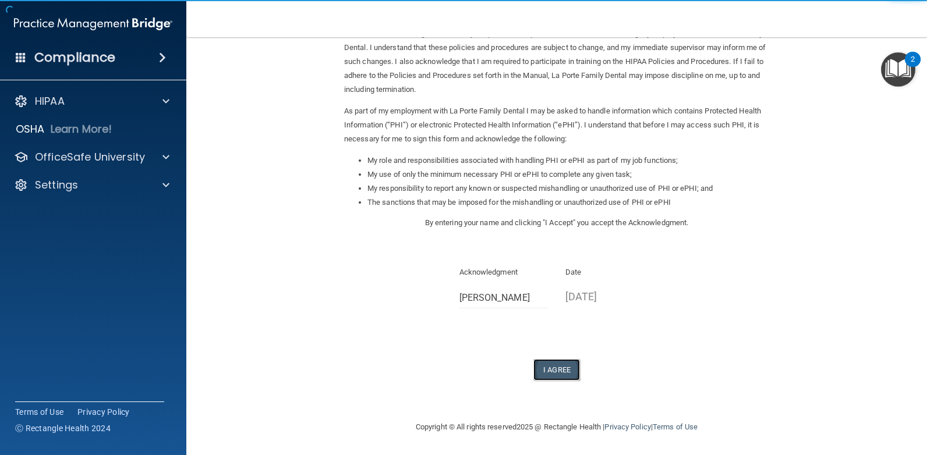
click at [562, 368] on button "I Agree" at bounding box center [556, 370] width 47 height 22
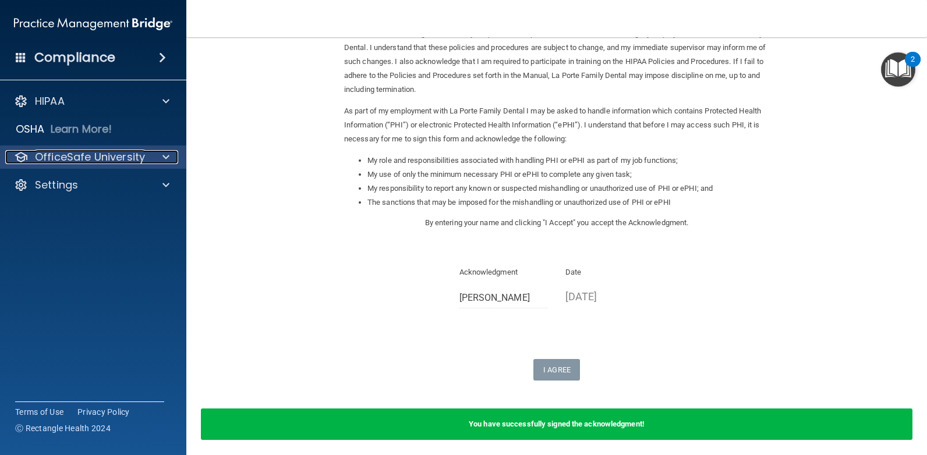
click at [78, 152] on p "OfficeSafe University" at bounding box center [90, 157] width 110 height 14
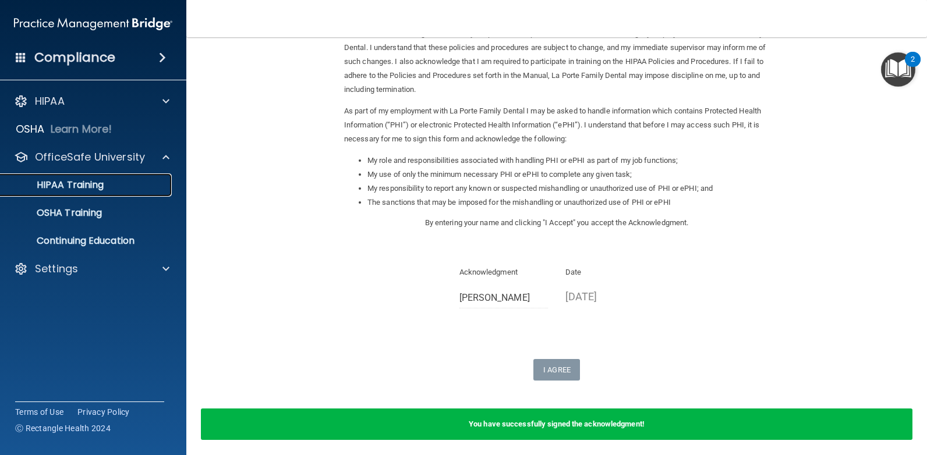
click at [91, 186] on p "HIPAA Training" at bounding box center [56, 185] width 96 height 12
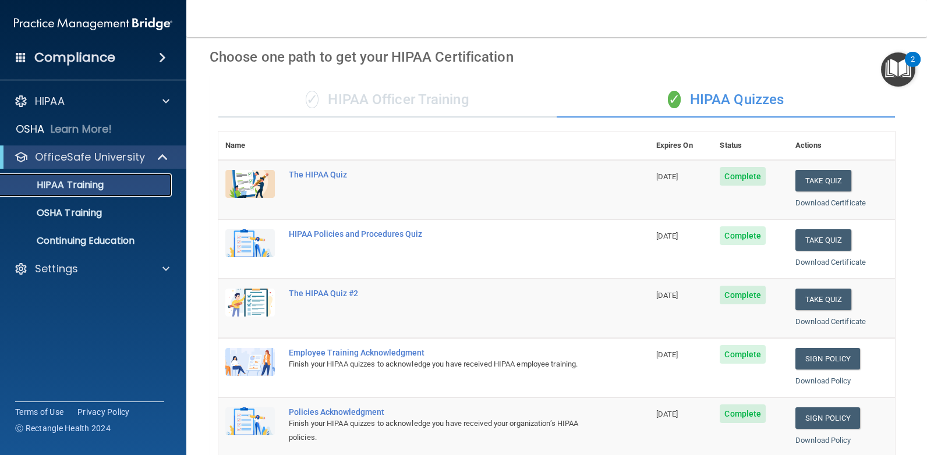
scroll to position [14, 0]
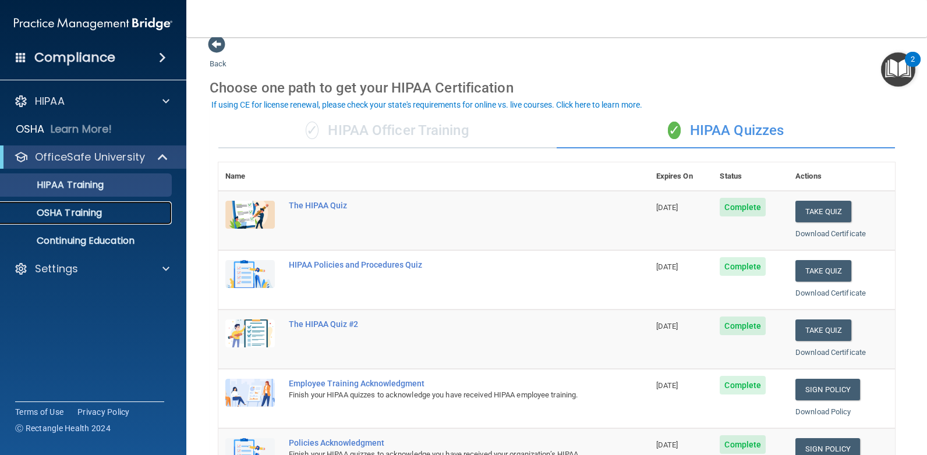
click at [85, 212] on p "OSHA Training" at bounding box center [55, 213] width 94 height 12
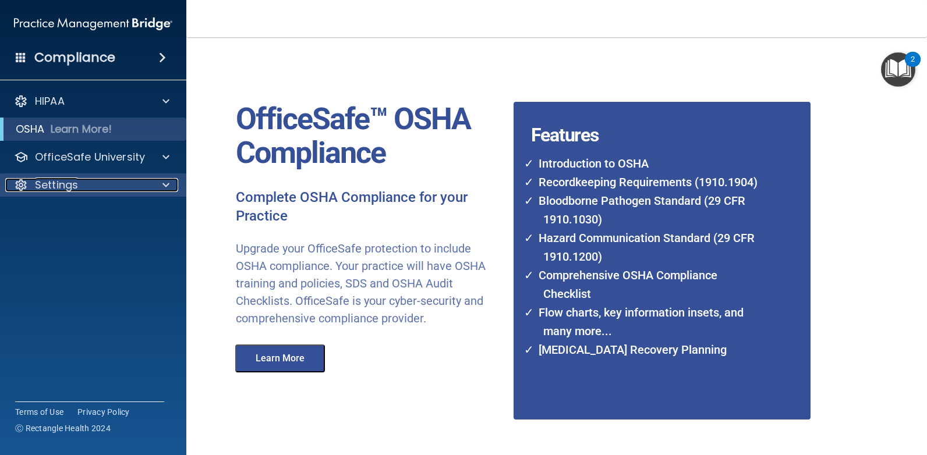
click at [65, 181] on p "Settings" at bounding box center [56, 185] width 43 height 14
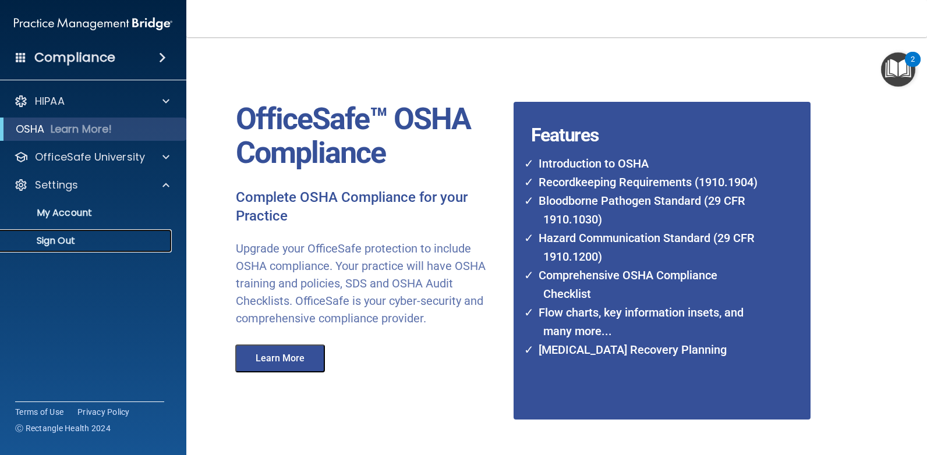
click at [55, 239] on p "Sign Out" at bounding box center [87, 241] width 159 height 12
